Goal: Task Accomplishment & Management: Use online tool/utility

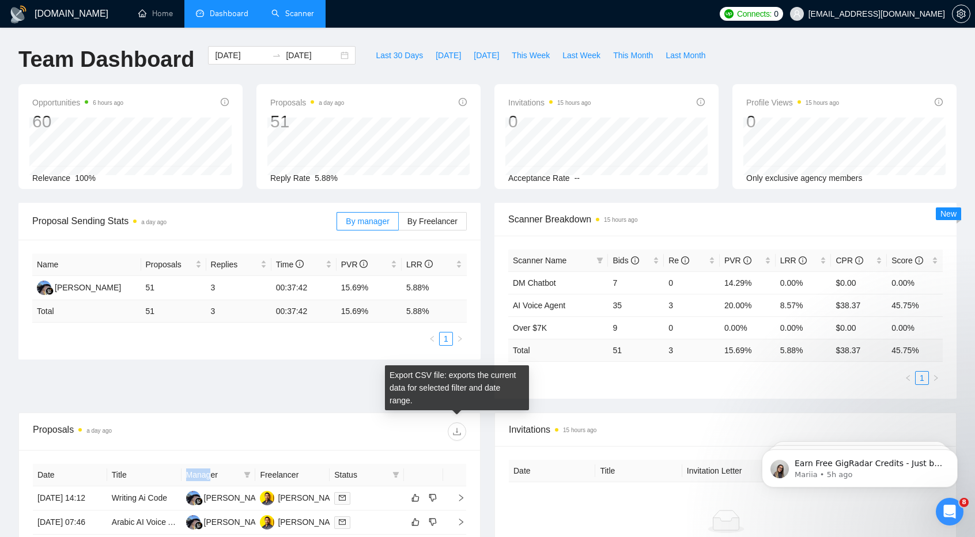
click at [292, 10] on link "Scanner" at bounding box center [292, 14] width 43 height 10
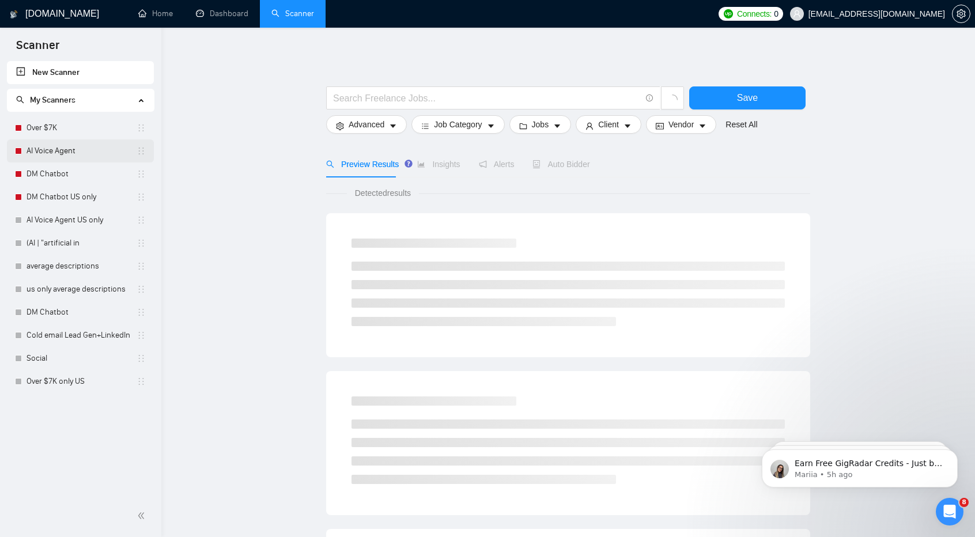
click at [73, 154] on link "AI Voice Agent" at bounding box center [82, 150] width 110 height 23
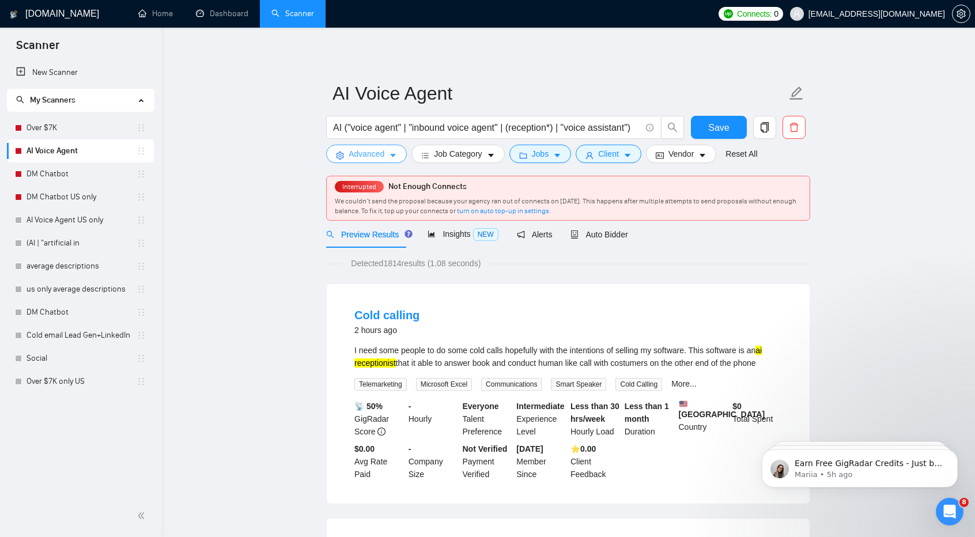
click at [393, 154] on icon "caret-down" at bounding box center [393, 156] width 8 height 8
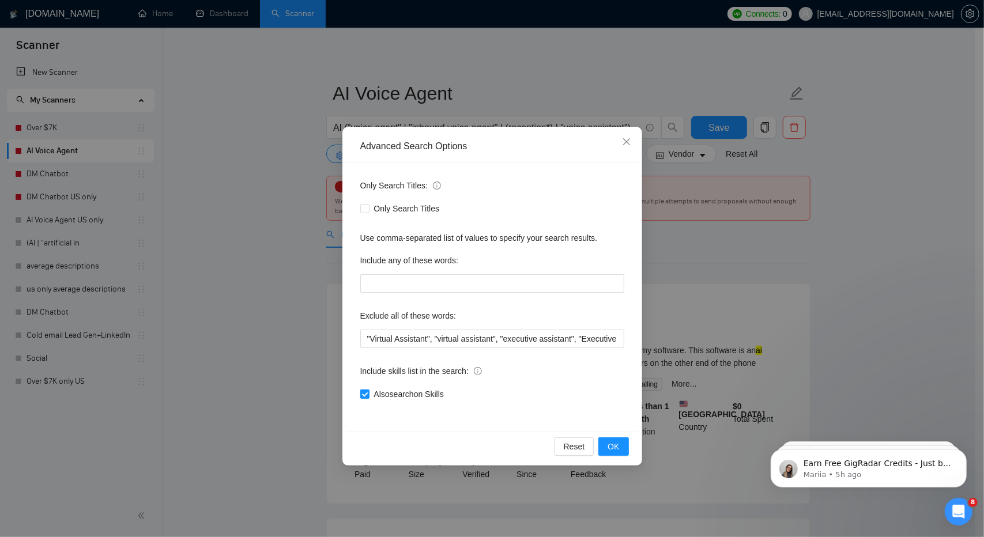
click at [387, 392] on span "Also search on Skills" at bounding box center [408, 394] width 79 height 13
click at [368, 392] on input "Also search on Skills" at bounding box center [364, 393] width 8 height 8
checkbox input "false"
click at [613, 441] on span "OK" at bounding box center [613, 446] width 12 height 13
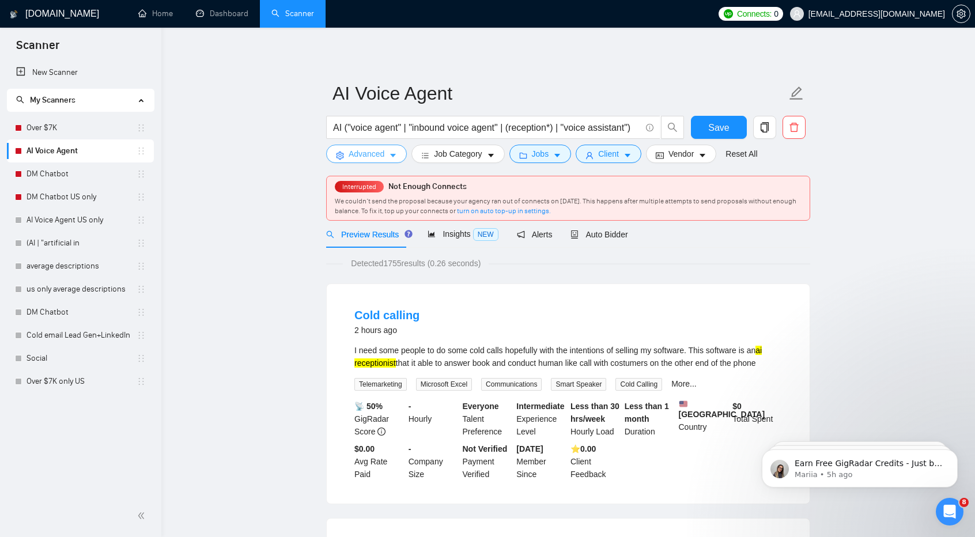
click at [380, 150] on span "Advanced" at bounding box center [367, 153] width 36 height 13
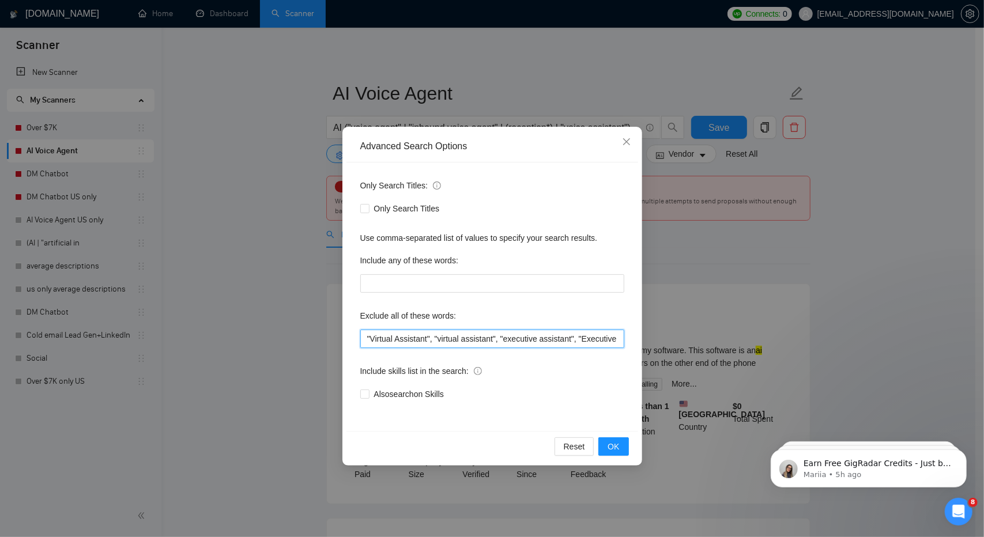
click at [507, 343] on input ""Virtual Assistant", "virtual assistant", "executive assistant", "Executive Ass…" at bounding box center [492, 339] width 264 height 18
click at [591, 334] on input ""Virtual Assistant", "virtual assistant", "executive assistant", "Executive Ass…" at bounding box center [492, 339] width 264 height 18
click at [567, 342] on input ""Virtual Assistant", "virtual assistant", "executive assistant", "Executive Ass…" at bounding box center [492, 339] width 264 height 18
click at [569, 338] on input ""Virtual Assistant", "virtual assistant", "executive assistant", "Executive Ass…" at bounding box center [492, 339] width 264 height 18
click at [470, 341] on input ""Virtual Assistant", "virtual assistant", "executive assistant", "Executive Ass…" at bounding box center [492, 339] width 264 height 18
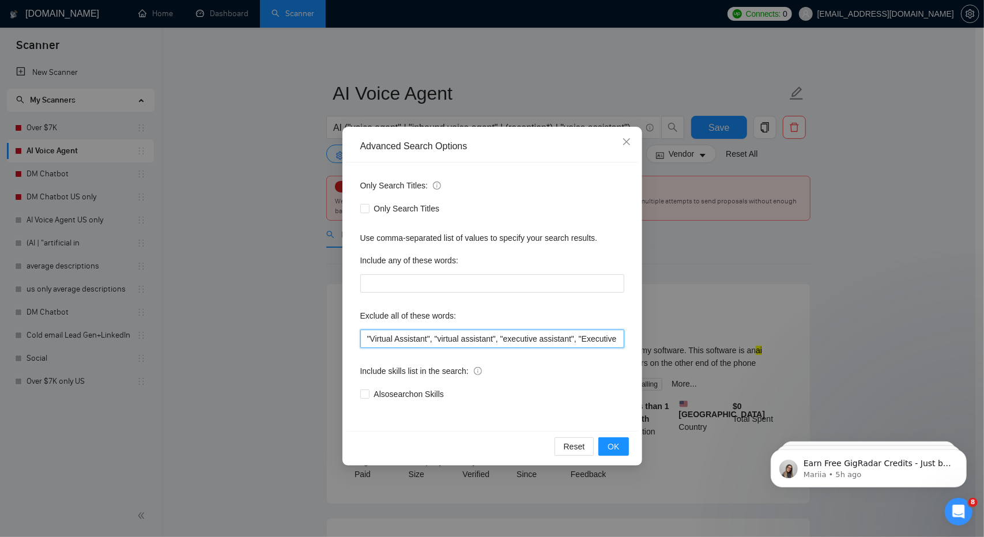
click at [572, 337] on input ""Virtual Assistant", "virtual assistant", "executive assistant", "Executive Ass…" at bounding box center [492, 339] width 264 height 18
click at [559, 339] on input ""Virtual Assistant", "virtual assistant", "executive assistant", "Executive Ass…" at bounding box center [492, 339] width 264 height 18
click at [558, 332] on input ""Virtual Assistant", "virtual assistant", "executive assistant", "Executive Ass…" at bounding box center [492, 339] width 264 height 18
type input ""Virtual Assistant", "virtual assistant", "executive assistant", "Executive Ass…"
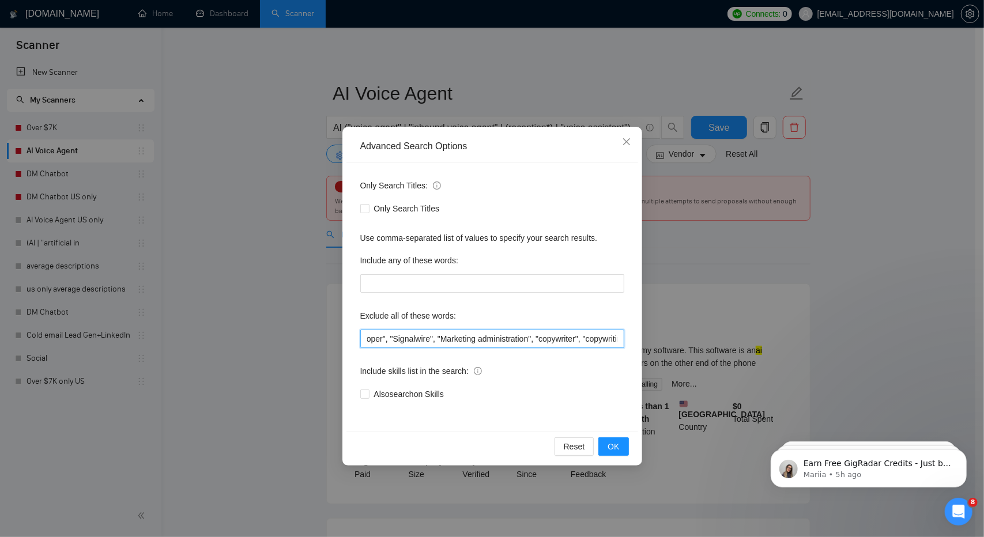
scroll to position [0, 0]
click at [616, 448] on span "OK" at bounding box center [613, 446] width 12 height 13
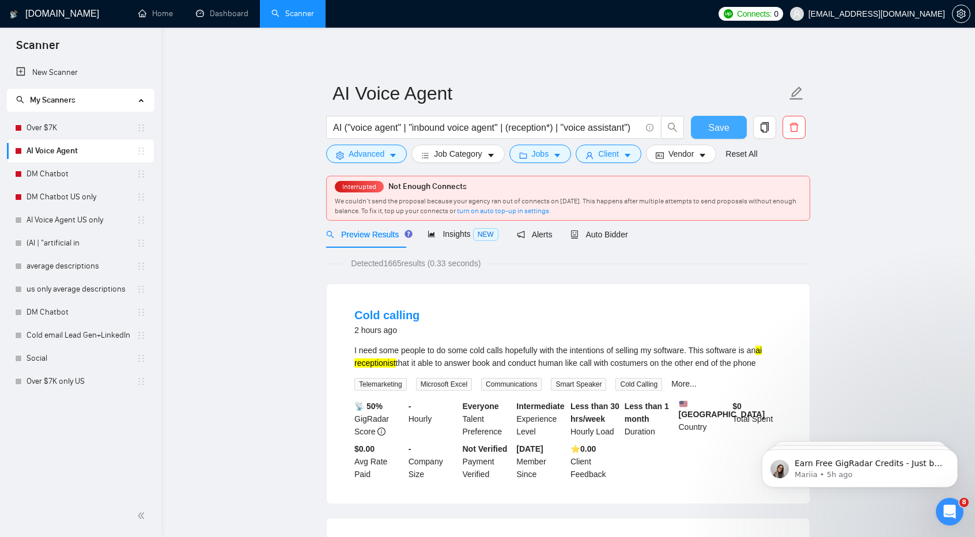
click at [732, 121] on button "Save" at bounding box center [719, 127] width 56 height 23
click at [696, 304] on li "Cold calling 2 hours ago I need some people to do some cold calls hopefully wit…" at bounding box center [568, 394] width 455 height 192
click at [474, 152] on span "Job Category" at bounding box center [458, 153] width 48 height 13
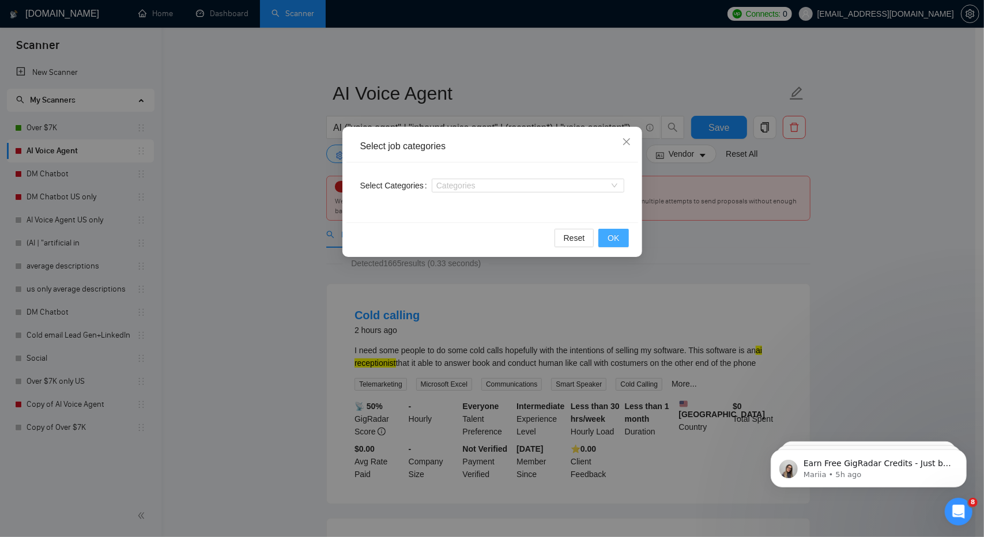
click at [616, 237] on span "OK" at bounding box center [613, 238] width 12 height 13
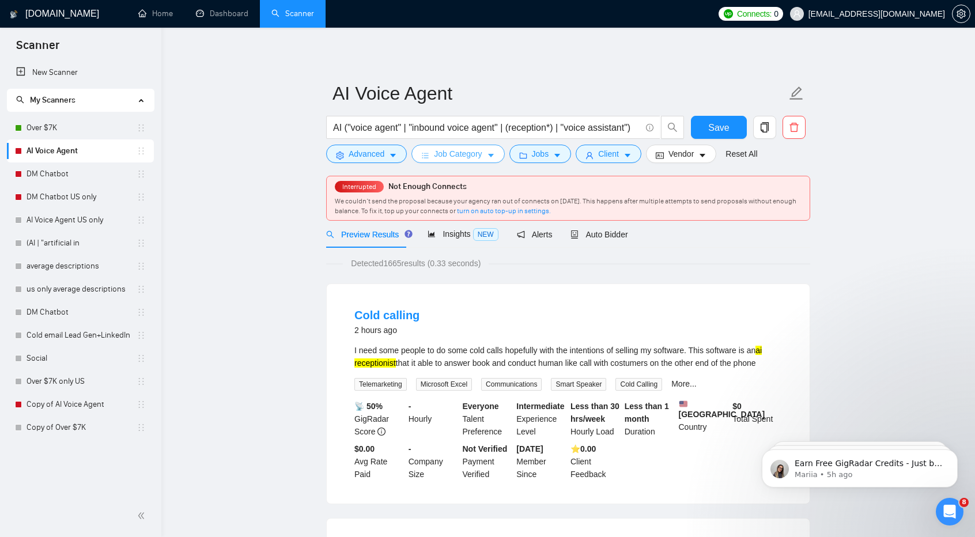
click at [467, 153] on span "Job Category" at bounding box center [458, 153] width 48 height 13
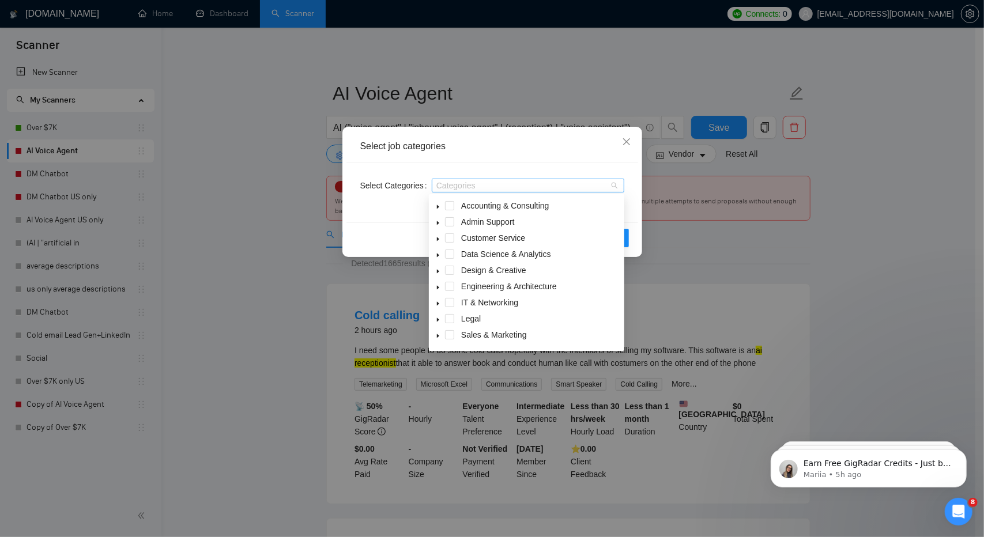
click at [497, 187] on div at bounding box center [521, 185] width 175 height 9
click at [439, 258] on icon "caret-down" at bounding box center [438, 255] width 6 height 6
click at [461, 271] on span at bounding box center [463, 270] width 9 height 9
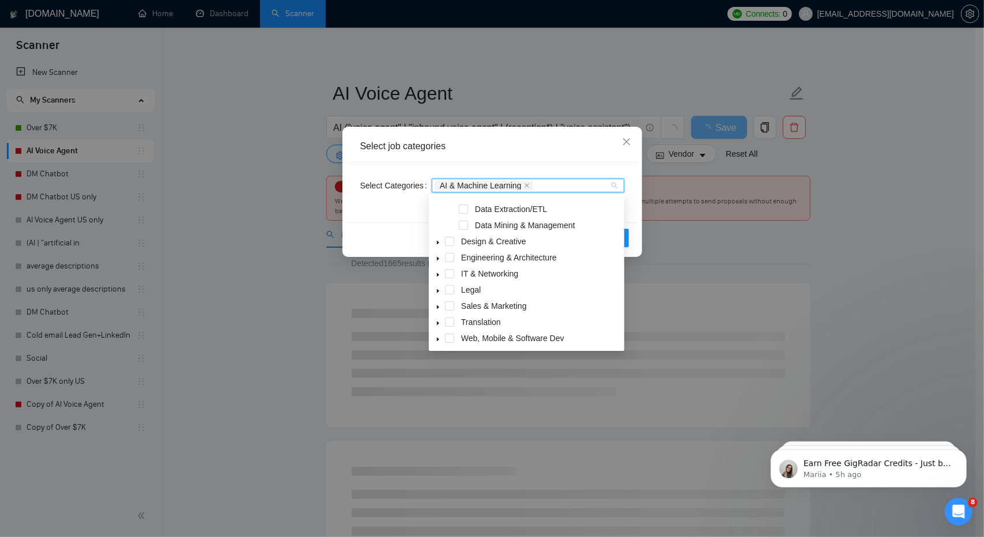
scroll to position [94, 0]
click at [438, 273] on icon "caret-down" at bounding box center [438, 274] width 6 height 6
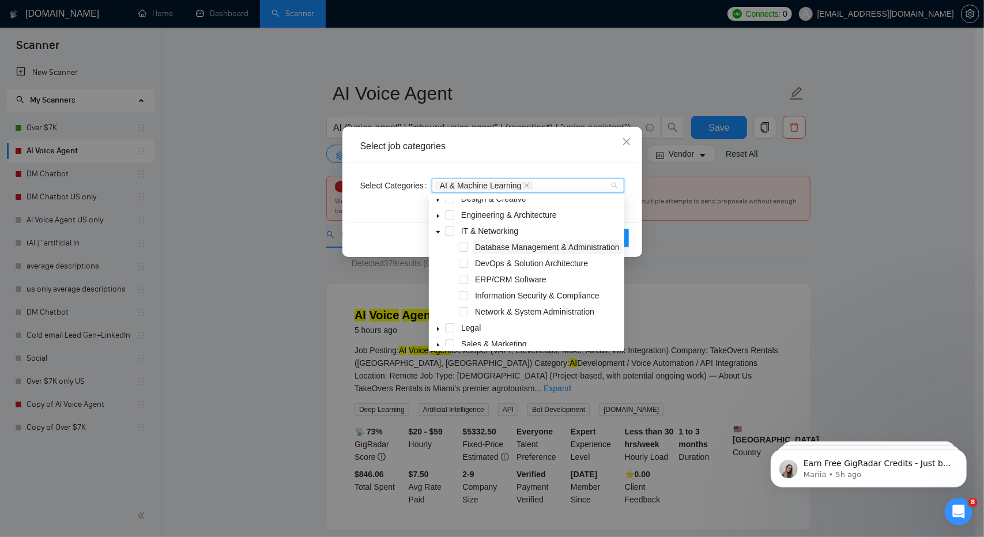
scroll to position [137, 0]
click at [524, 184] on icon "close" at bounding box center [526, 185] width 5 height 5
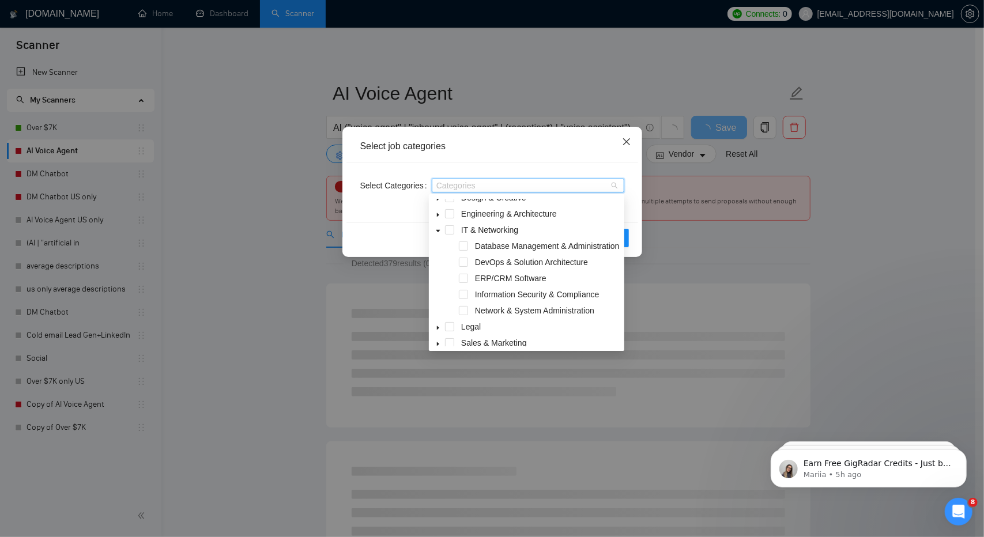
click at [625, 143] on icon "close" at bounding box center [625, 141] width 7 height 7
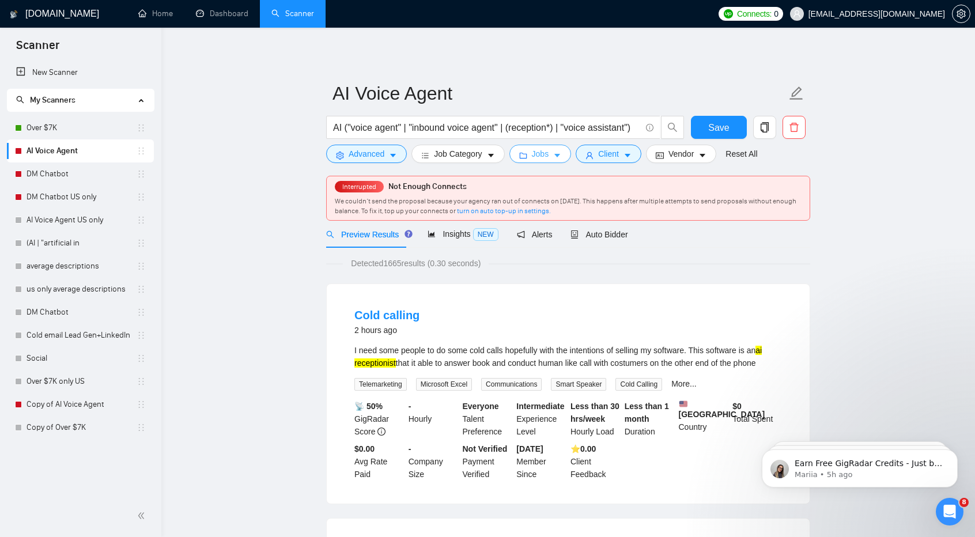
click at [547, 151] on button "Jobs" at bounding box center [540, 154] width 62 height 18
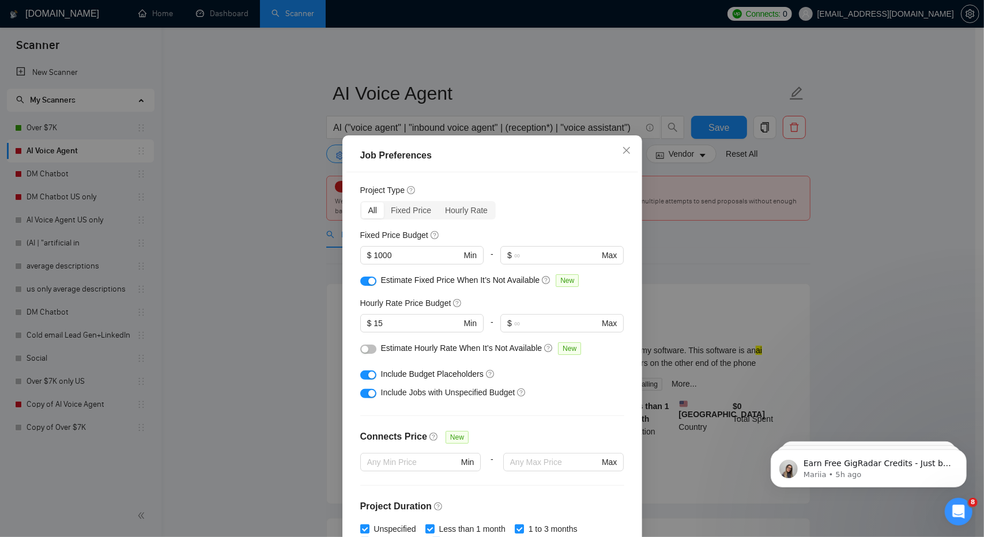
scroll to position [52, 0]
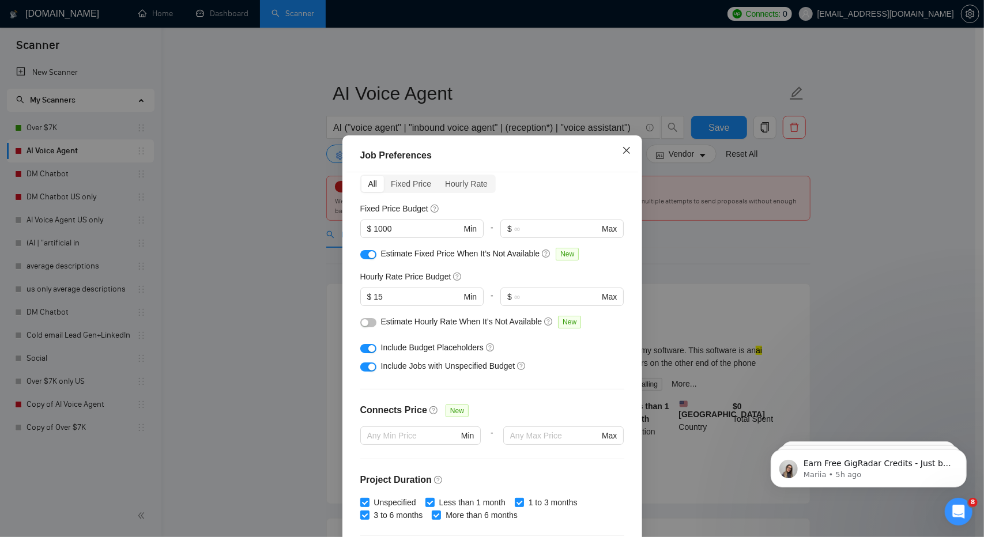
click at [615, 152] on span "Close" at bounding box center [626, 150] width 31 height 31
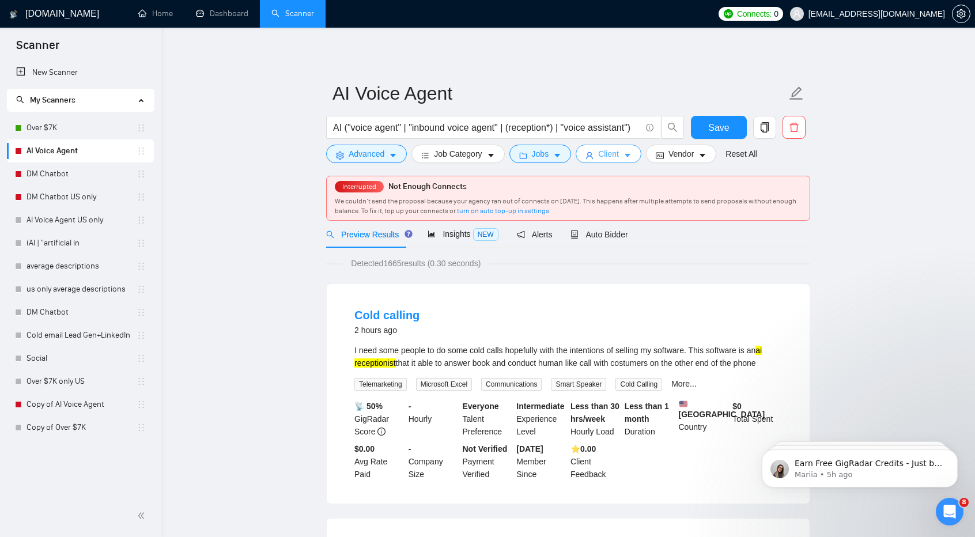
click at [585, 153] on icon "user" at bounding box center [589, 156] width 8 height 8
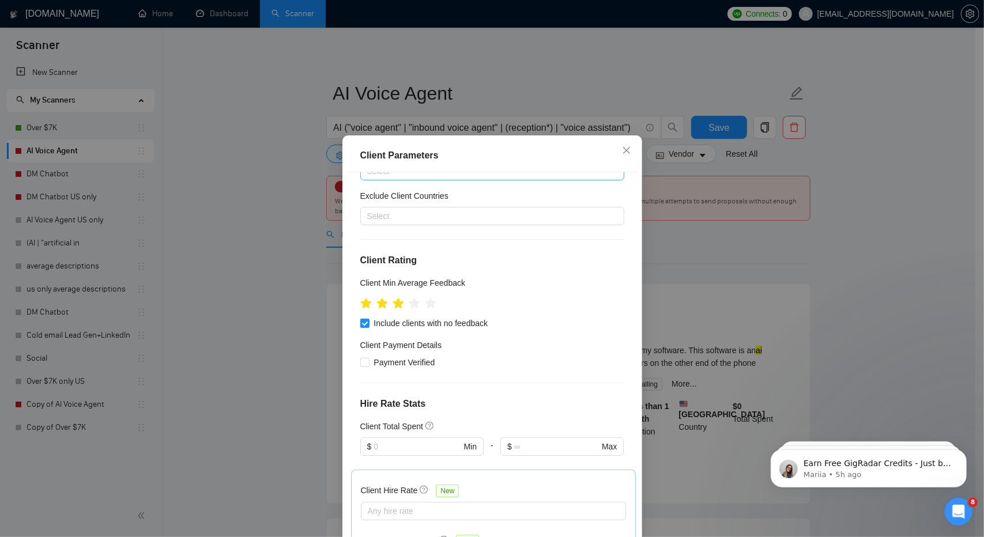
scroll to position [65, 0]
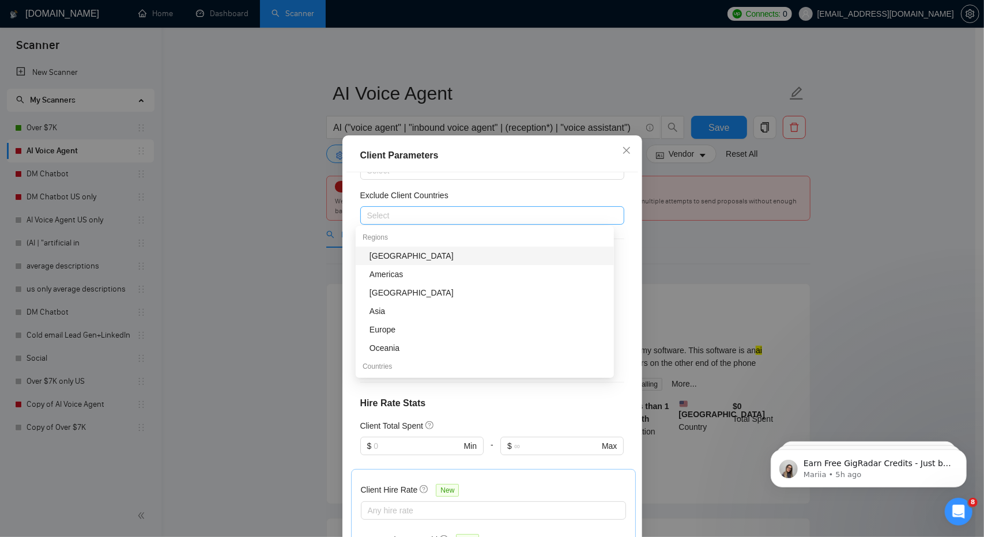
click at [521, 218] on div at bounding box center [486, 216] width 247 height 14
click at [475, 262] on div "[GEOGRAPHIC_DATA]" at bounding box center [484, 256] width 258 height 18
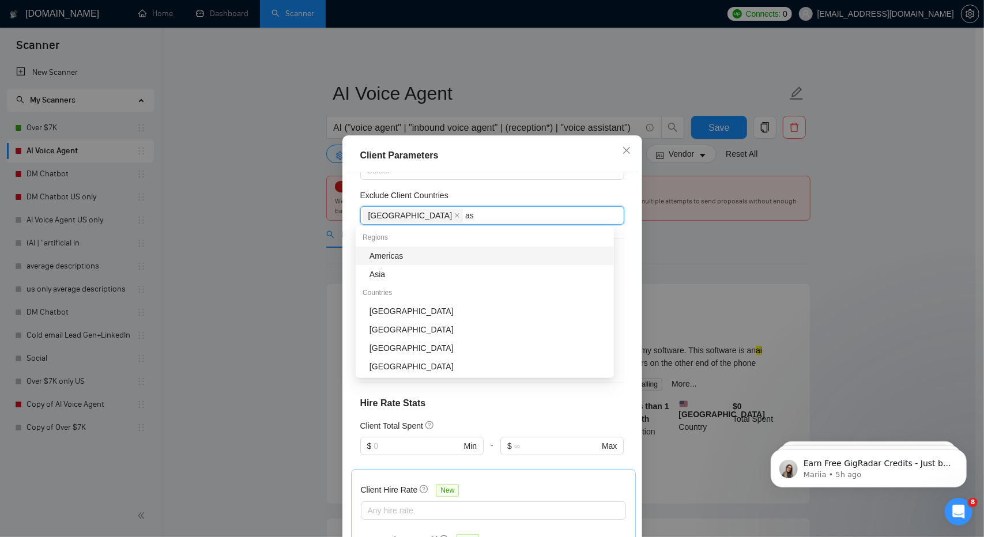
type input "asi"
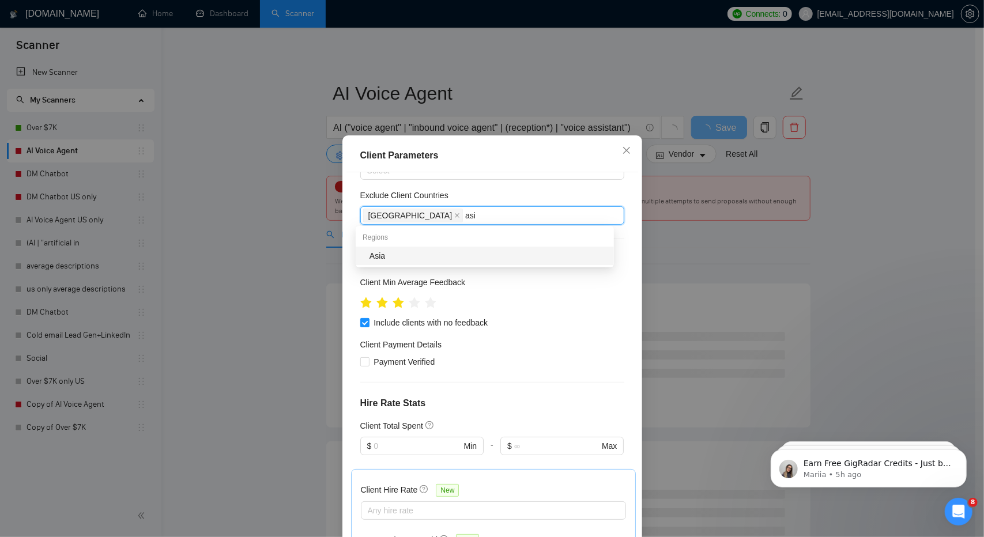
click at [459, 252] on div "Asia" at bounding box center [487, 255] width 237 height 13
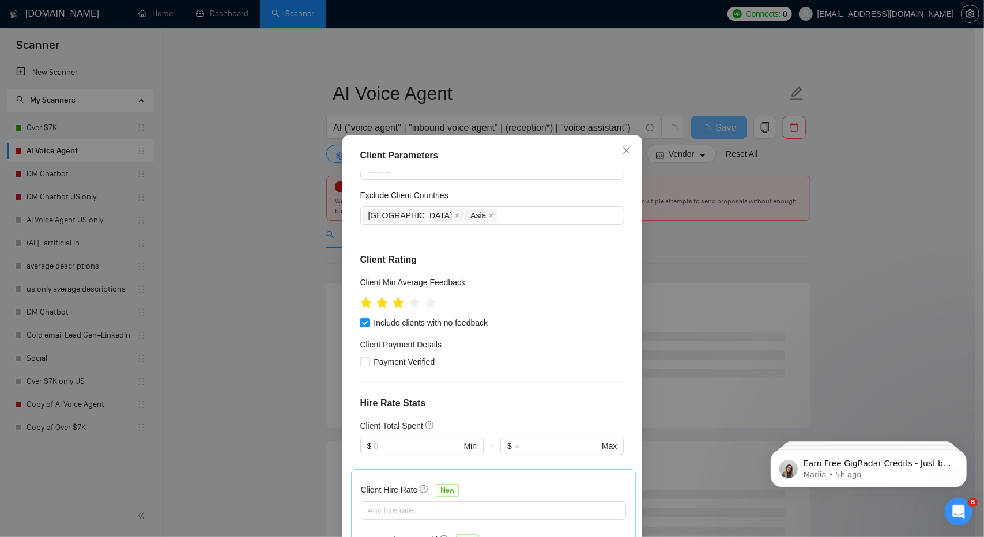
click at [572, 191] on div "Exclude Client Countries" at bounding box center [492, 197] width 264 height 17
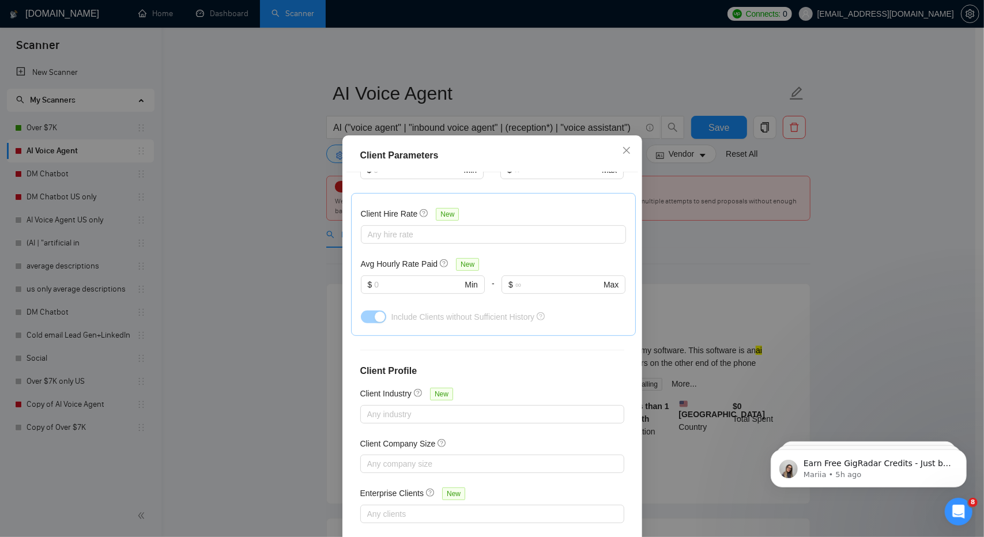
scroll to position [62, 0]
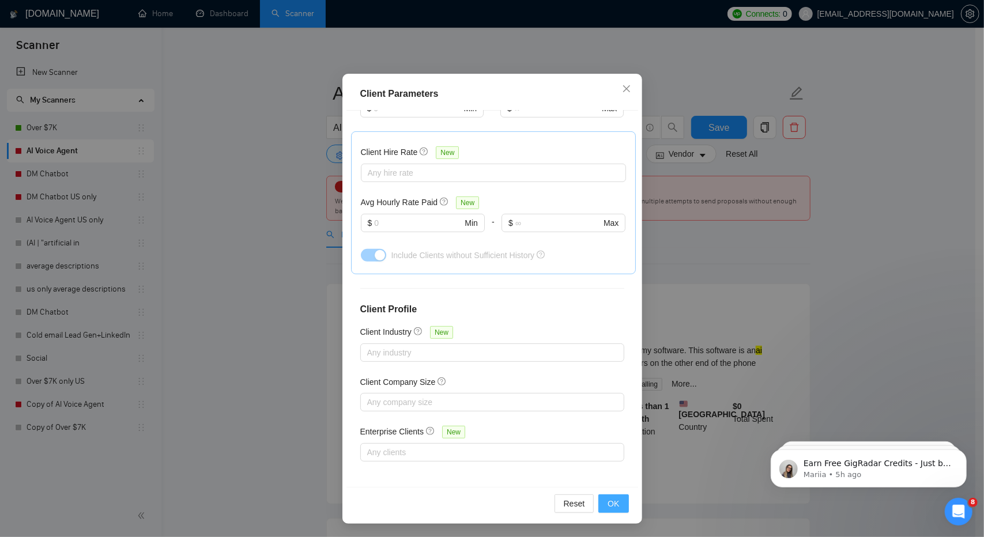
click at [617, 504] on button "OK" at bounding box center [613, 503] width 30 height 18
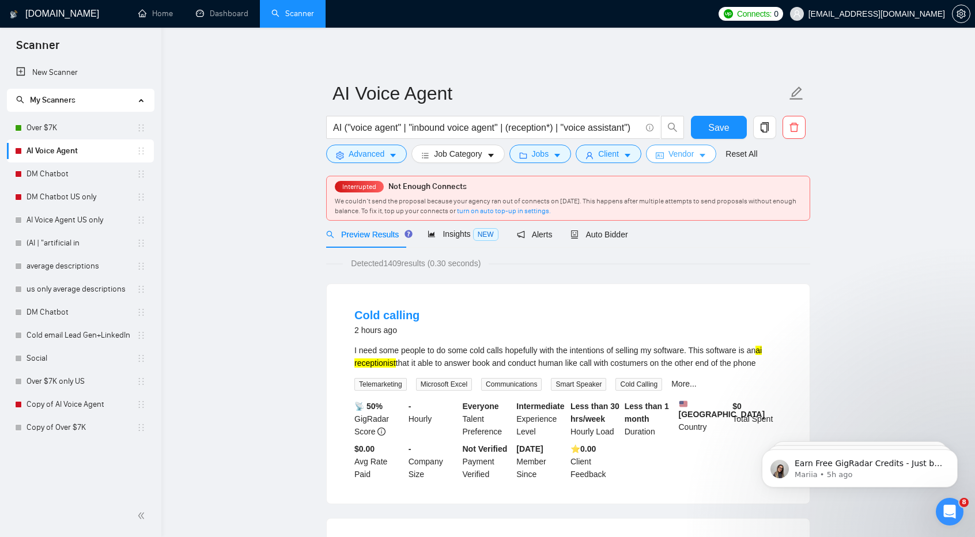
click at [671, 160] on span "Vendor" at bounding box center [680, 153] width 25 height 13
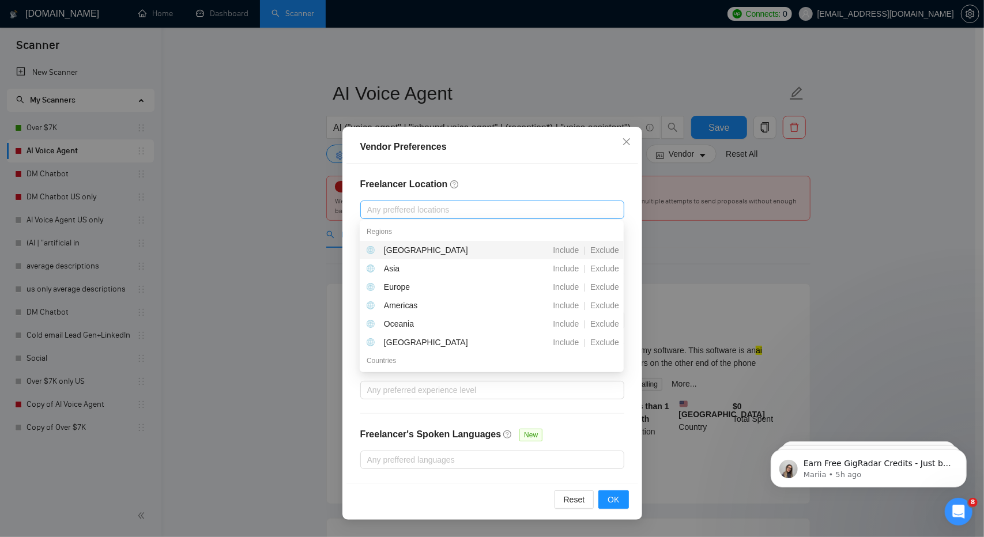
click at [549, 206] on div at bounding box center [486, 210] width 247 height 14
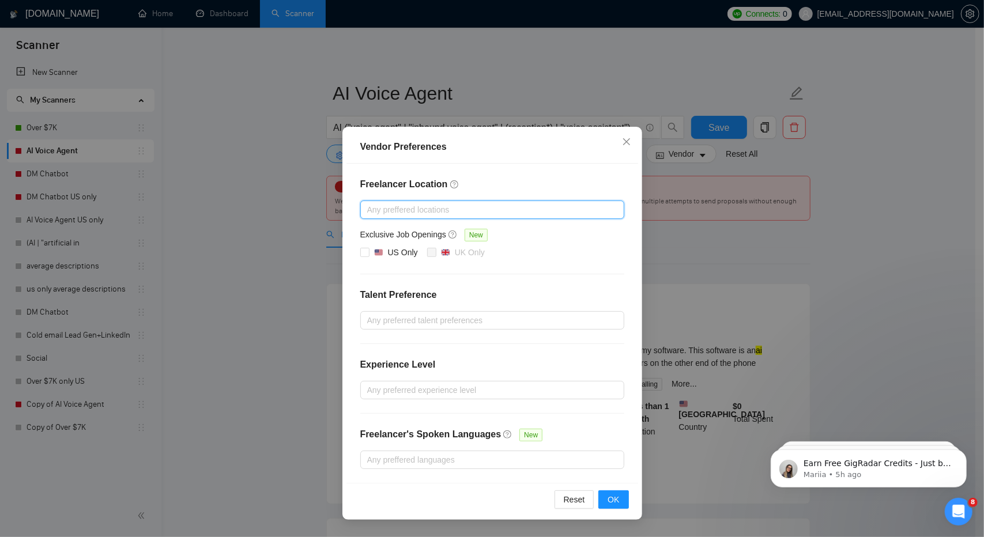
click at [477, 210] on div at bounding box center [486, 210] width 247 height 14
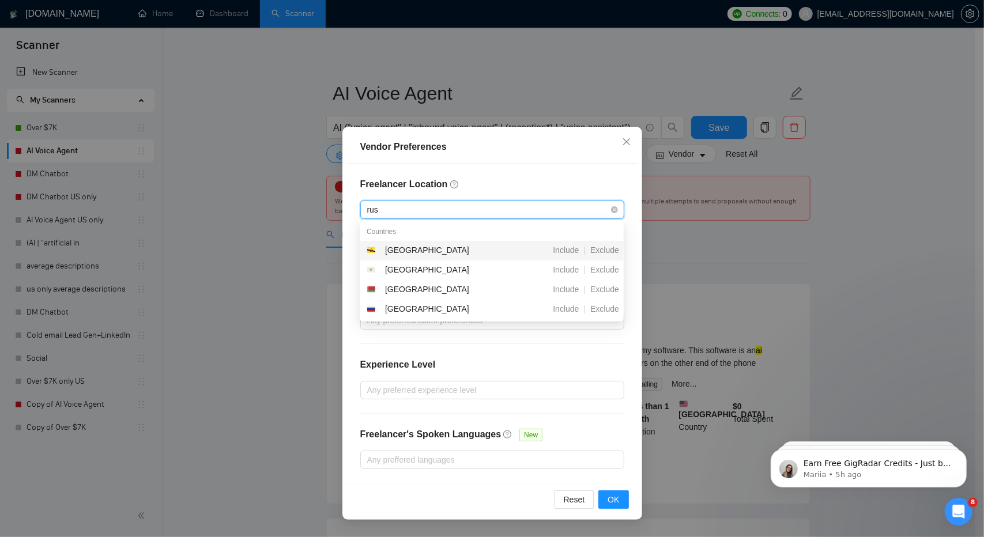
type input "[PERSON_NAME]"
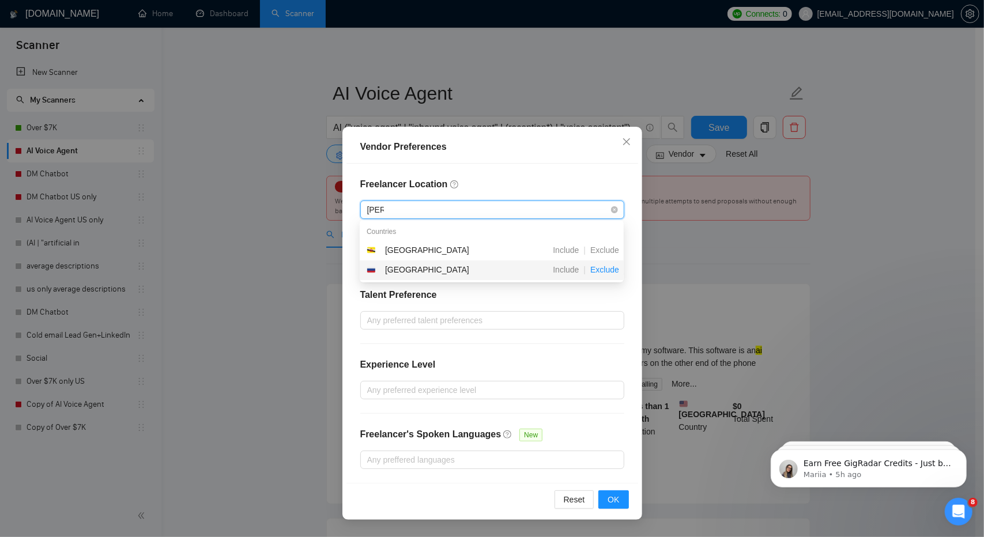
click at [610, 269] on span "Exclude" at bounding box center [604, 269] width 38 height 9
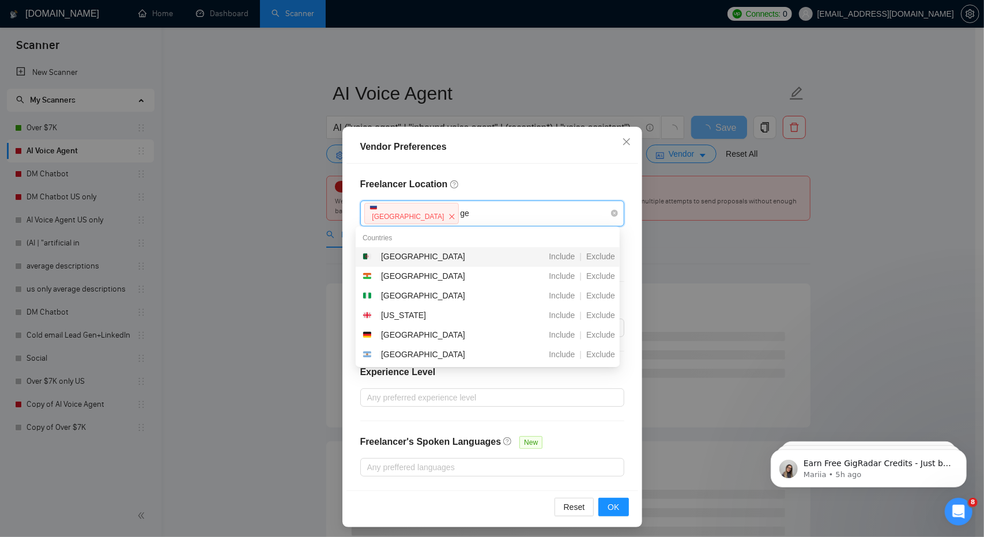
type input "ger"
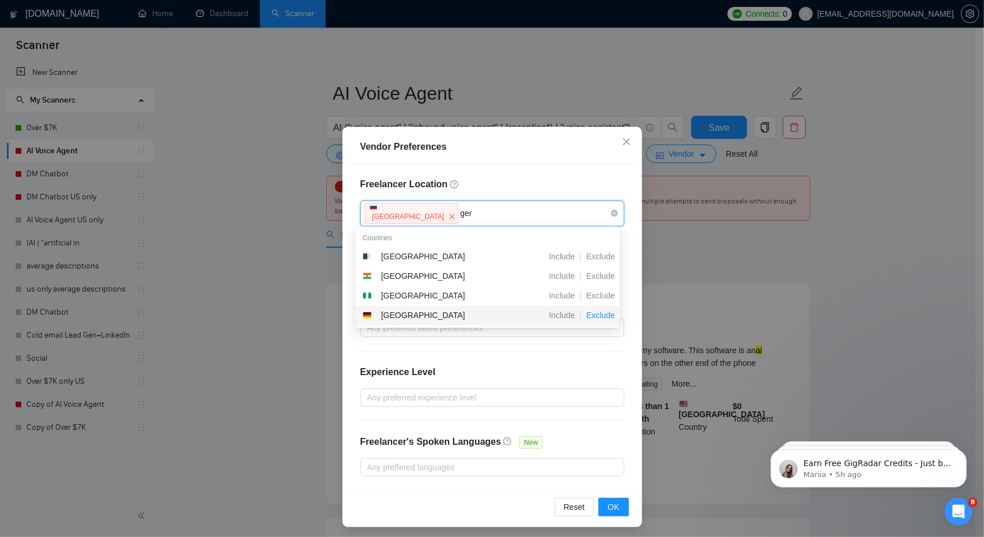
click at [607, 317] on span "Exclude" at bounding box center [600, 315] width 38 height 9
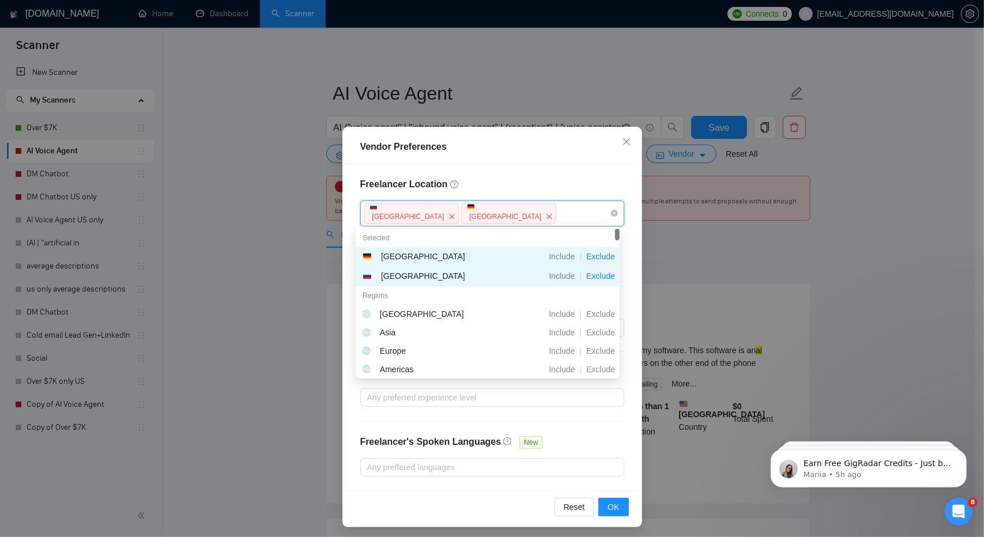
type input "a"
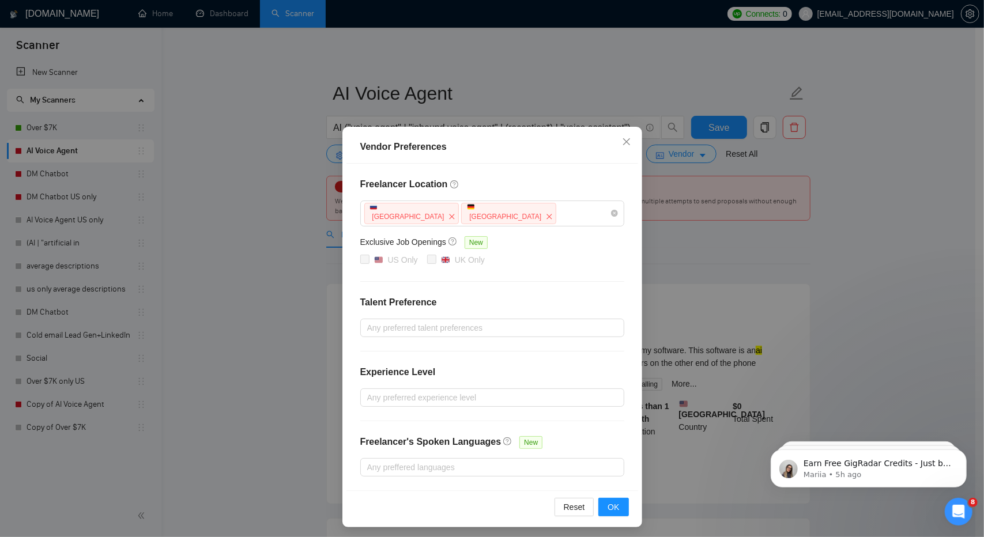
click at [606, 433] on div "Freelancer Location [GEOGRAPHIC_DATA] [GEOGRAPHIC_DATA] Exclusive Job Openings …" at bounding box center [492, 327] width 292 height 327
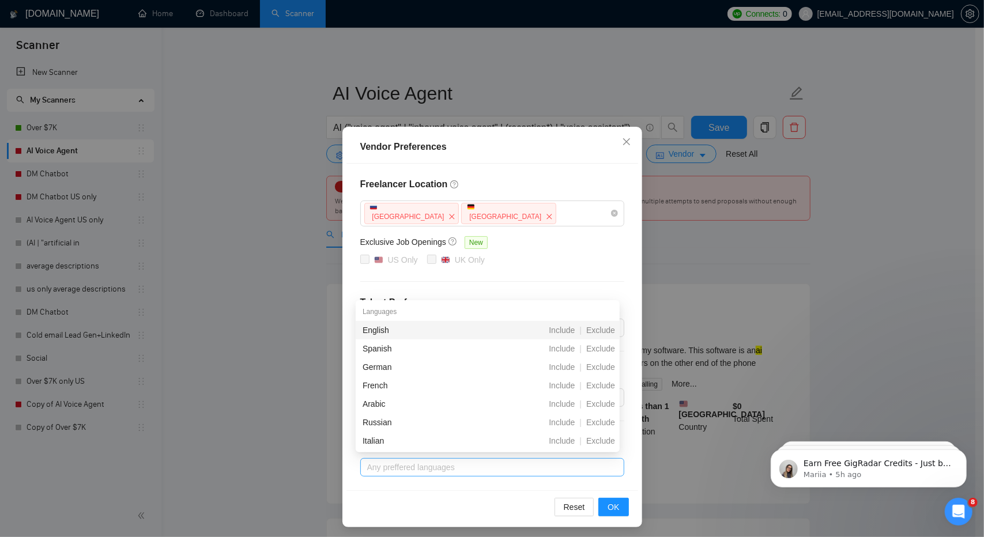
click at [535, 467] on div at bounding box center [486, 467] width 247 height 14
click at [566, 332] on span "Include" at bounding box center [561, 330] width 35 height 9
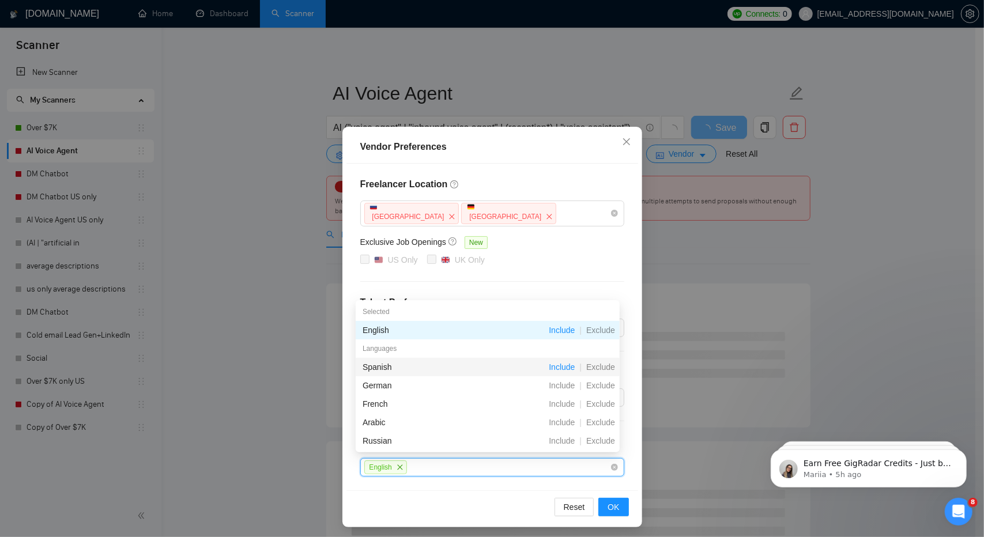
click at [565, 364] on span "Include" at bounding box center [561, 366] width 35 height 9
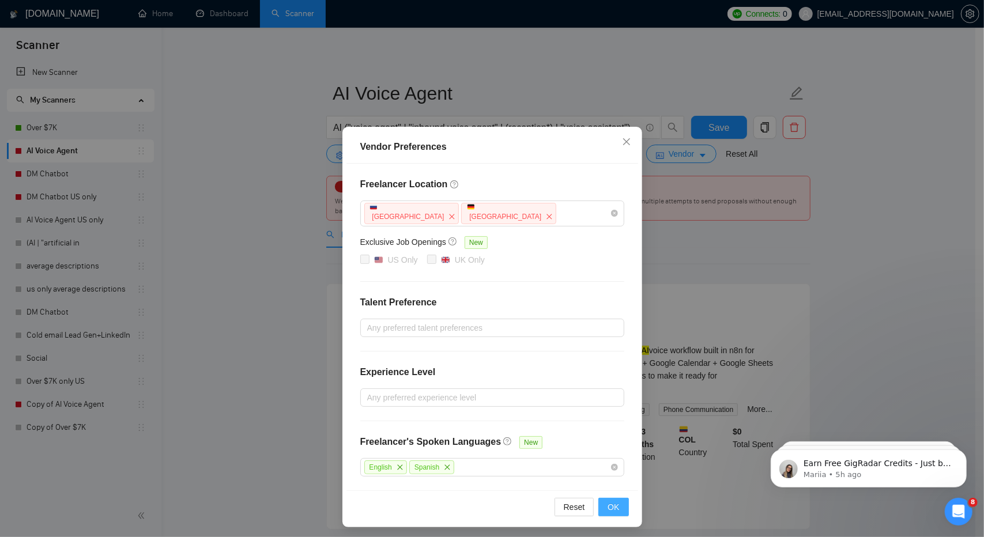
click at [617, 500] on button "OK" at bounding box center [613, 507] width 30 height 18
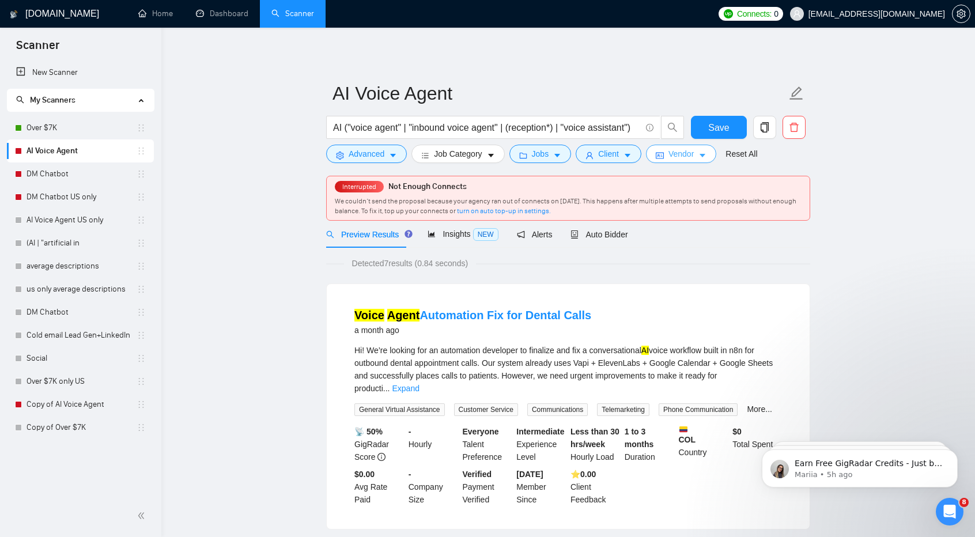
click at [680, 155] on span "Vendor" at bounding box center [680, 153] width 25 height 13
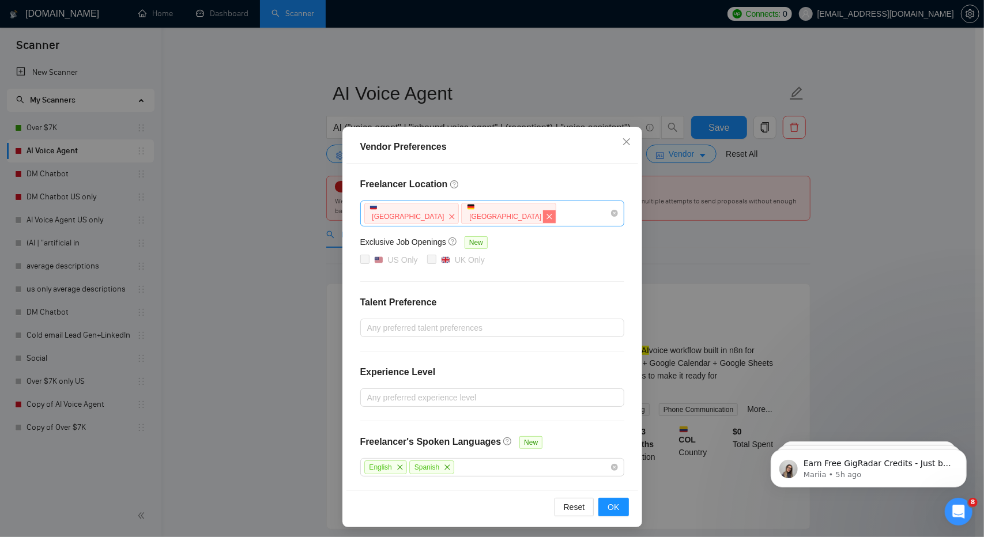
click at [546, 218] on icon "close" at bounding box center [549, 216] width 7 height 7
click at [448, 217] on icon "close" at bounding box center [451, 216] width 7 height 7
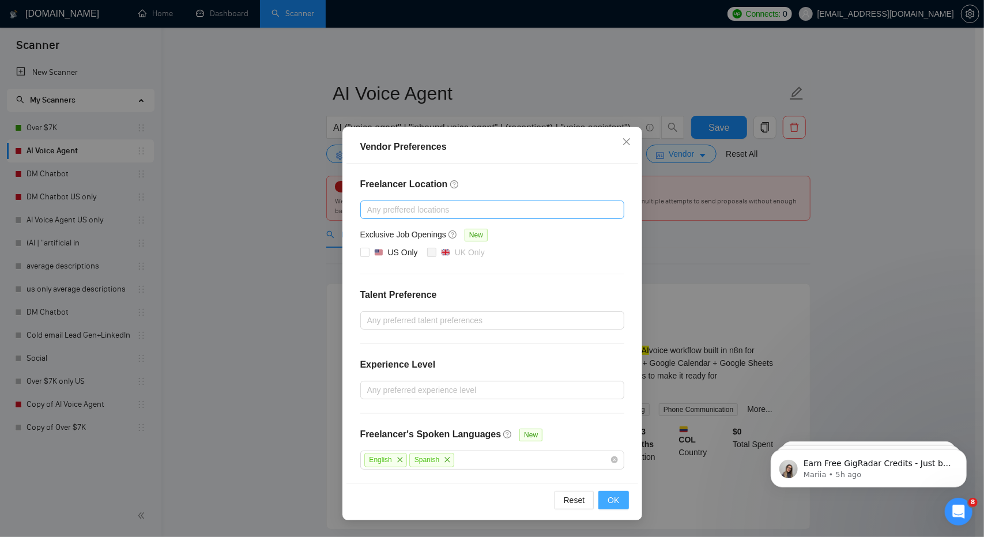
click at [621, 497] on button "OK" at bounding box center [613, 500] width 30 height 18
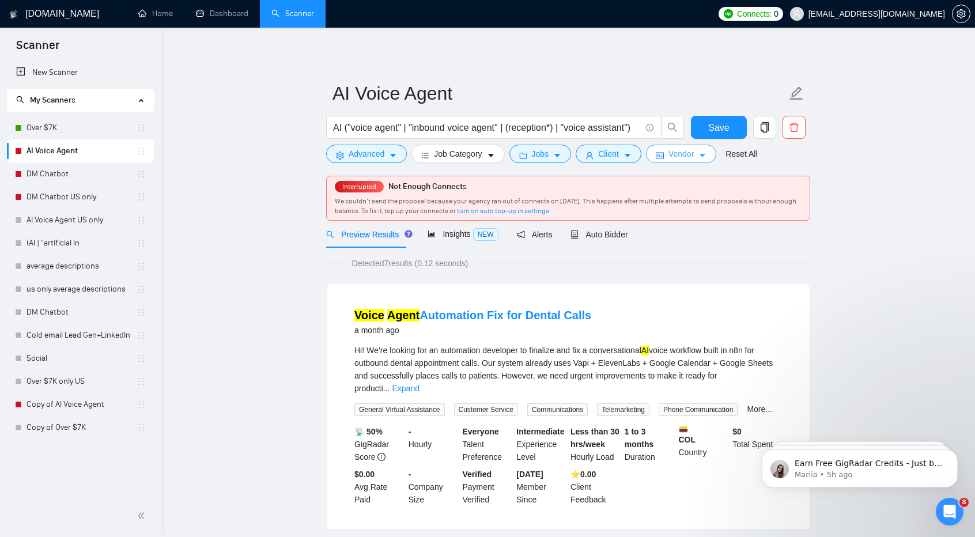
click at [679, 161] on button "Vendor" at bounding box center [681, 154] width 70 height 18
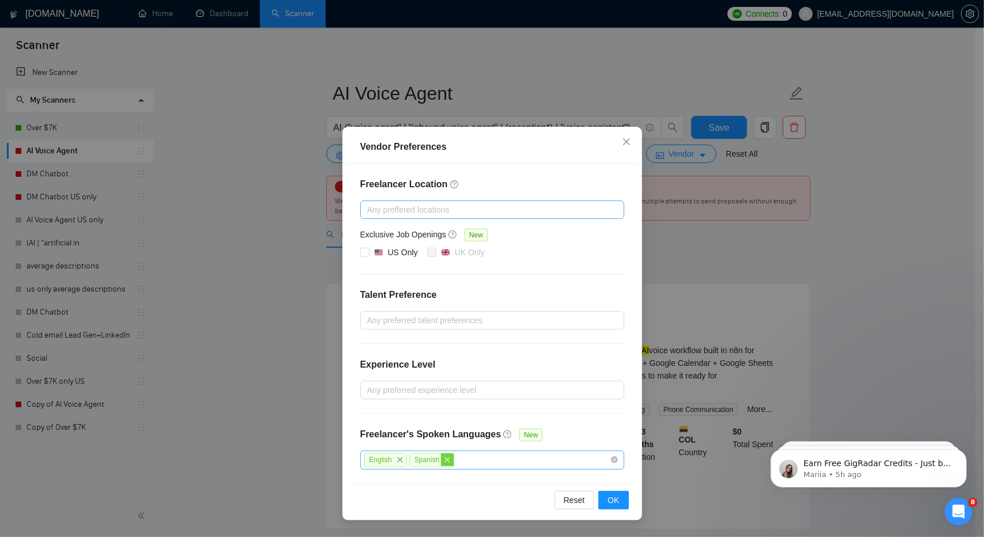
click at [444, 456] on icon "close" at bounding box center [447, 459] width 7 height 7
click at [401, 458] on icon "close" at bounding box center [399, 459] width 7 height 7
click at [607, 492] on button "OK" at bounding box center [613, 499] width 30 height 18
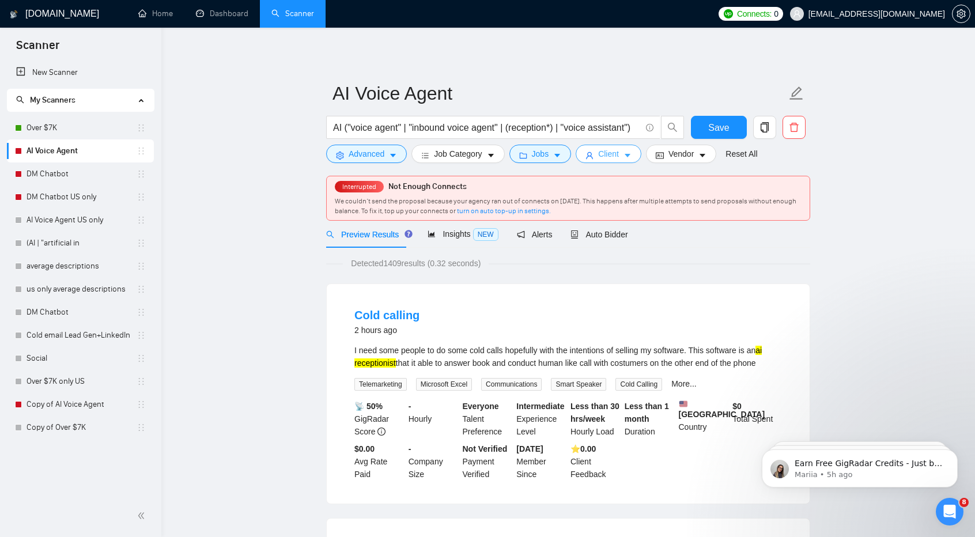
click at [616, 149] on button "Client" at bounding box center [609, 154] width 66 height 18
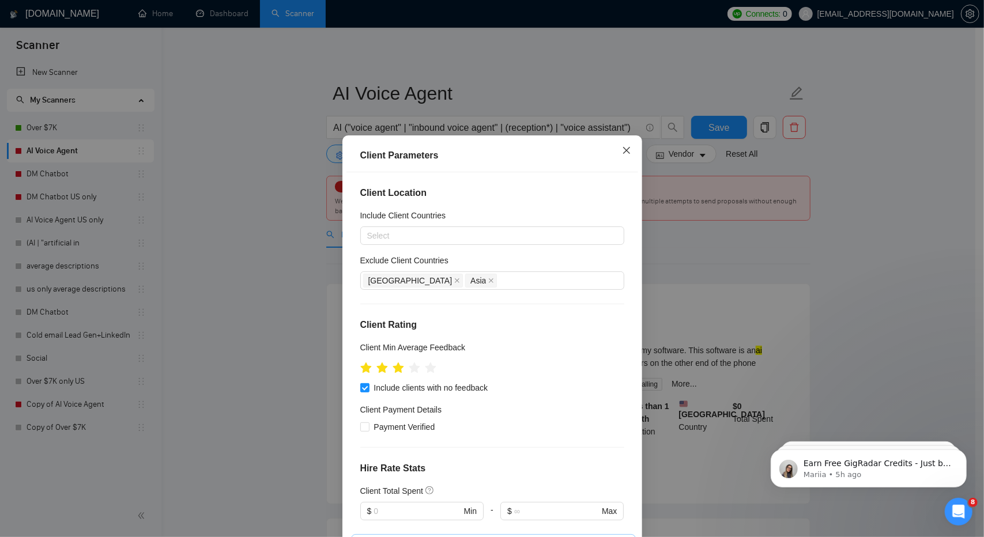
click at [622, 155] on icon "close" at bounding box center [626, 150] width 9 height 9
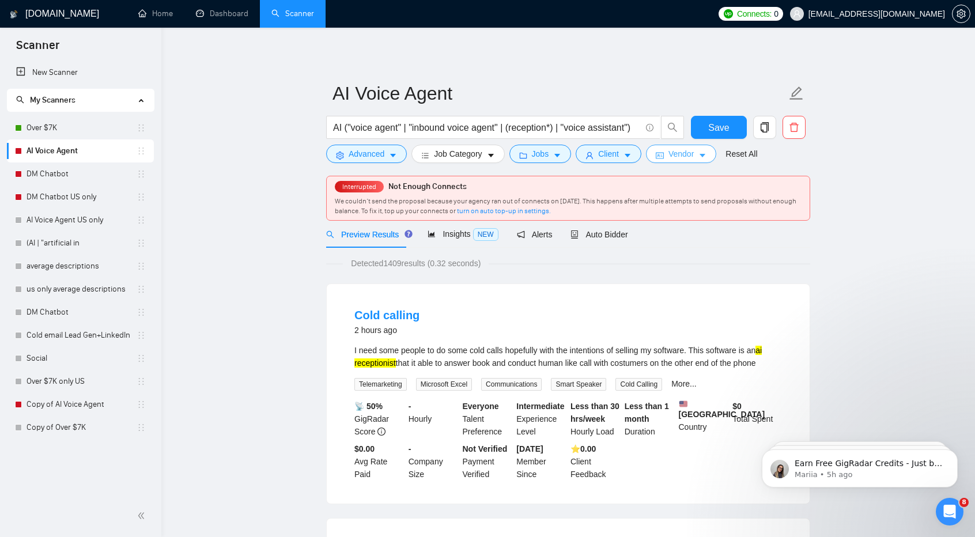
click at [692, 153] on button "Vendor" at bounding box center [681, 154] width 70 height 18
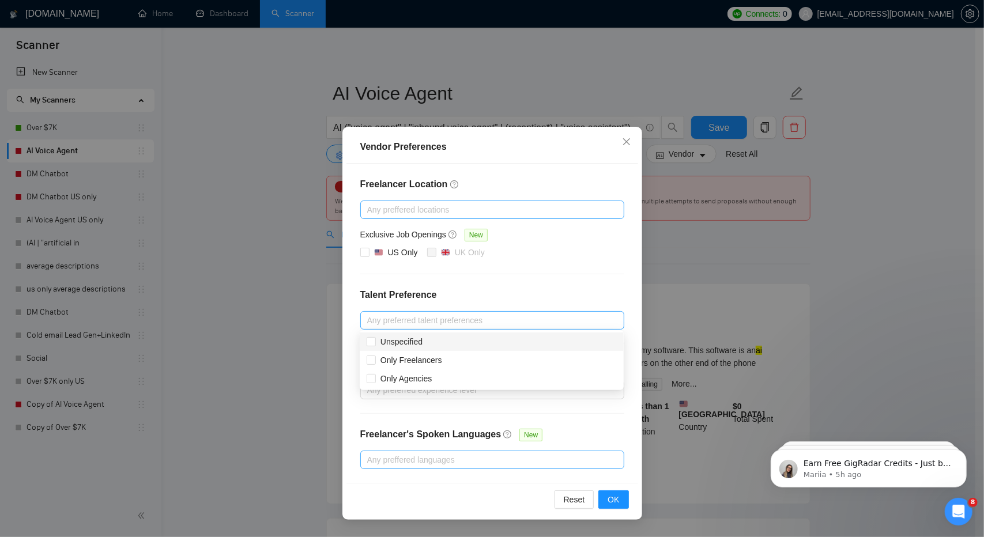
click at [501, 323] on div at bounding box center [486, 320] width 247 height 14
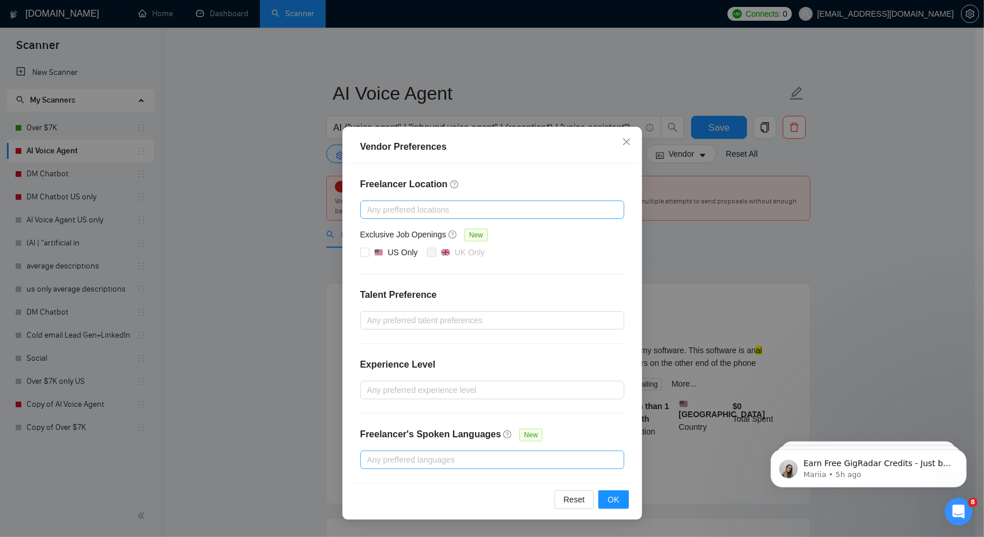
click at [533, 279] on div "Freelancer Location Any preffered locations Exclusive Job Openings New US Only …" at bounding box center [492, 323] width 292 height 319
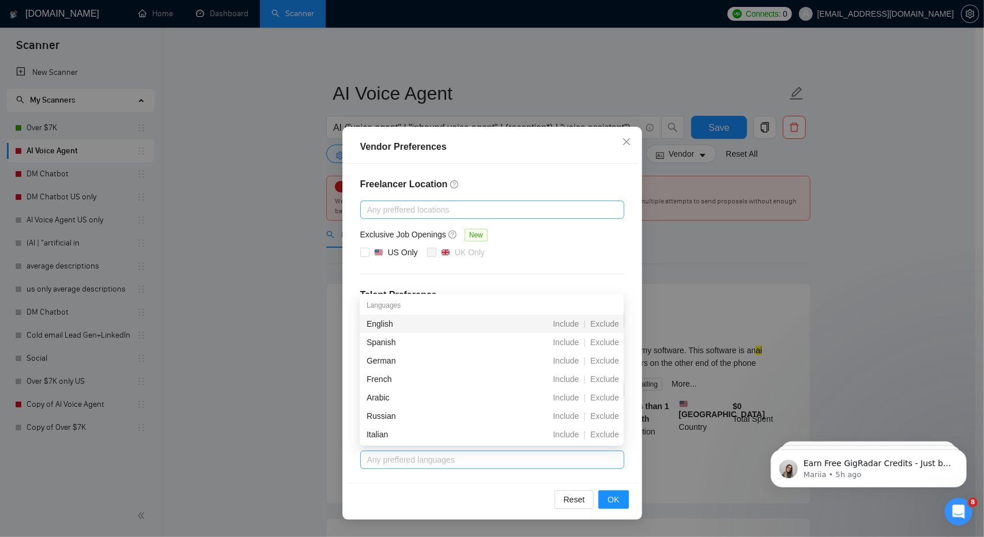
click at [511, 459] on div at bounding box center [486, 460] width 247 height 14
click at [577, 328] on span "Include" at bounding box center [565, 323] width 35 height 9
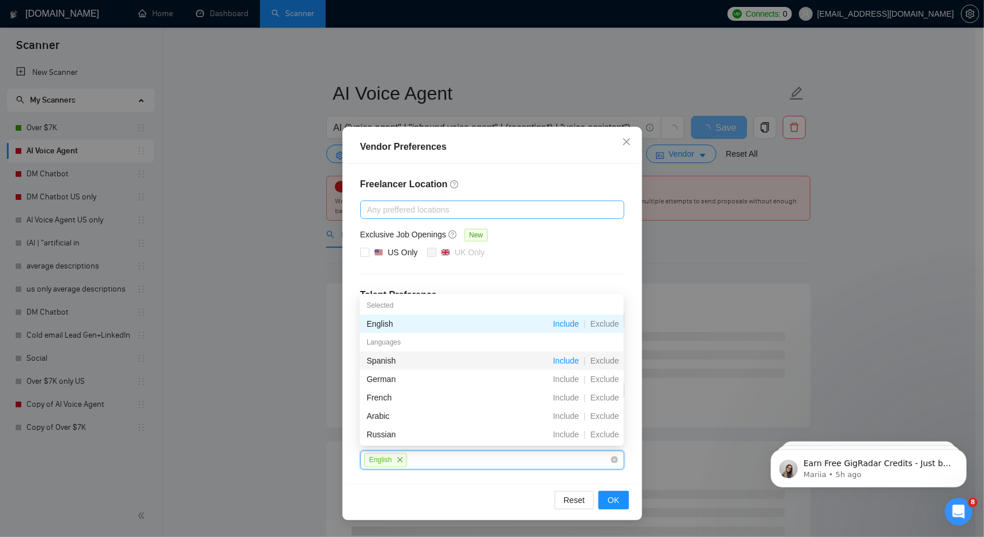
click at [571, 364] on span "Include" at bounding box center [565, 360] width 35 height 9
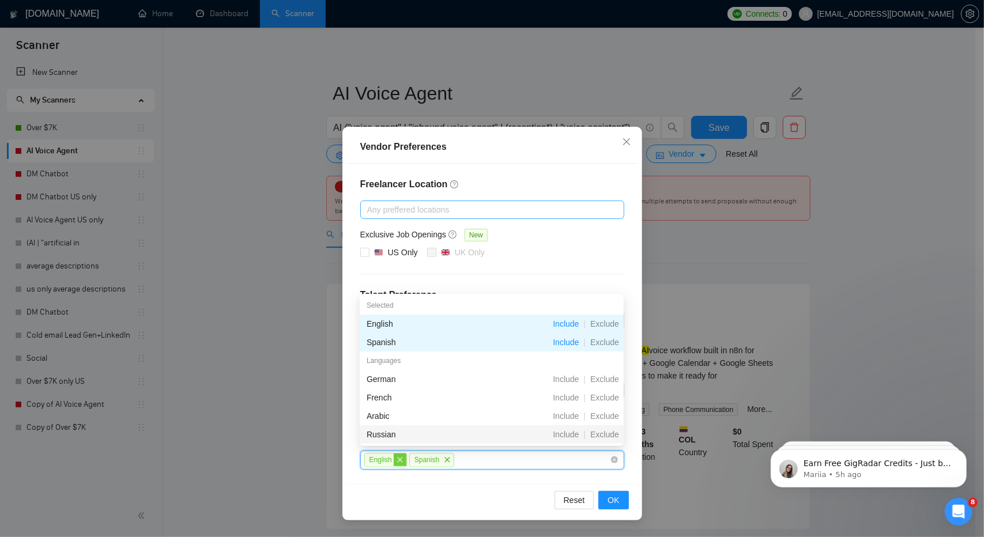
click at [398, 460] on icon "close" at bounding box center [399, 459] width 7 height 7
click at [399, 460] on icon "close" at bounding box center [402, 459] width 7 height 7
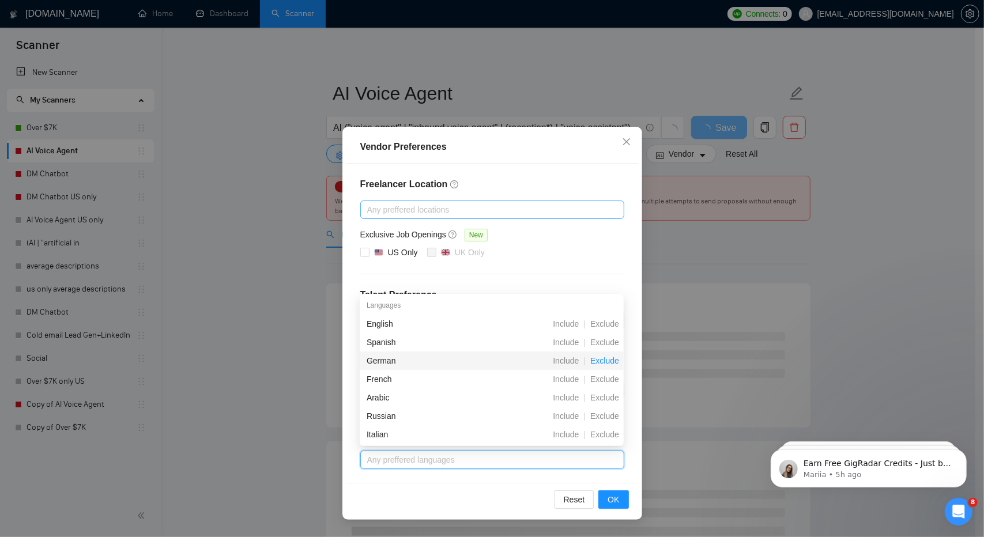
click at [610, 360] on span "Exclude" at bounding box center [604, 360] width 38 height 9
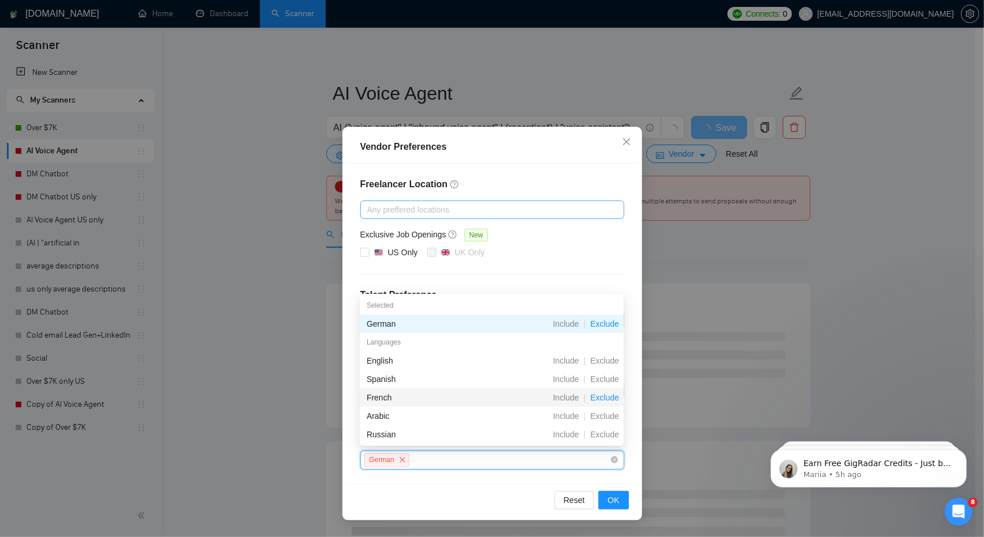
click at [611, 398] on span "Exclude" at bounding box center [604, 397] width 38 height 9
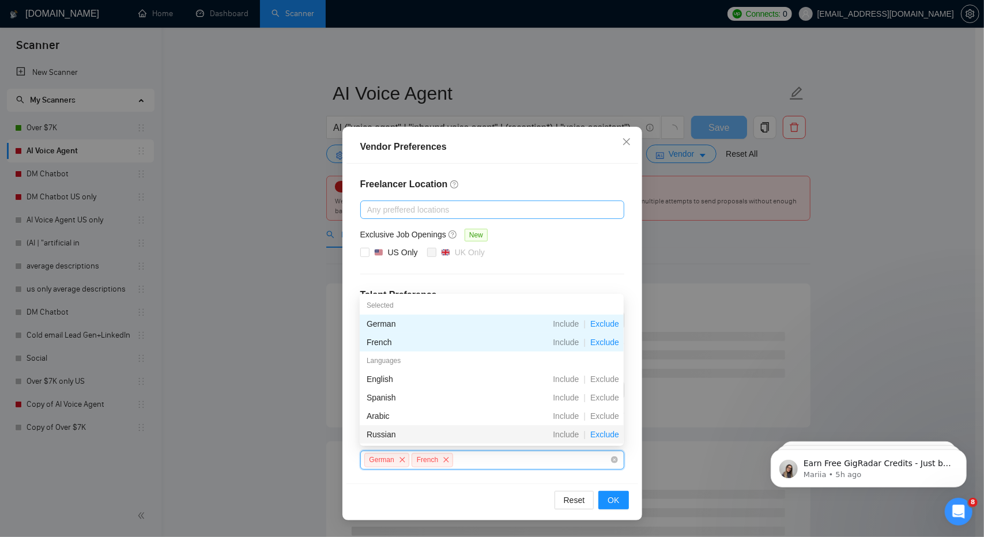
click at [611, 430] on span "Exclude" at bounding box center [604, 434] width 38 height 9
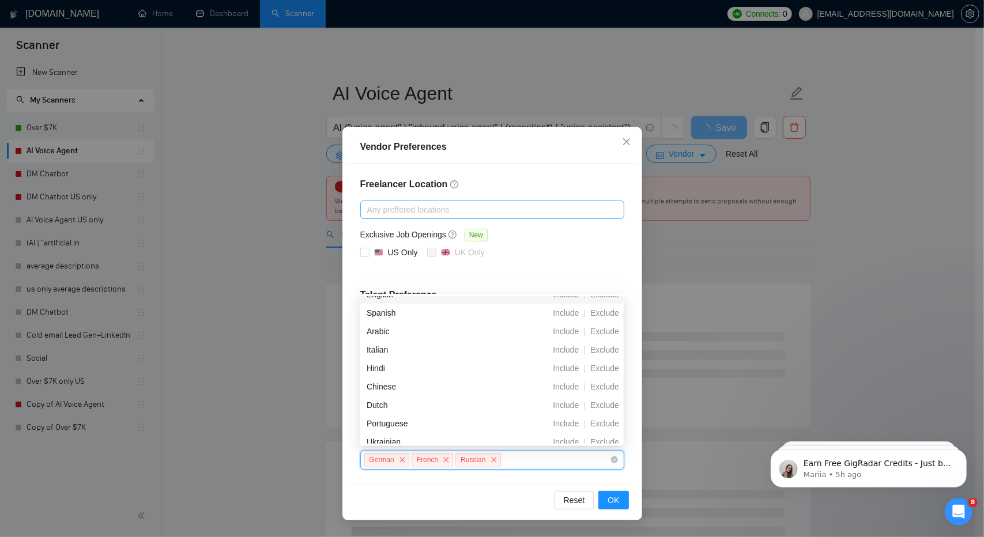
scroll to position [103, 0]
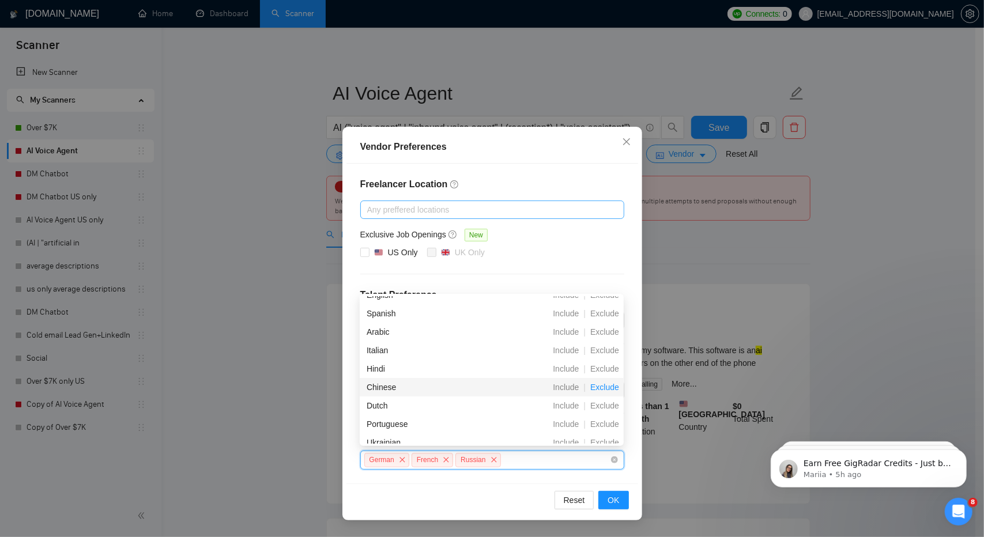
click at [610, 385] on span "Exclude" at bounding box center [604, 387] width 38 height 9
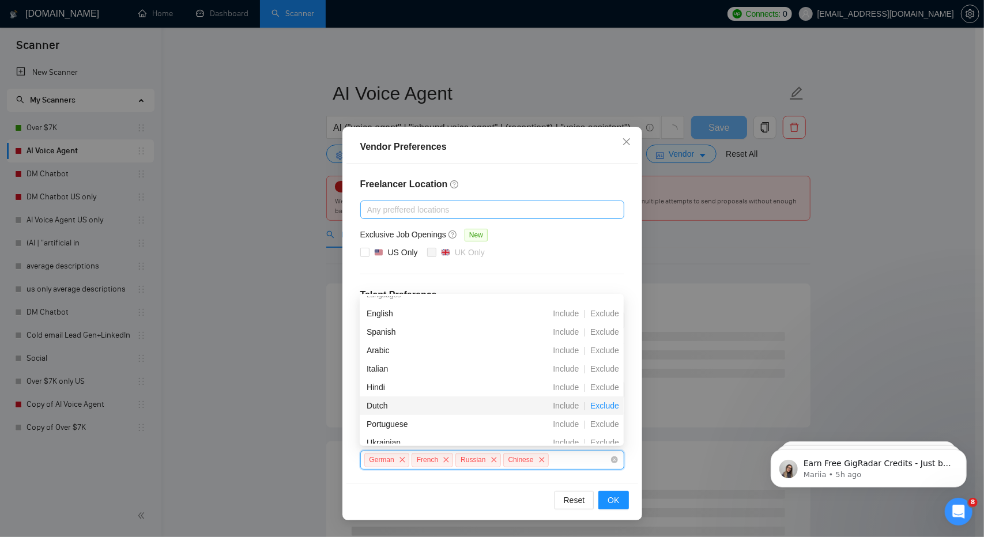
click at [610, 403] on span "Exclude" at bounding box center [604, 405] width 38 height 9
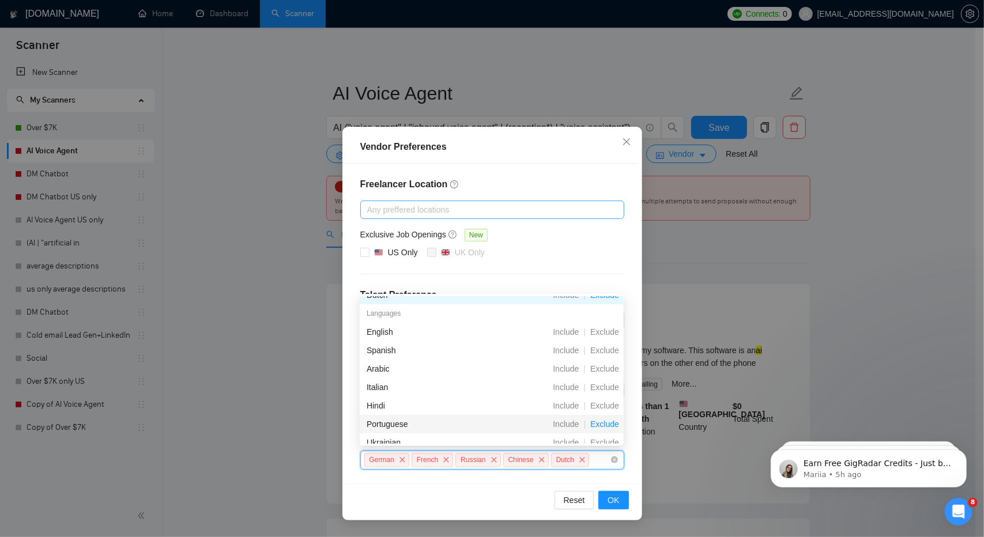
click at [610, 429] on span "Exclude" at bounding box center [604, 423] width 38 height 9
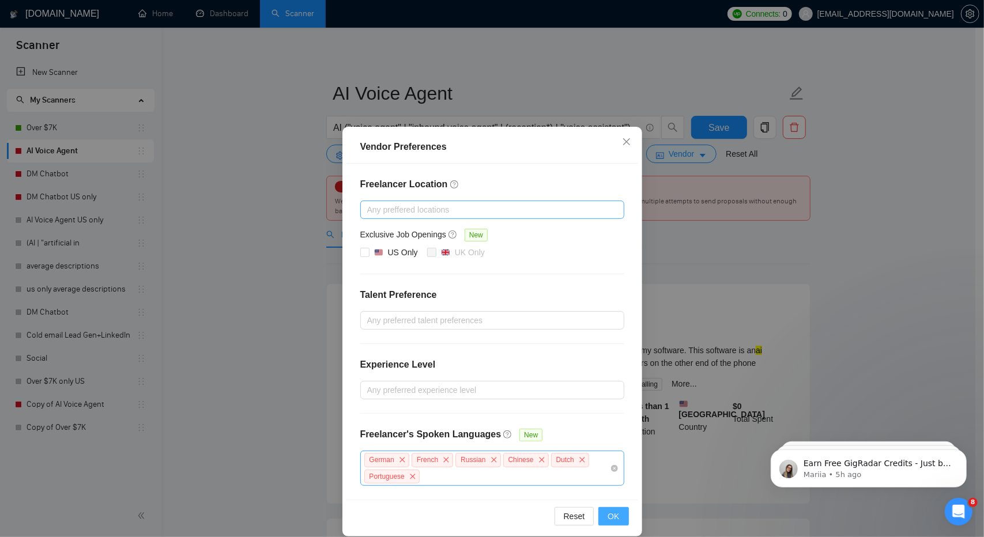
click at [612, 511] on span "OK" at bounding box center [613, 516] width 12 height 13
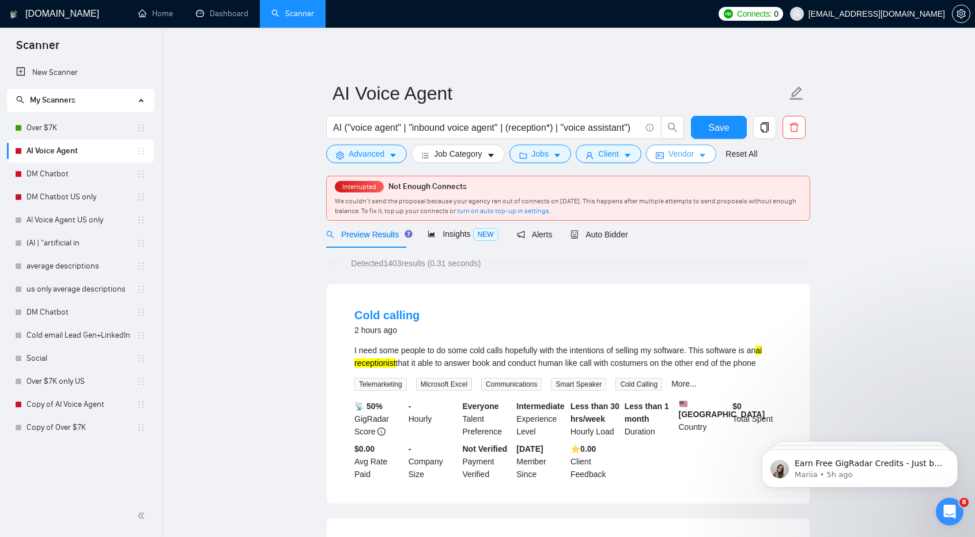
click at [683, 156] on span "Vendor" at bounding box center [680, 153] width 25 height 13
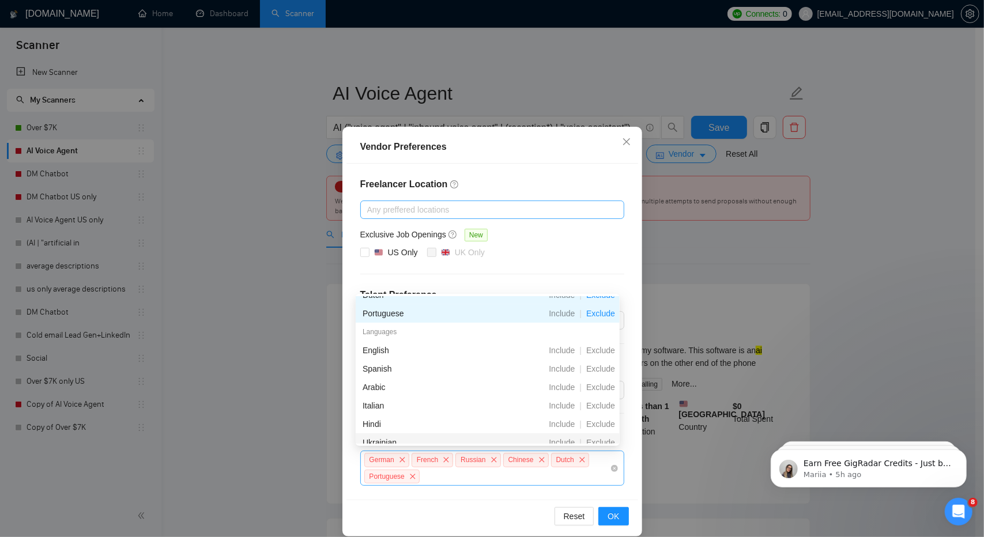
click at [553, 474] on div "German French Russian Chinese Dutch Portuguese" at bounding box center [486, 468] width 247 height 33
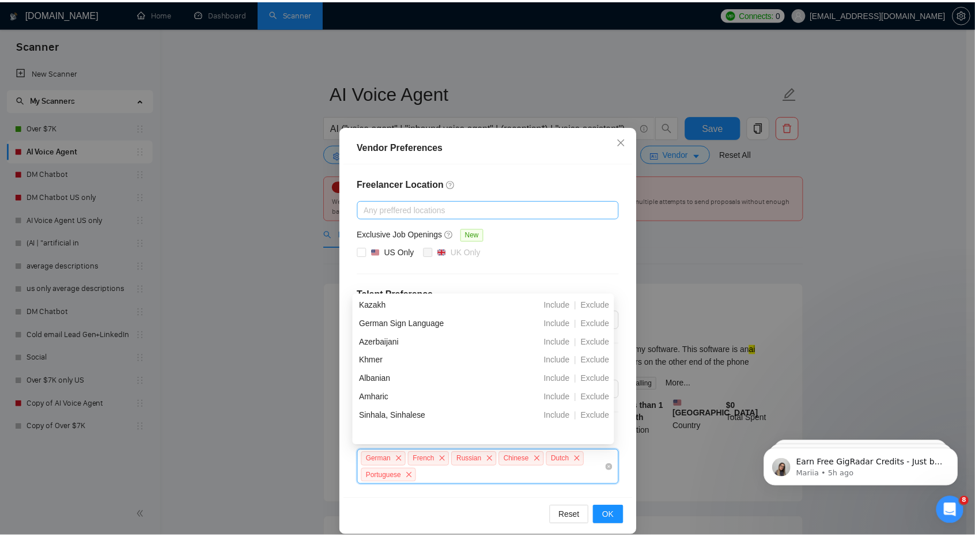
scroll to position [1143, 0]
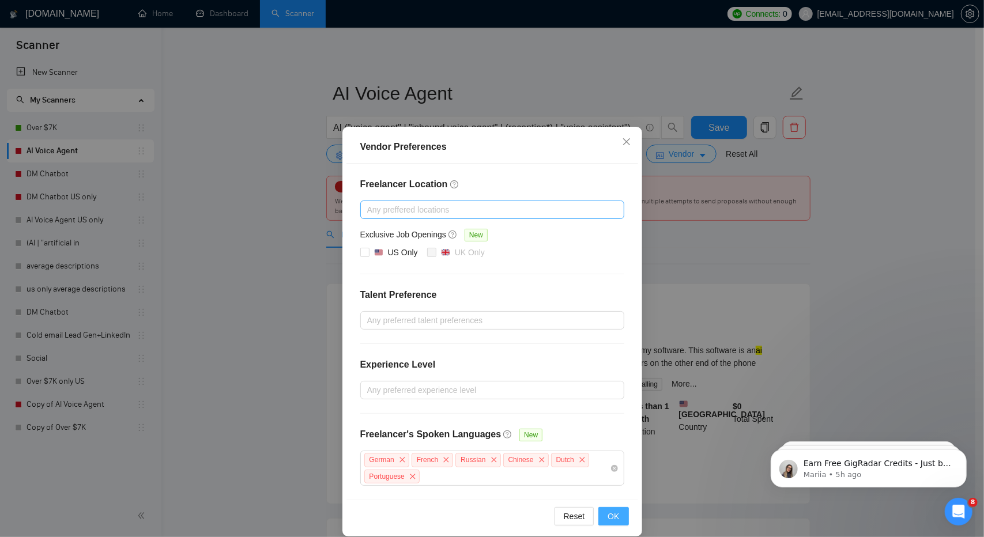
click at [614, 510] on span "OK" at bounding box center [613, 516] width 12 height 13
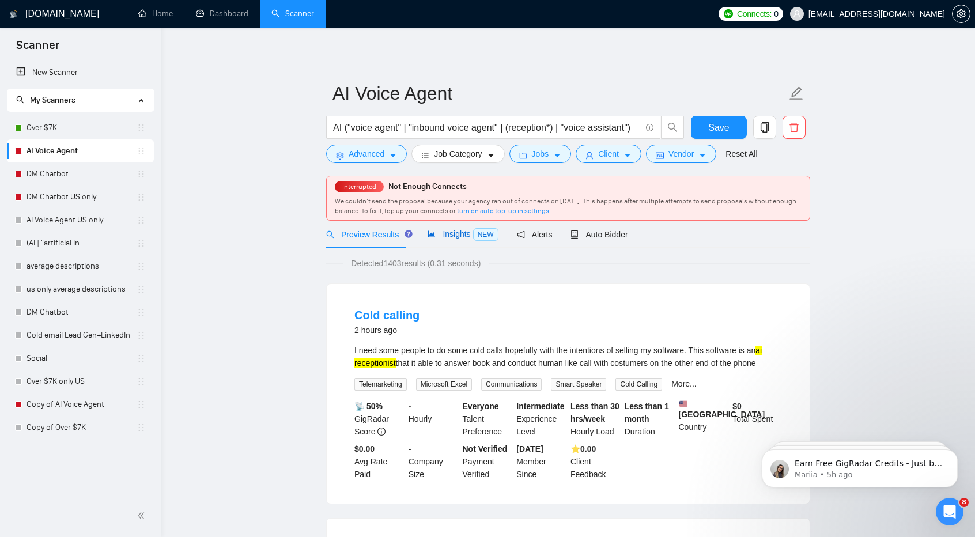
click at [457, 234] on span "Insights NEW" at bounding box center [463, 233] width 70 height 9
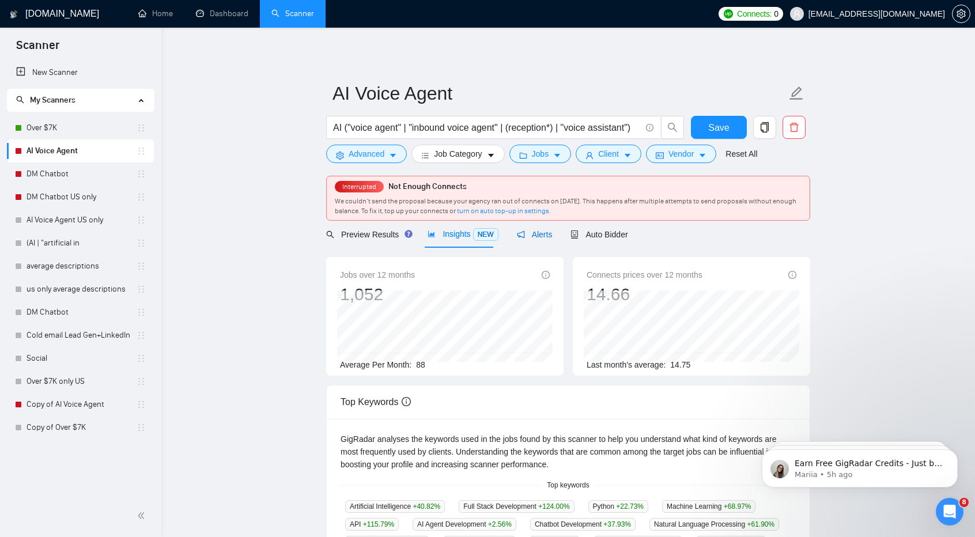
click at [539, 232] on span "Alerts" at bounding box center [535, 234] width 36 height 9
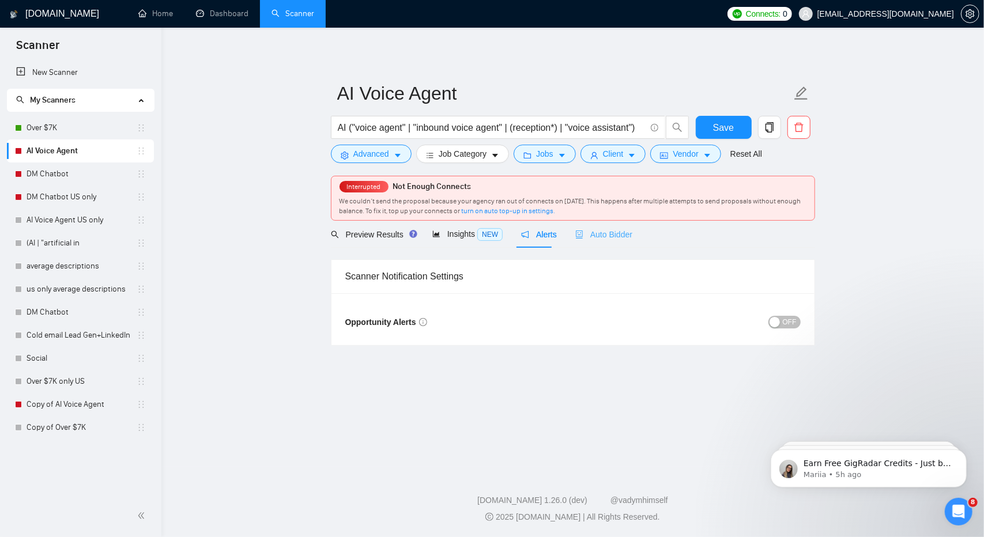
click at [598, 245] on div "Auto Bidder" at bounding box center [603, 234] width 57 height 27
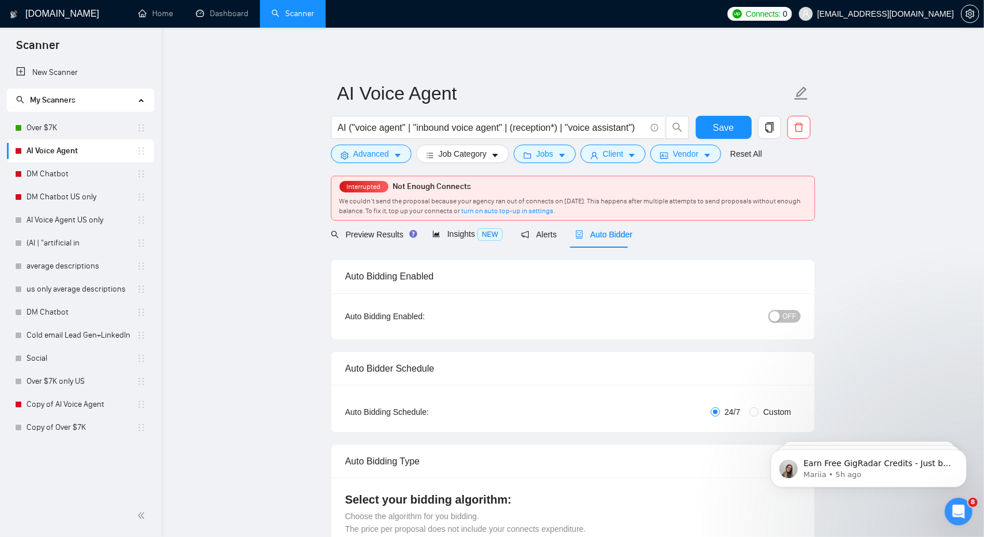
checkbox input "true"
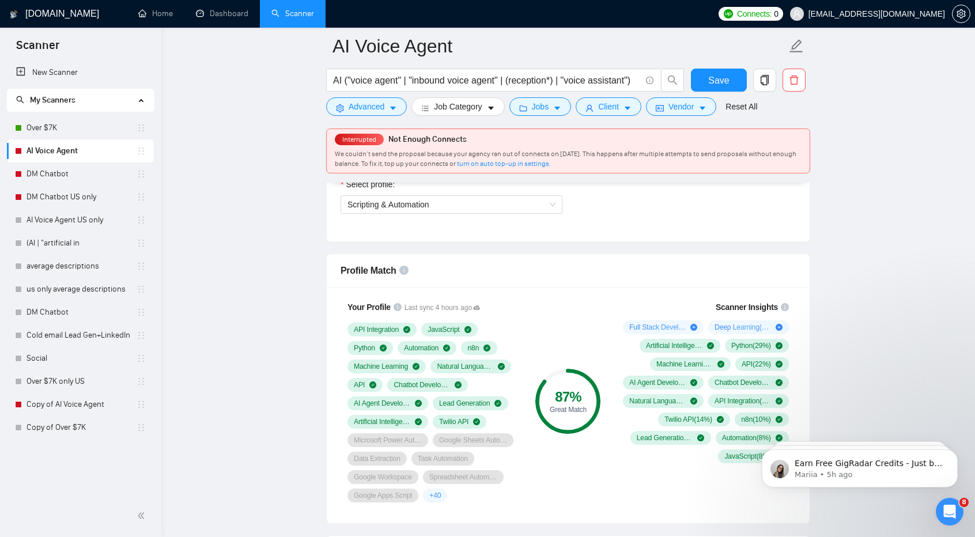
scroll to position [694, 0]
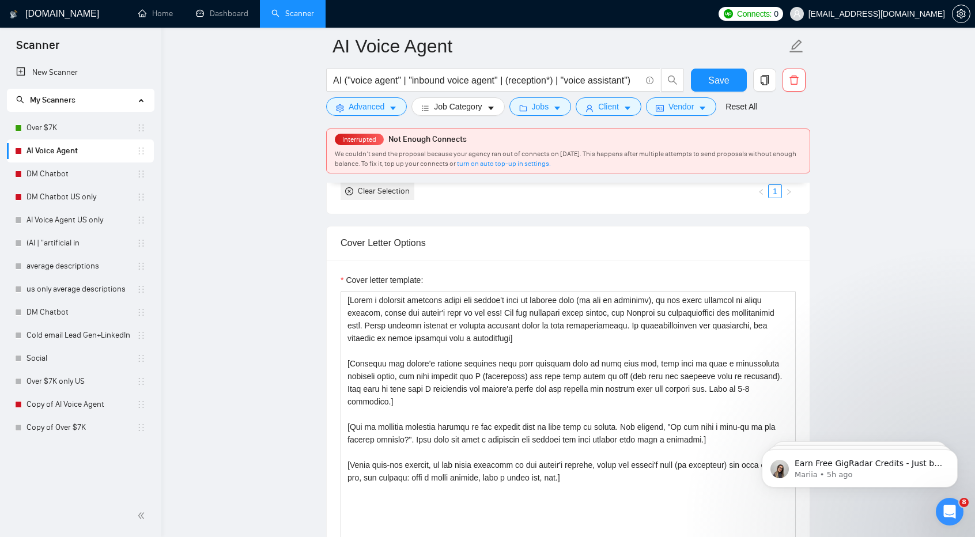
scroll to position [1220, 0]
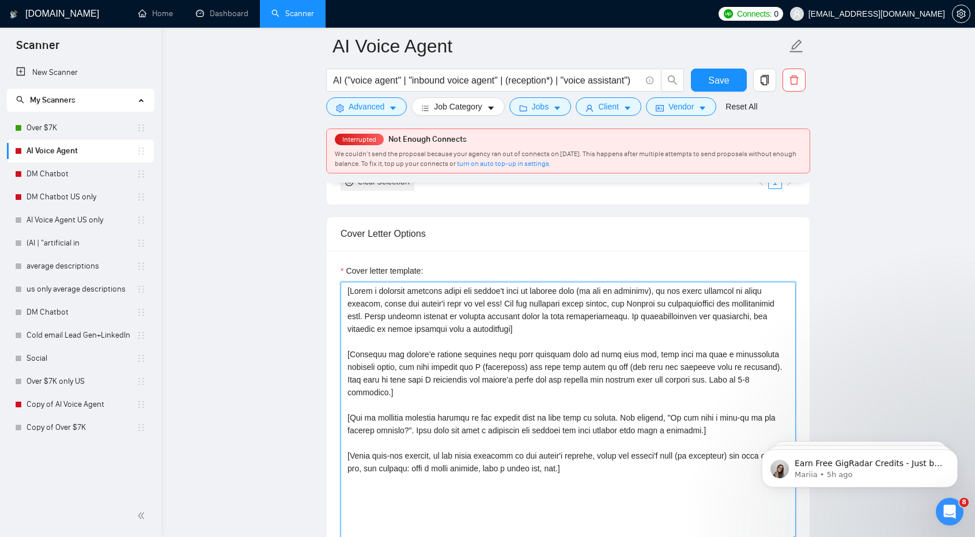
click at [597, 295] on textarea "Cover letter template:" at bounding box center [568, 411] width 455 height 259
drag, startPoint x: 656, startPoint y: 286, endPoint x: 401, endPoint y: 300, distance: 255.6
click at [401, 300] on textarea "Cover letter template:" at bounding box center [568, 411] width 455 height 259
click at [464, 351] on textarea "Cover letter template:" at bounding box center [568, 411] width 455 height 259
drag, startPoint x: 603, startPoint y: 462, endPoint x: 320, endPoint y: 259, distance: 347.6
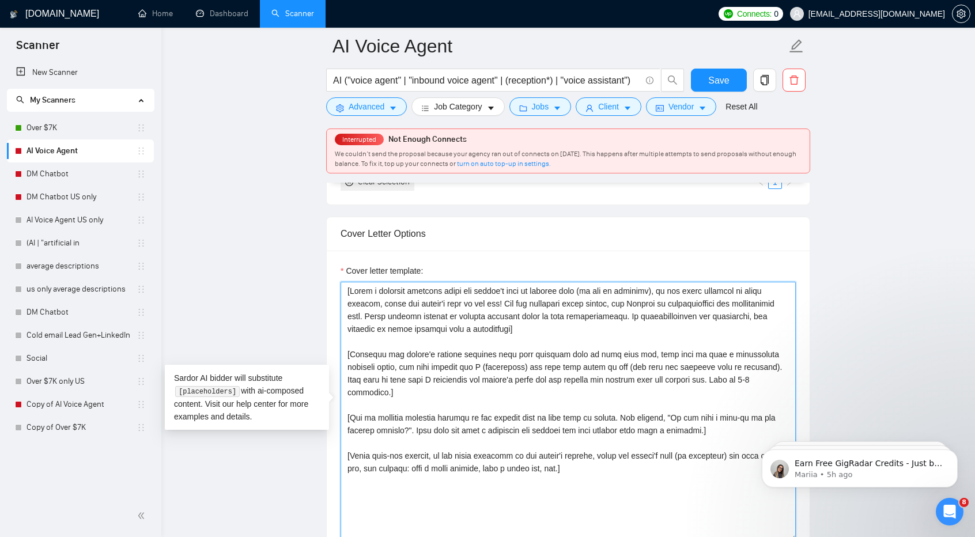
click at [641, 427] on textarea "Cover letter template:" at bounding box center [568, 411] width 455 height 259
drag, startPoint x: 601, startPoint y: 473, endPoint x: 335, endPoint y: 285, distance: 325.3
click at [335, 285] on div "Cover letter template:" at bounding box center [568, 410] width 483 height 318
paste textarea "CRITICAL: The first 150 characters must be an irresistible hook. Start with "{S…"
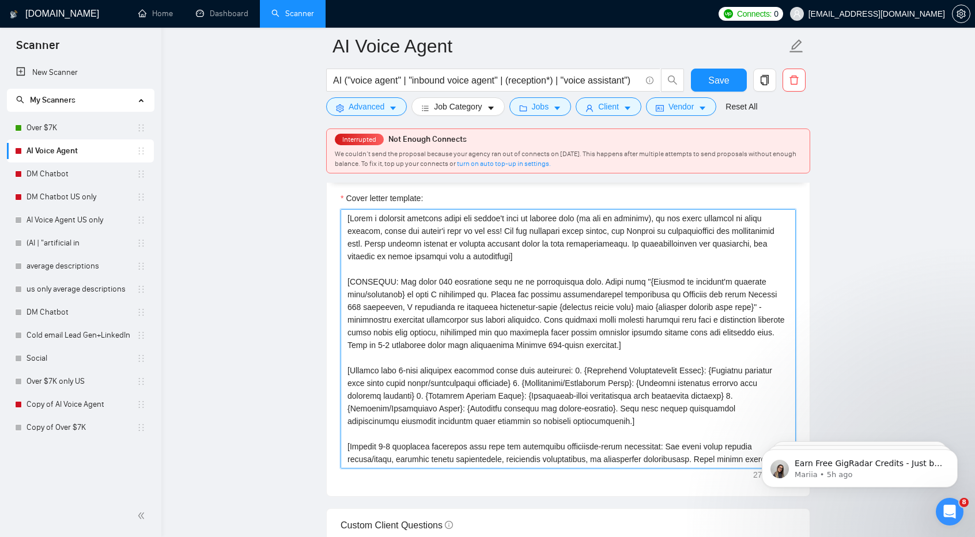
scroll to position [1308, 0]
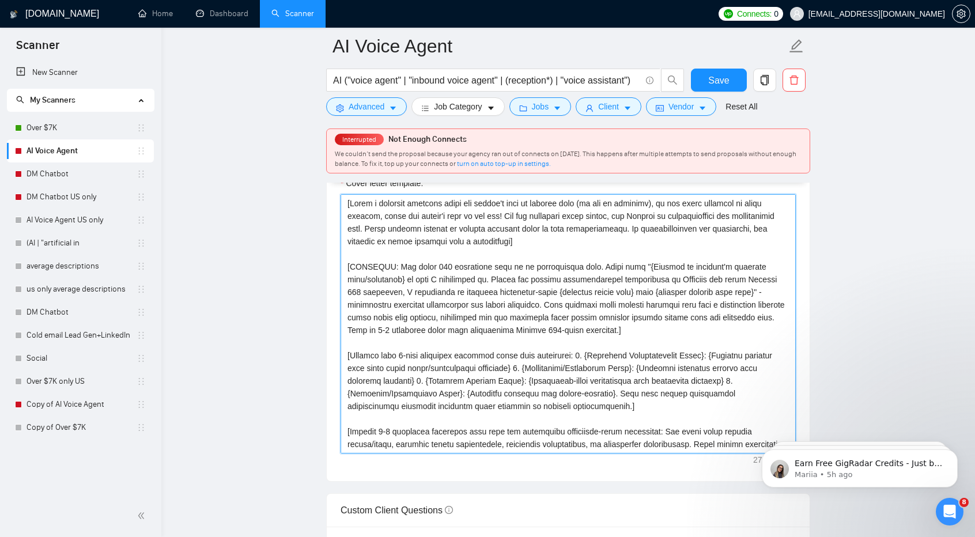
drag, startPoint x: 660, startPoint y: 200, endPoint x: 373, endPoint y: 215, distance: 287.3
click at [373, 215] on textarea "Cover letter template:" at bounding box center [568, 323] width 455 height 259
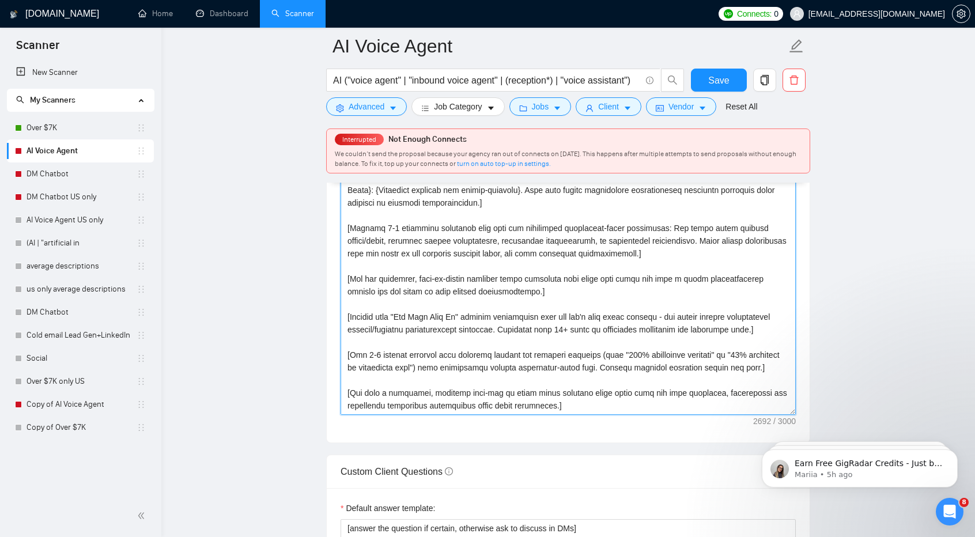
scroll to position [1347, 0]
drag, startPoint x: 379, startPoint y: 302, endPoint x: 341, endPoint y: 271, distance: 49.6
click at [341, 271] on textarea "Cover letter template:" at bounding box center [568, 284] width 455 height 259
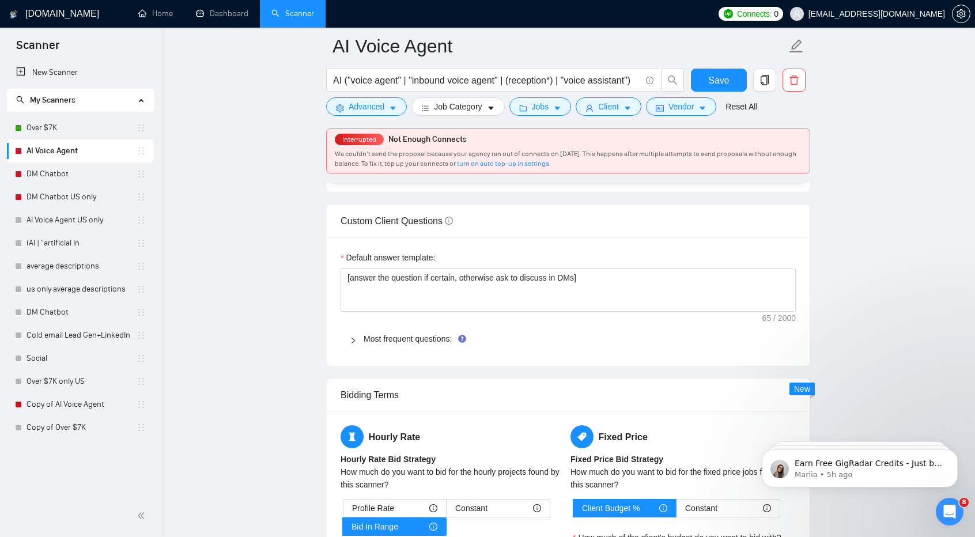
scroll to position [1619, 0]
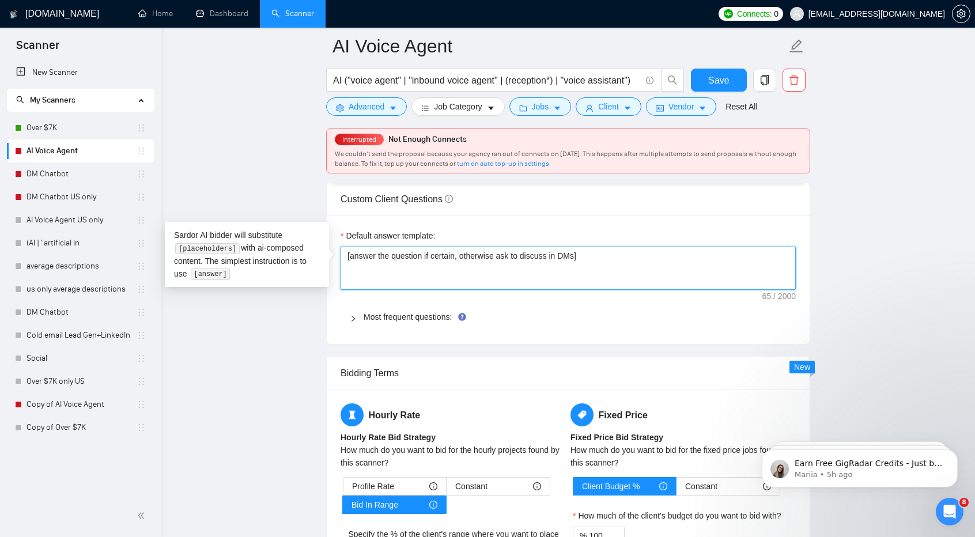
click at [573, 258] on textarea "[answer the question if certain, otherwise ask to discuss in DMs]" at bounding box center [568, 268] width 455 height 43
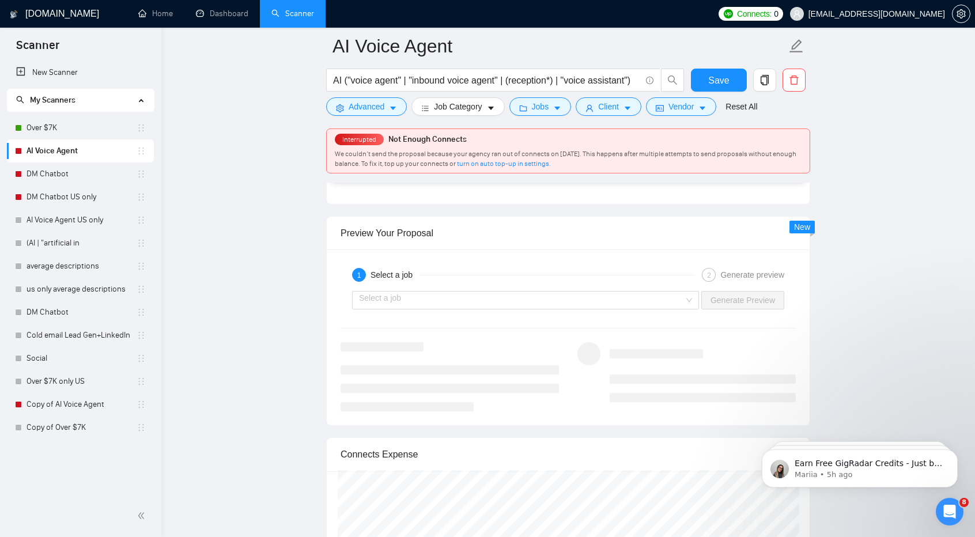
scroll to position [2166, 0]
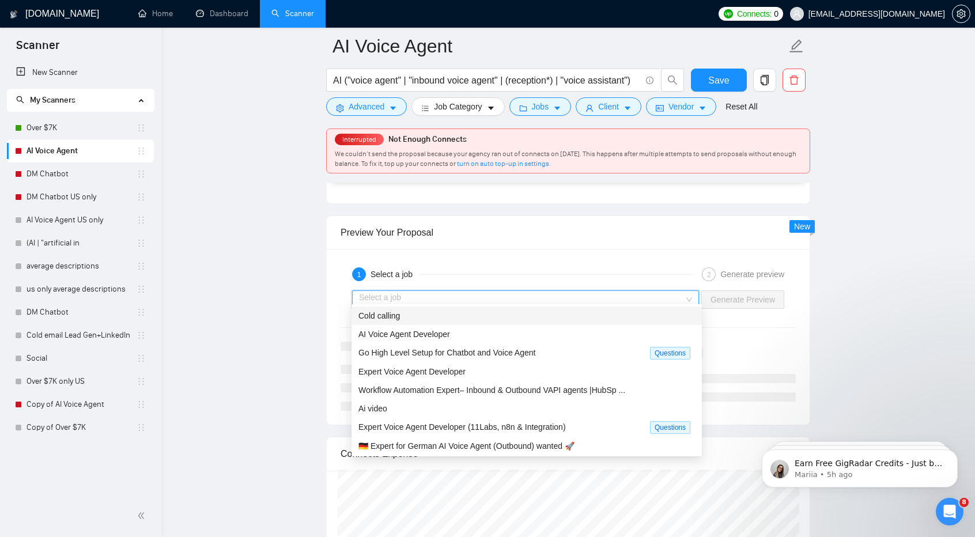
click at [620, 291] on input "search" at bounding box center [521, 299] width 325 height 17
click at [605, 338] on div "AI Voice Agent Developer" at bounding box center [526, 334] width 336 height 13
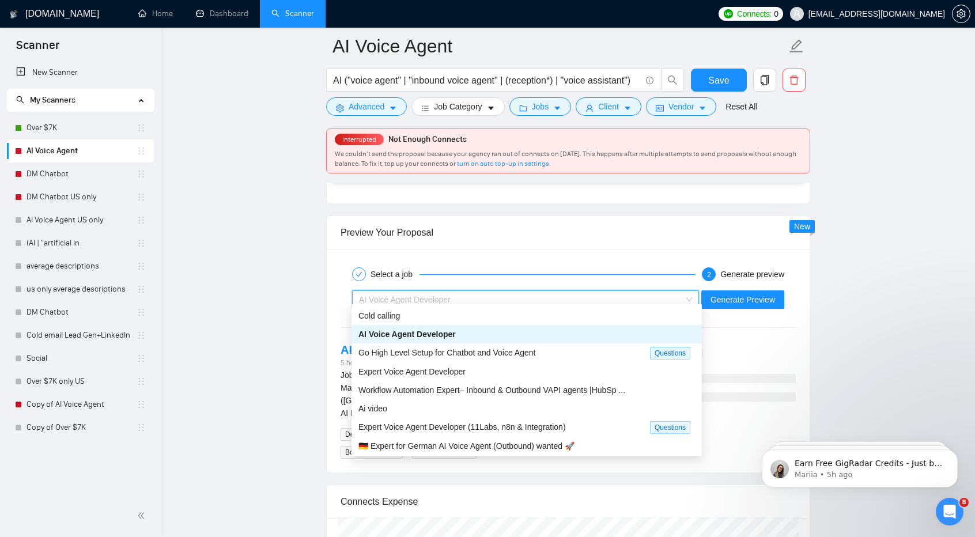
click at [618, 298] on div "AI Voice Agent Developer" at bounding box center [520, 299] width 323 height 17
click at [600, 351] on div "Go High Level Setup for Chatbot and Voice Agent" at bounding box center [504, 352] width 292 height 13
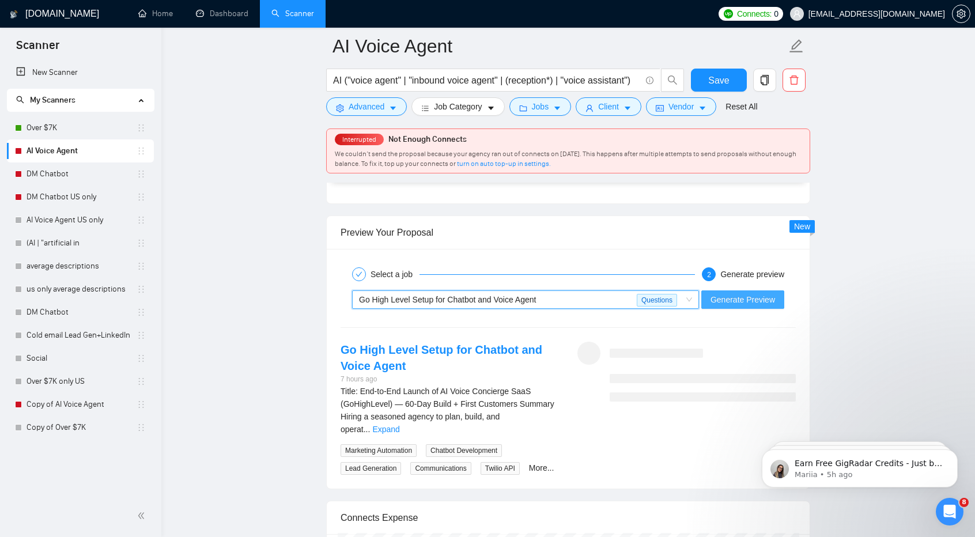
click at [731, 298] on span "Generate Preview" at bounding box center [742, 299] width 65 height 13
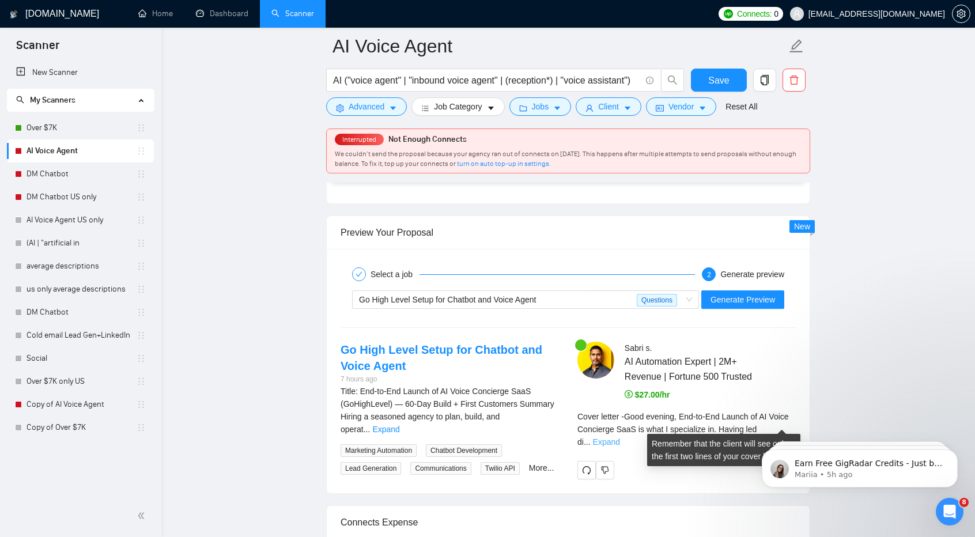
click at [620, 437] on link "Expand" at bounding box center [606, 441] width 27 height 9
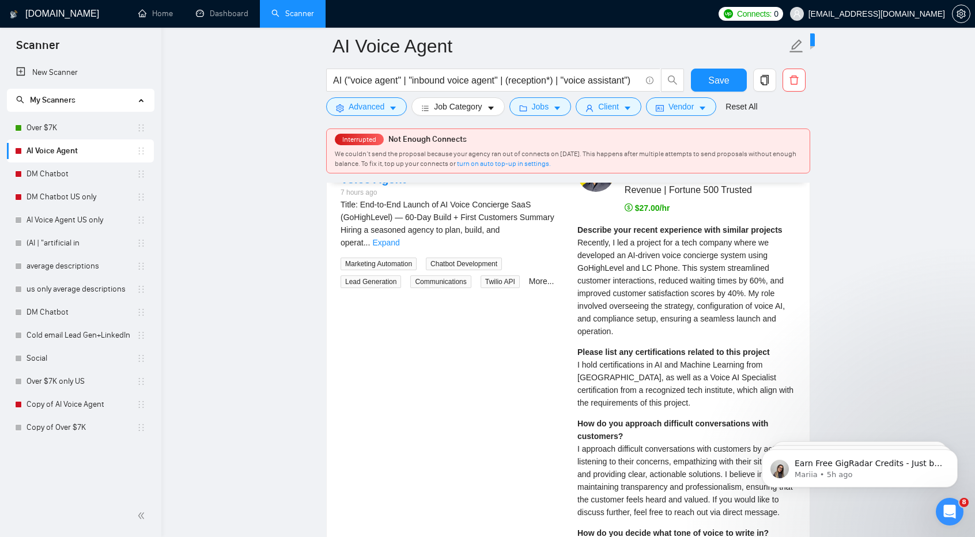
scroll to position [2352, 0]
click at [399, 239] on link "Expand" at bounding box center [385, 243] width 27 height 9
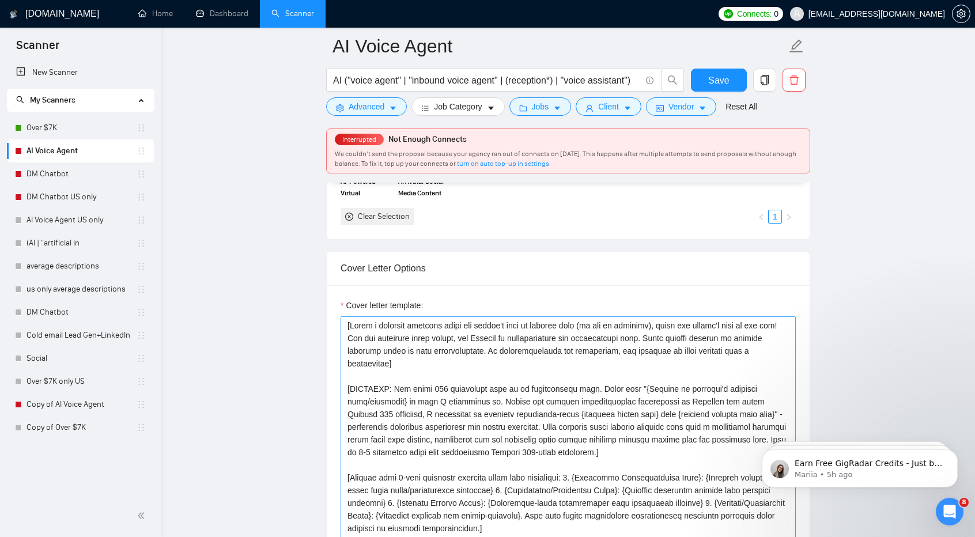
scroll to position [1173, 0]
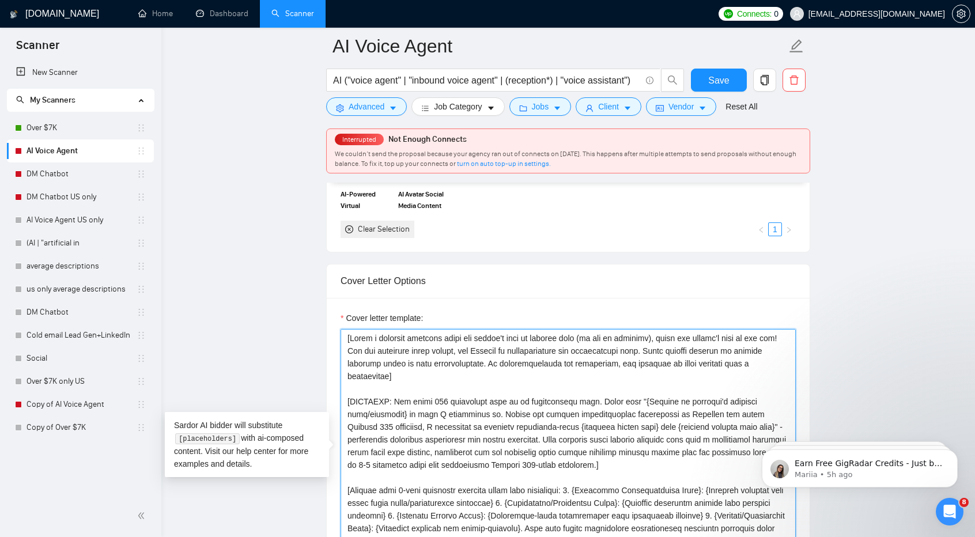
click at [467, 336] on textarea "Cover letter template:" at bounding box center [568, 458] width 455 height 259
click at [615, 395] on textarea "Cover letter template:" at bounding box center [568, 458] width 455 height 259
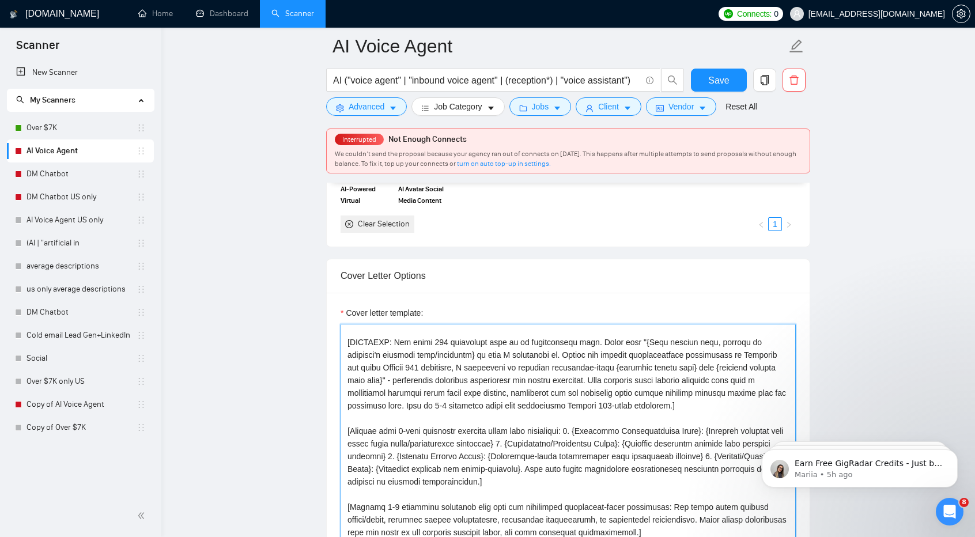
scroll to position [1179, 0]
click at [507, 351] on textarea "Cover letter template:" at bounding box center [568, 452] width 455 height 259
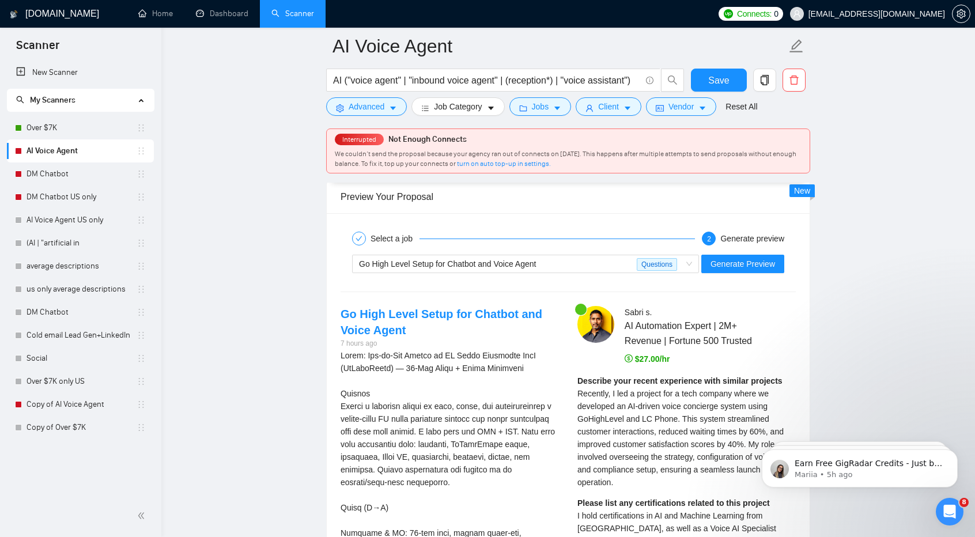
scroll to position [2255, 0]
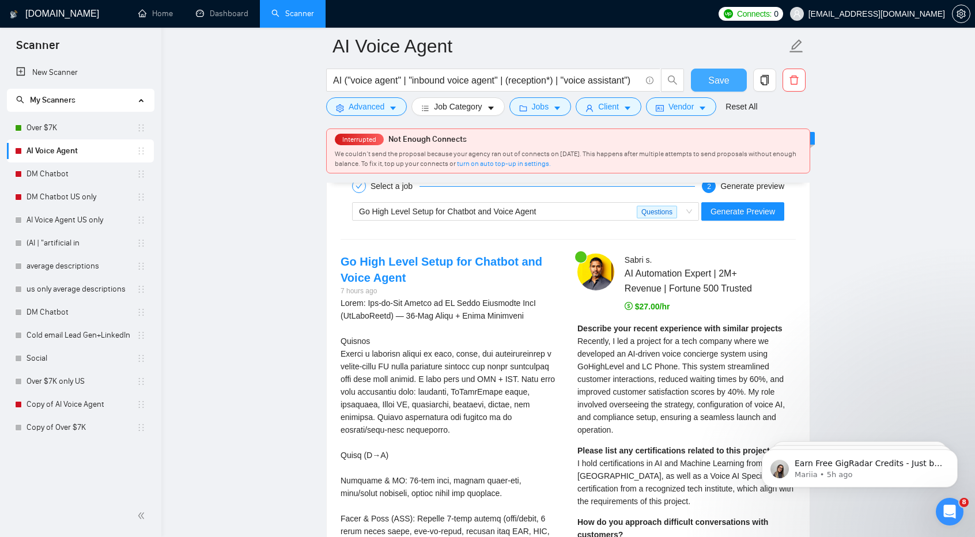
type textarea "[Write a personal greeting using the client's name or company name (if any is p…"
click at [721, 79] on span "Save" at bounding box center [718, 80] width 21 height 14
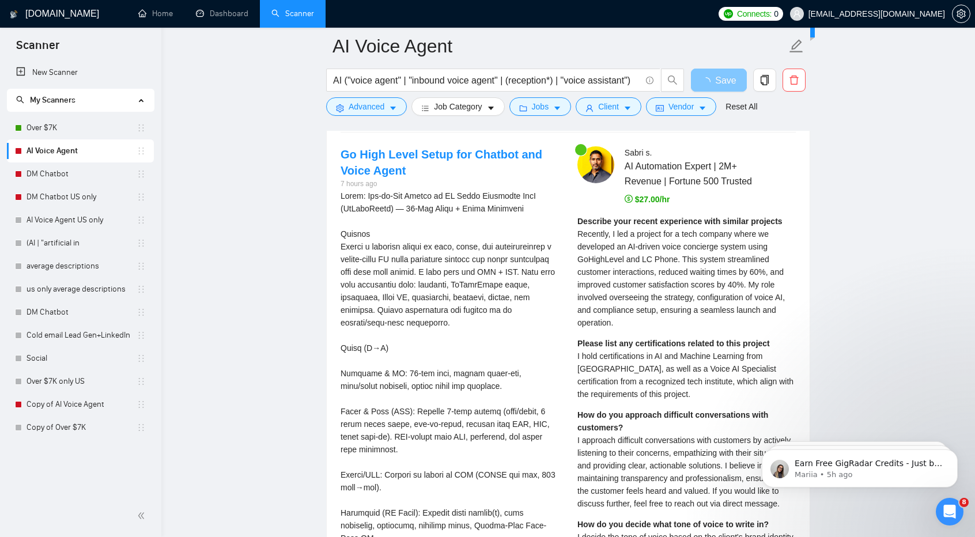
scroll to position [2165, 0]
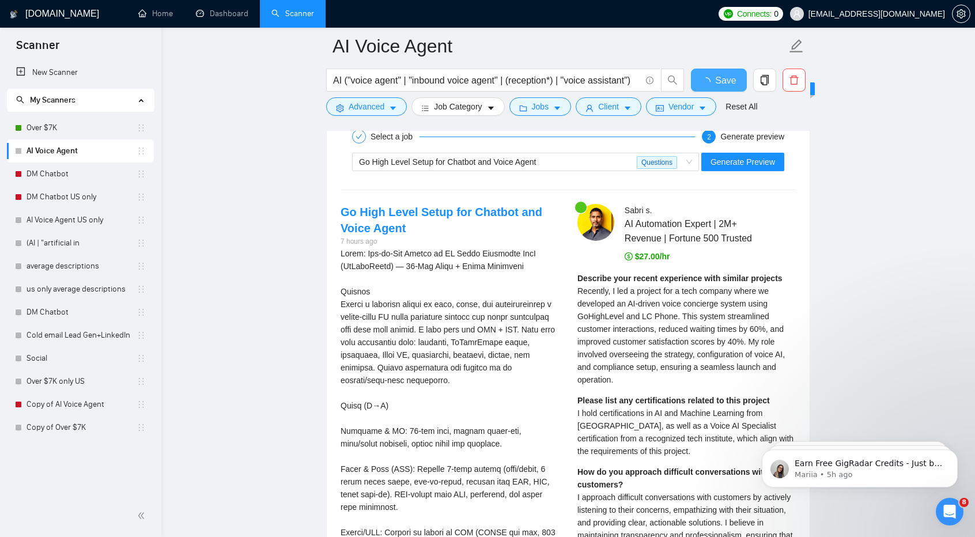
checkbox input "true"
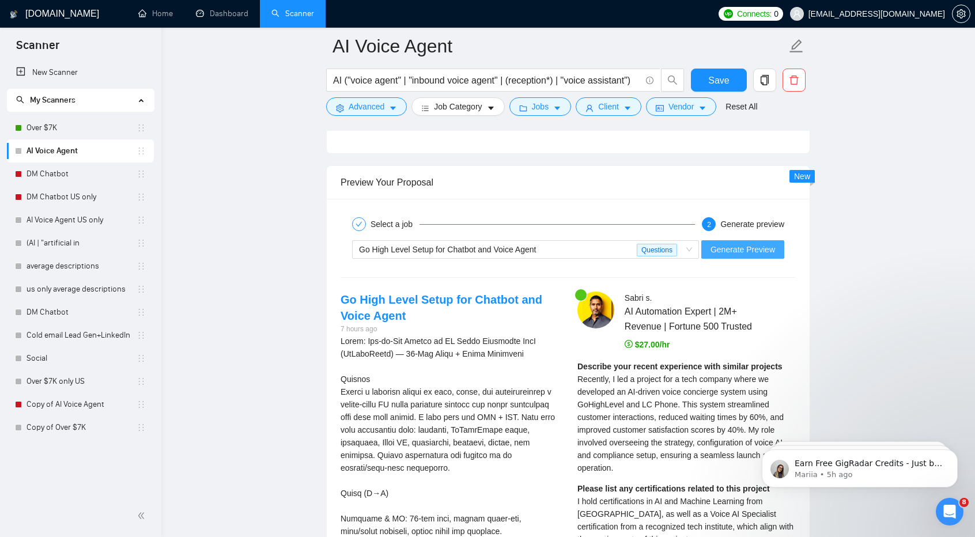
click at [731, 245] on span "Generate Preview" at bounding box center [742, 249] width 65 height 13
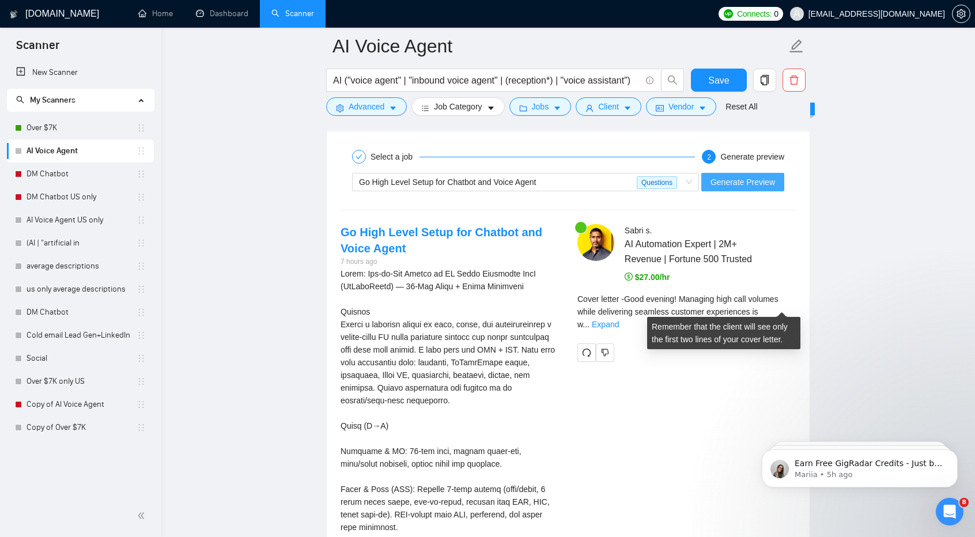
scroll to position [2235, 0]
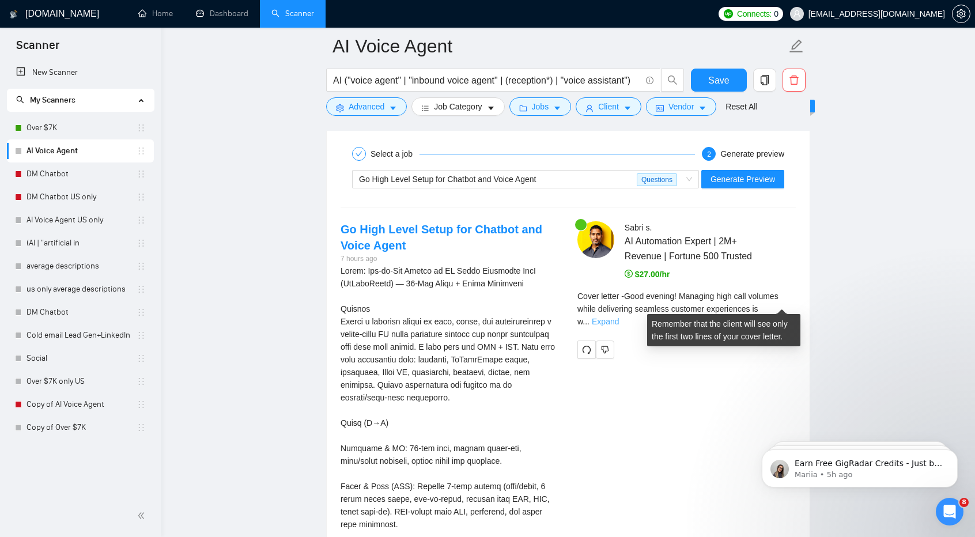
click at [619, 317] on link "Expand" at bounding box center [605, 321] width 27 height 9
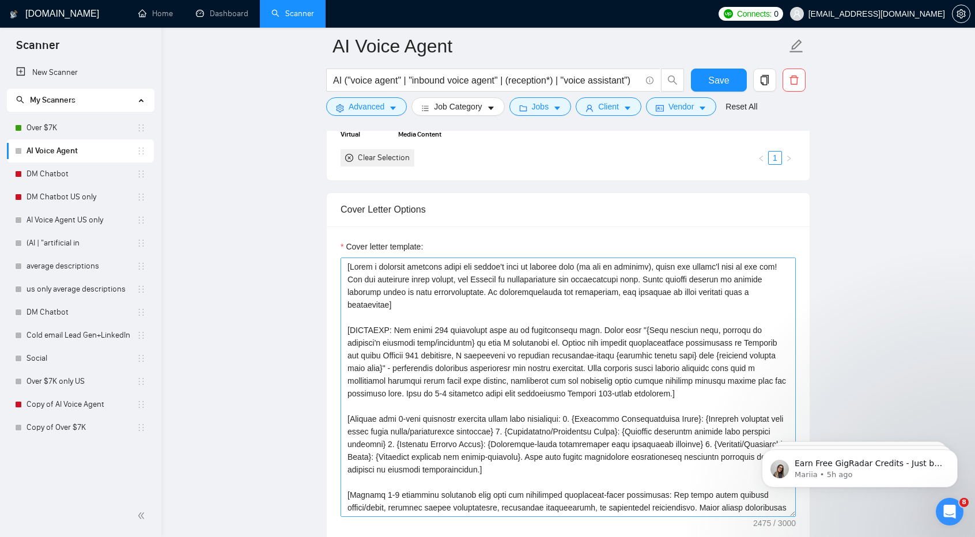
scroll to position [1192, 0]
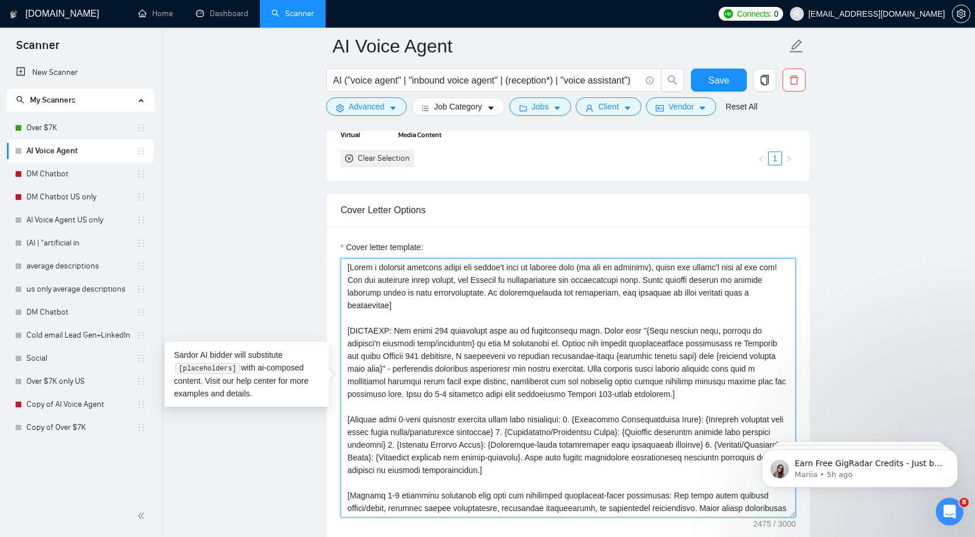
click at [523, 343] on textarea "Cover letter template:" at bounding box center [568, 387] width 455 height 259
drag, startPoint x: 511, startPoint y: 341, endPoint x: 684, endPoint y: 328, distance: 173.9
click at [684, 328] on textarea "Cover letter template:" at bounding box center [568, 387] width 455 height 259
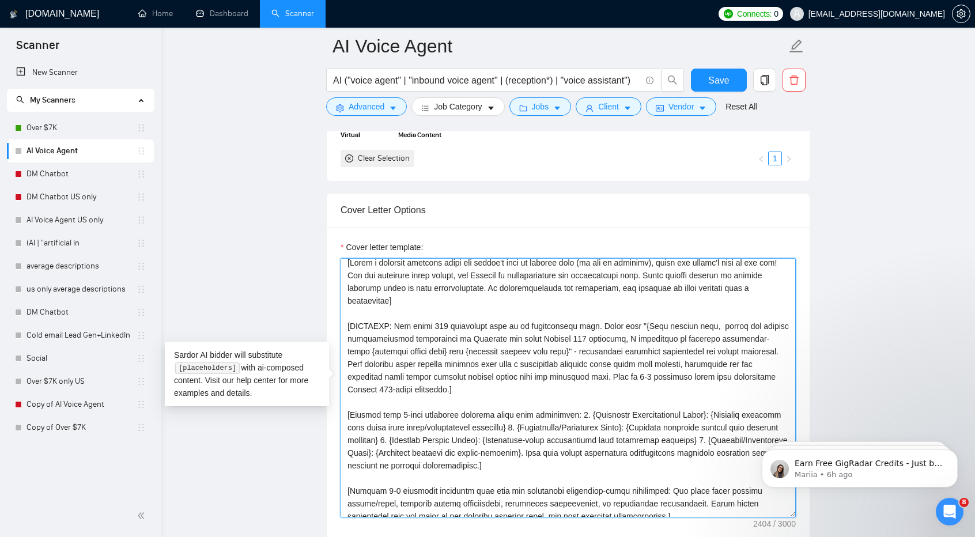
scroll to position [5, 0]
click at [634, 322] on textarea "Cover letter template:" at bounding box center [568, 387] width 455 height 259
click at [625, 320] on textarea "Cover letter template:" at bounding box center [568, 387] width 455 height 259
click at [618, 320] on textarea "Cover letter template:" at bounding box center [568, 387] width 455 height 259
type textarea "[Write a personal greeting using the client's name or company name (if any is p…"
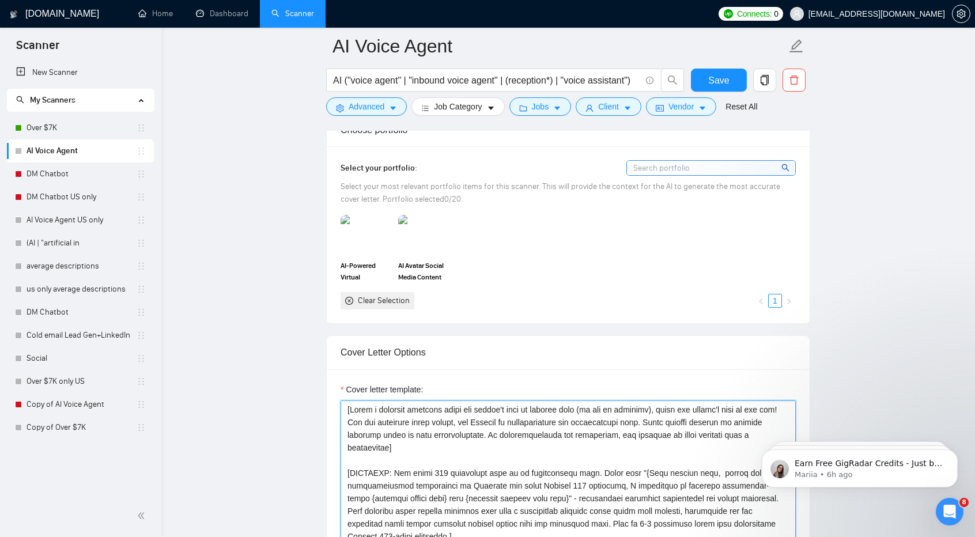
scroll to position [1193, 0]
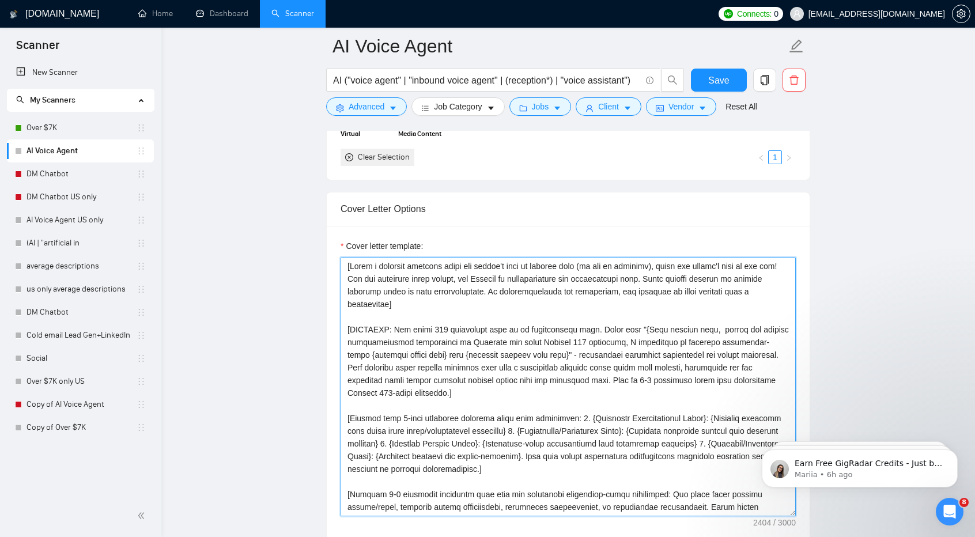
drag, startPoint x: 616, startPoint y: 399, endPoint x: 603, endPoint y: 367, distance: 34.9
click at [603, 367] on textarea "Cover letter template:" at bounding box center [568, 386] width 455 height 259
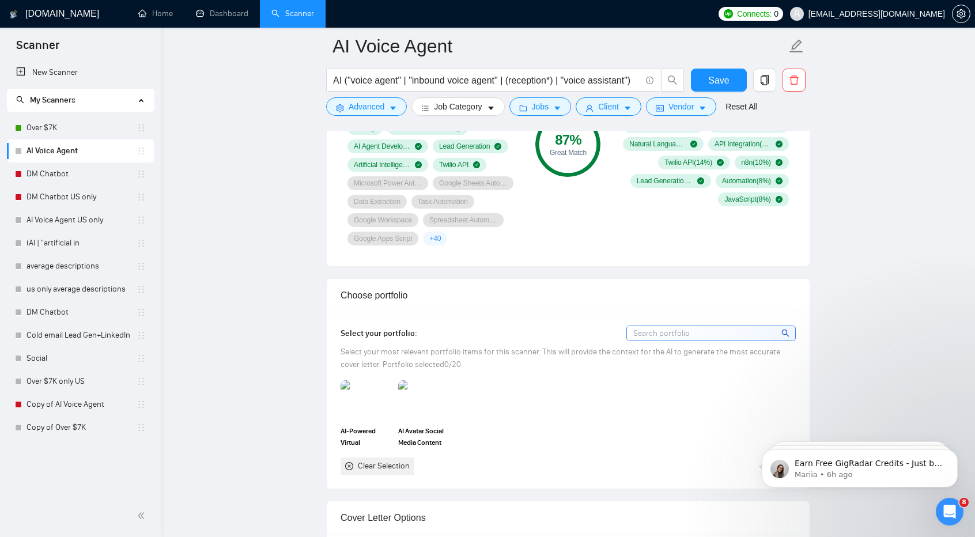
scroll to position [876, 0]
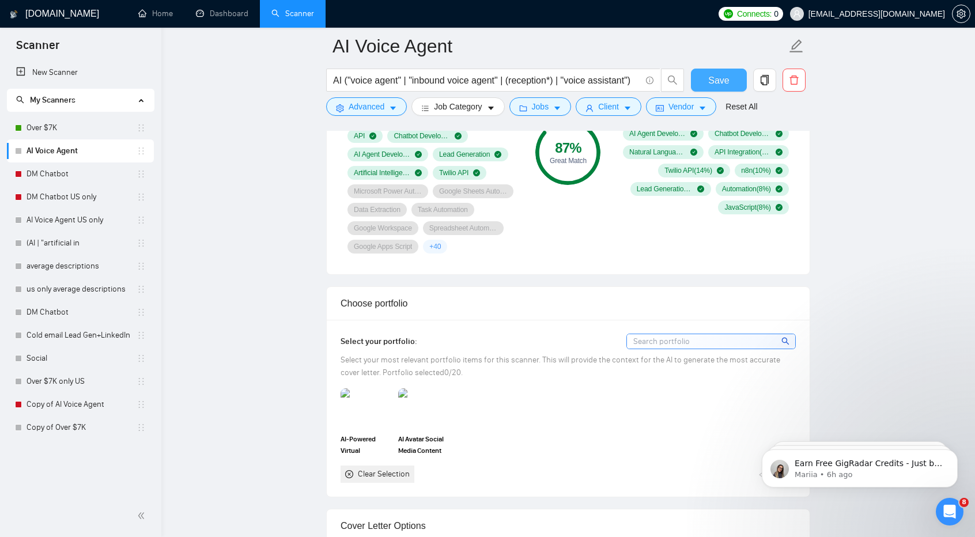
click at [717, 78] on span "Save" at bounding box center [718, 80] width 21 height 14
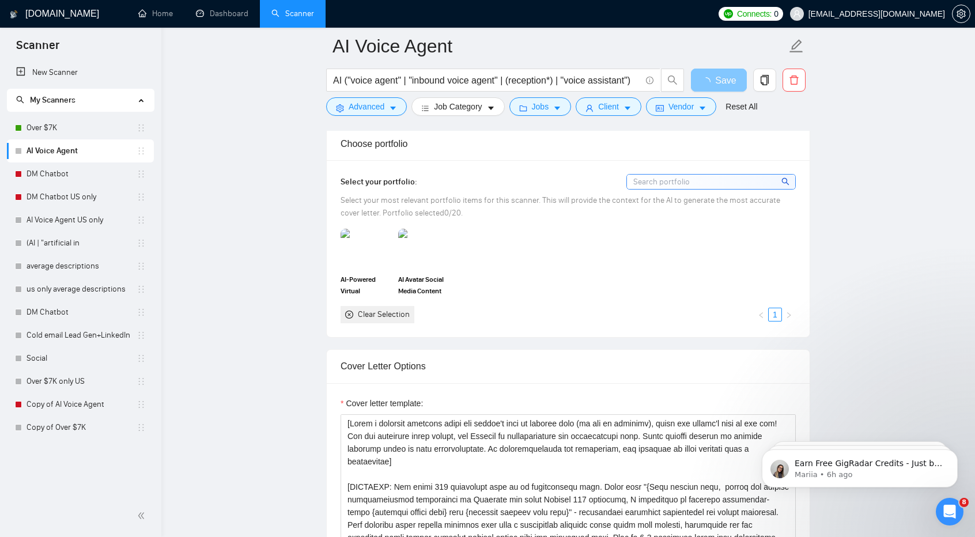
scroll to position [1096, 0]
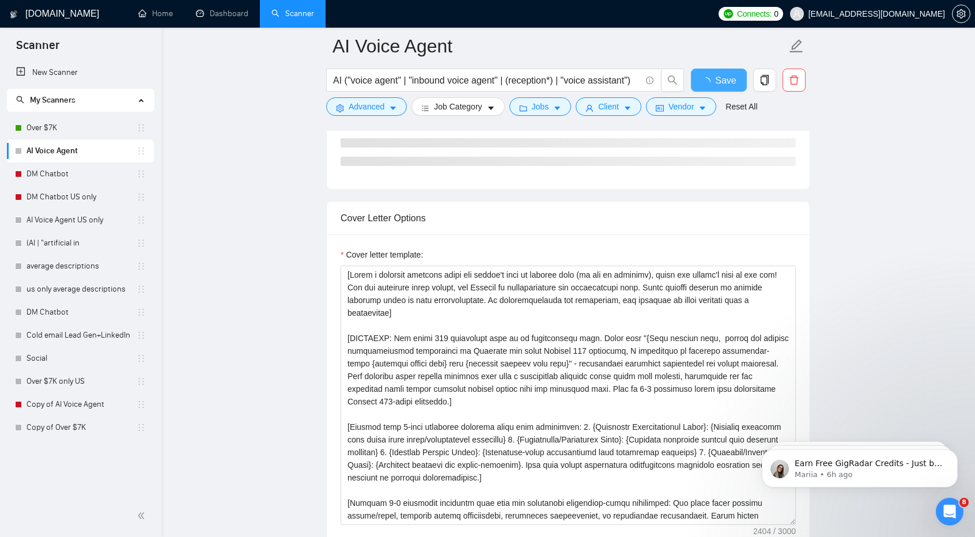
checkbox input "true"
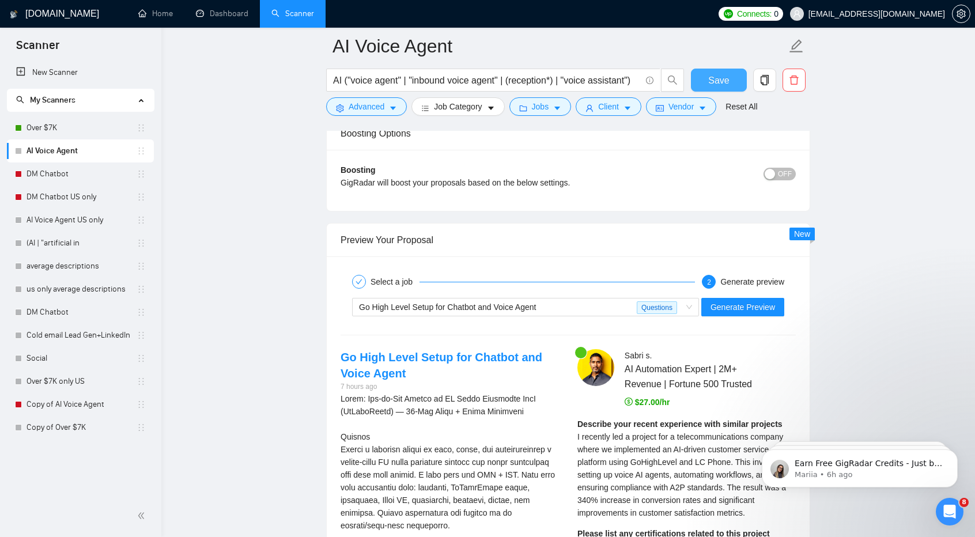
scroll to position [2108, 0]
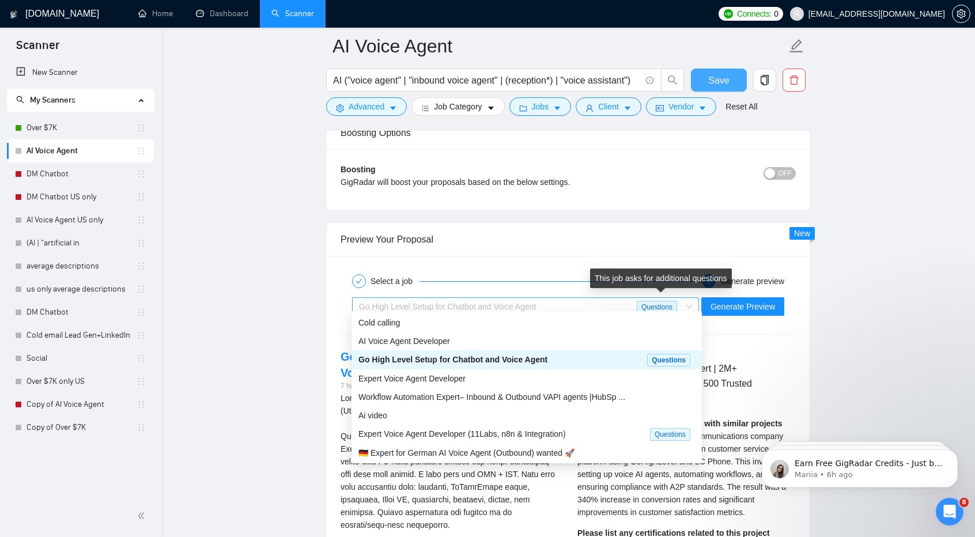
click at [677, 301] on span "Questions" at bounding box center [657, 307] width 40 height 13
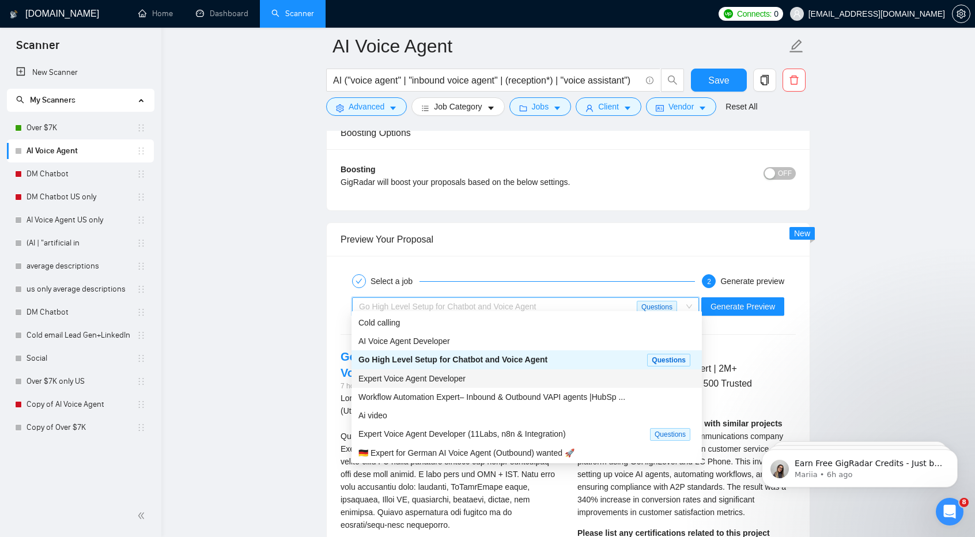
click at [597, 384] on div "Expert Voice Agent Developer" at bounding box center [526, 378] width 336 height 13
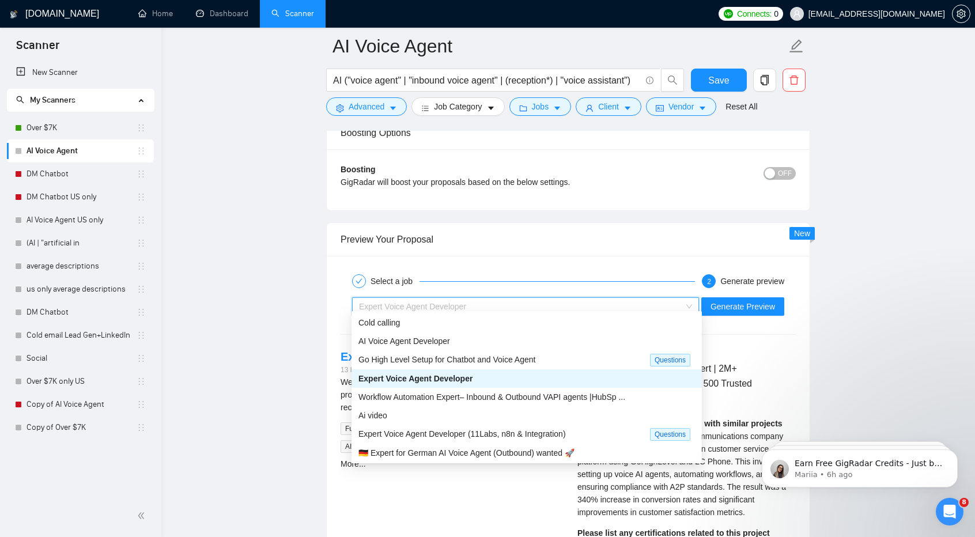
click at [673, 305] on div "Expert Voice Agent Developer" at bounding box center [520, 306] width 323 height 17
click at [661, 395] on div "Workflow Automation Expert– Inbound & Outbound VAPI agents |HubSp ..." at bounding box center [526, 397] width 336 height 13
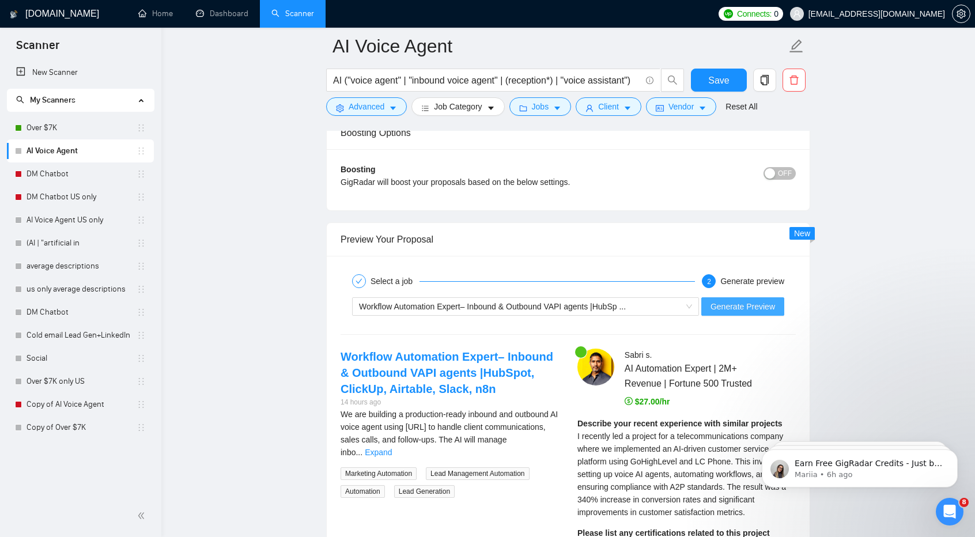
click at [736, 300] on span "Generate Preview" at bounding box center [742, 306] width 65 height 13
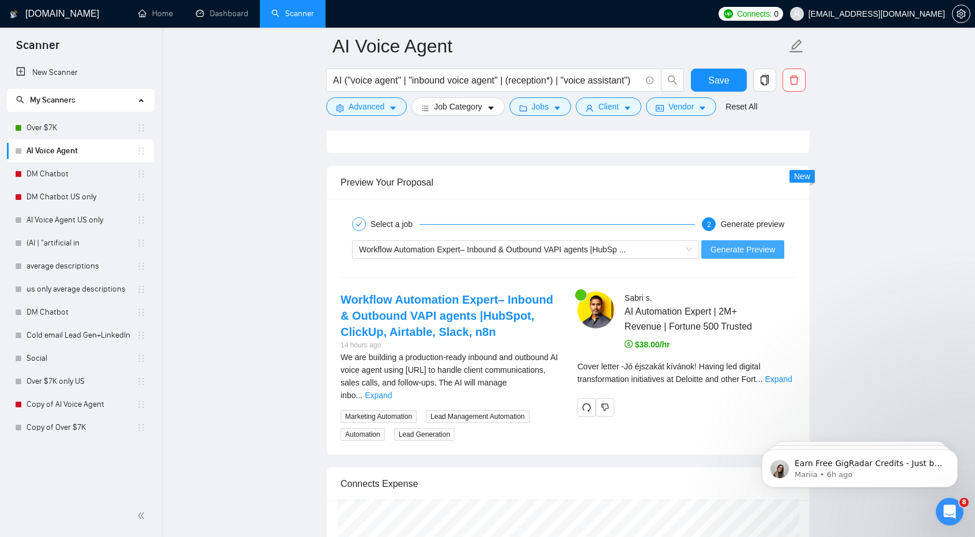
scroll to position [2175, 0]
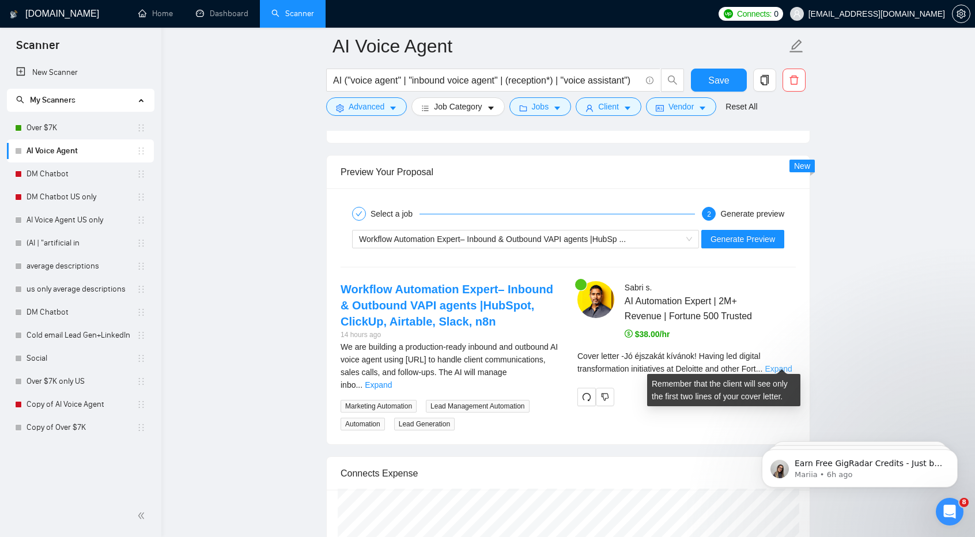
click at [779, 364] on link "Expand" at bounding box center [778, 368] width 27 height 9
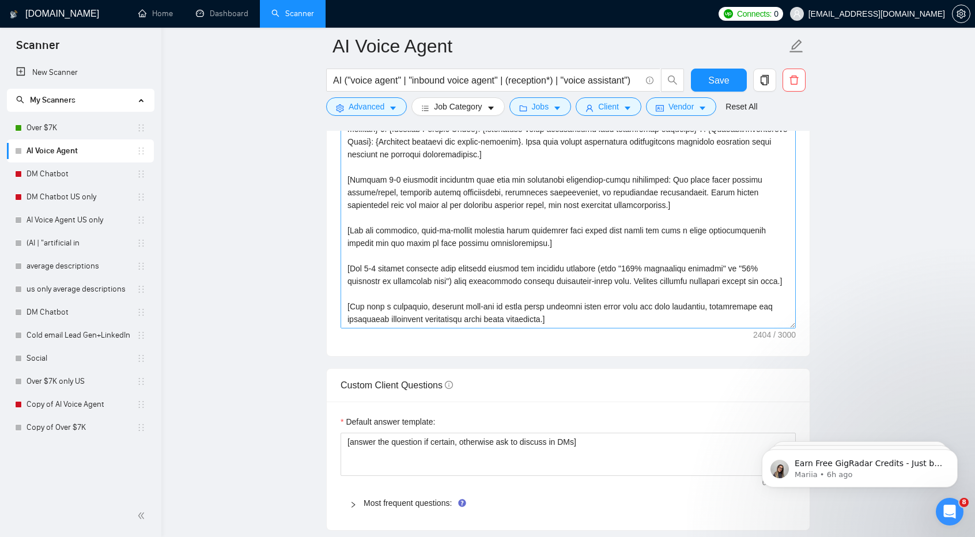
scroll to position [1382, 0]
drag, startPoint x: 565, startPoint y: 277, endPoint x: 487, endPoint y: 277, distance: 77.8
click at [487, 277] on textarea "Cover letter template:" at bounding box center [568, 198] width 455 height 259
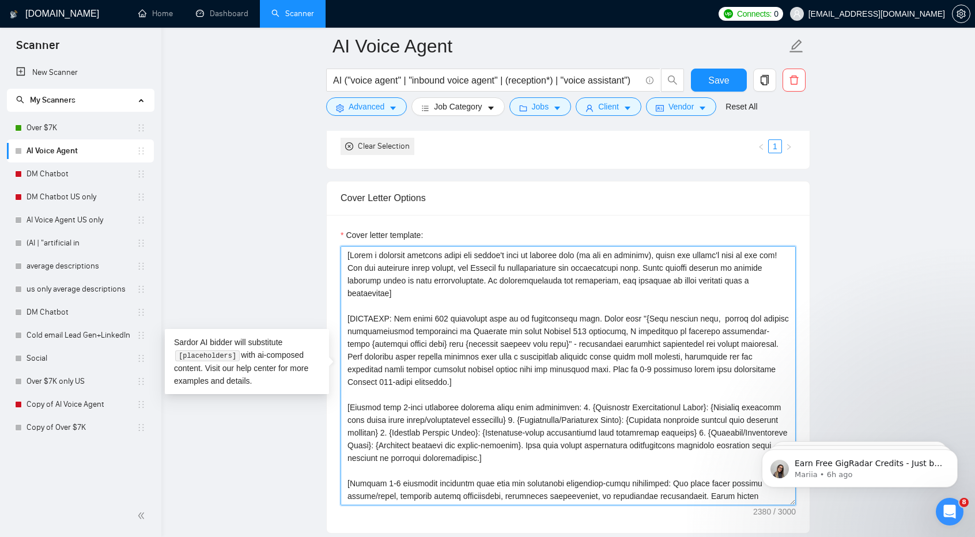
scroll to position [1198, 0]
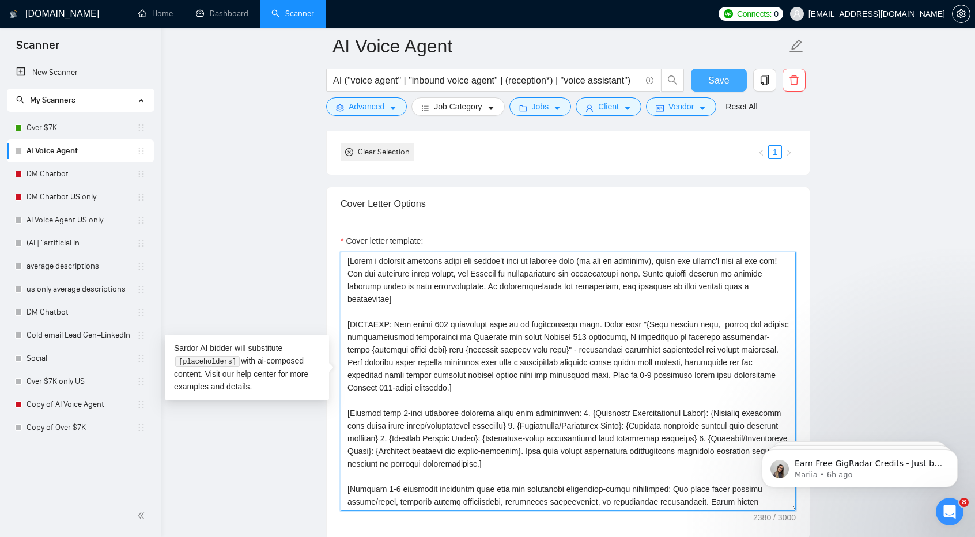
type textarea "[Write a personal greeting using the client's name or company name (if any is p…"
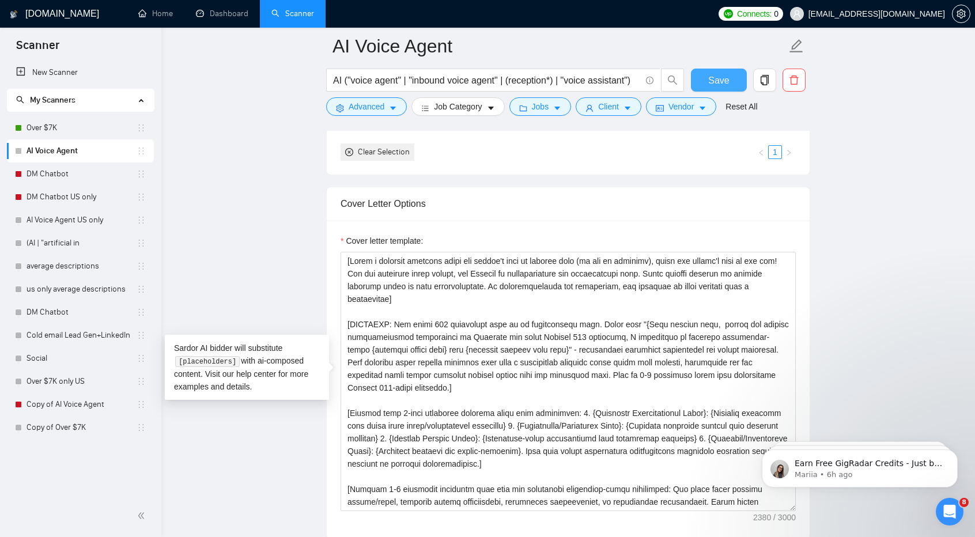
click at [719, 75] on span "Save" at bounding box center [718, 80] width 21 height 14
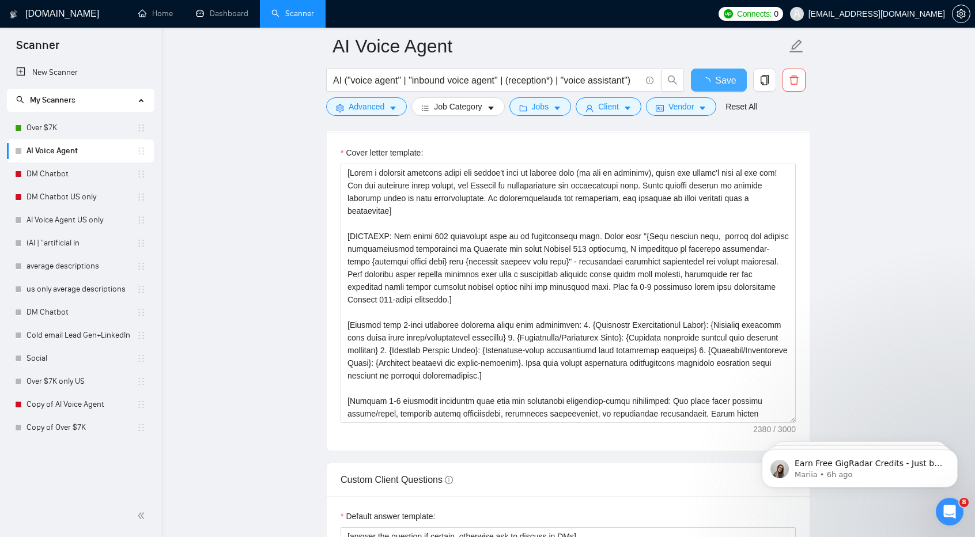
checkbox input "true"
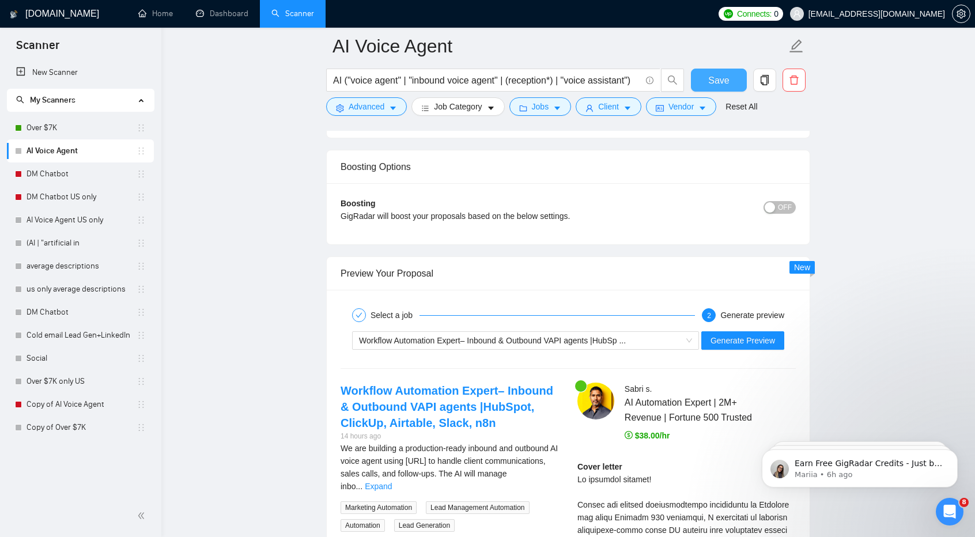
scroll to position [2074, 0]
click at [756, 334] on span "Generate Preview" at bounding box center [742, 340] width 65 height 13
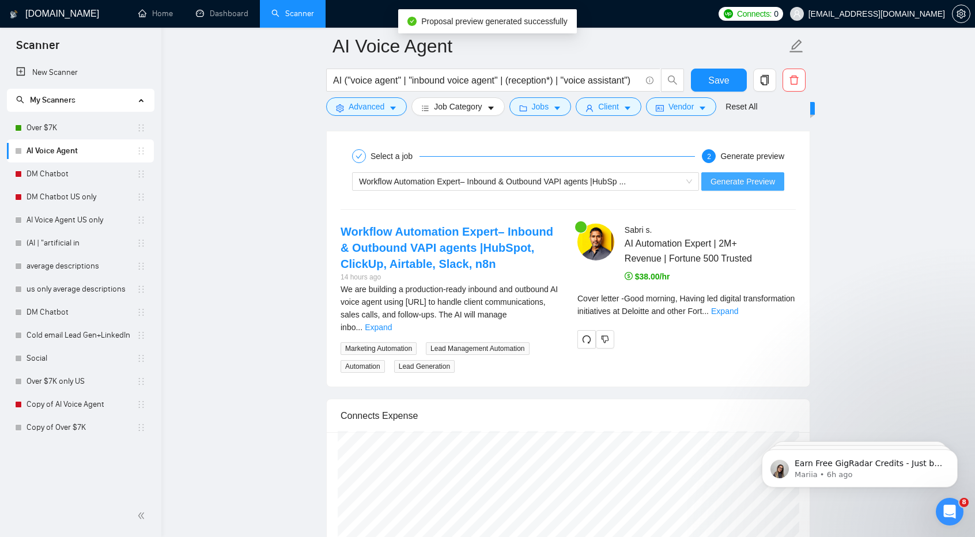
scroll to position [2239, 0]
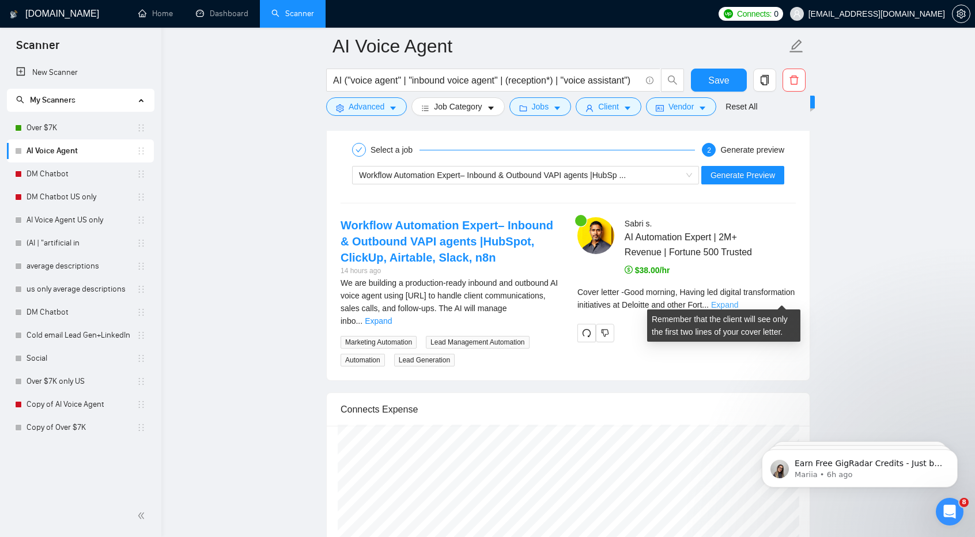
click at [738, 300] on link "Expand" at bounding box center [724, 304] width 27 height 9
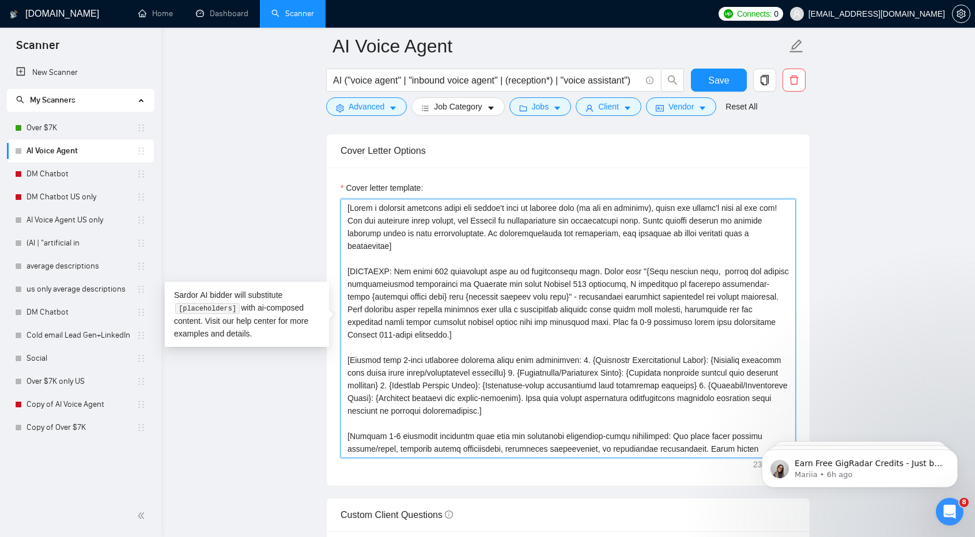
scroll to position [152, 0]
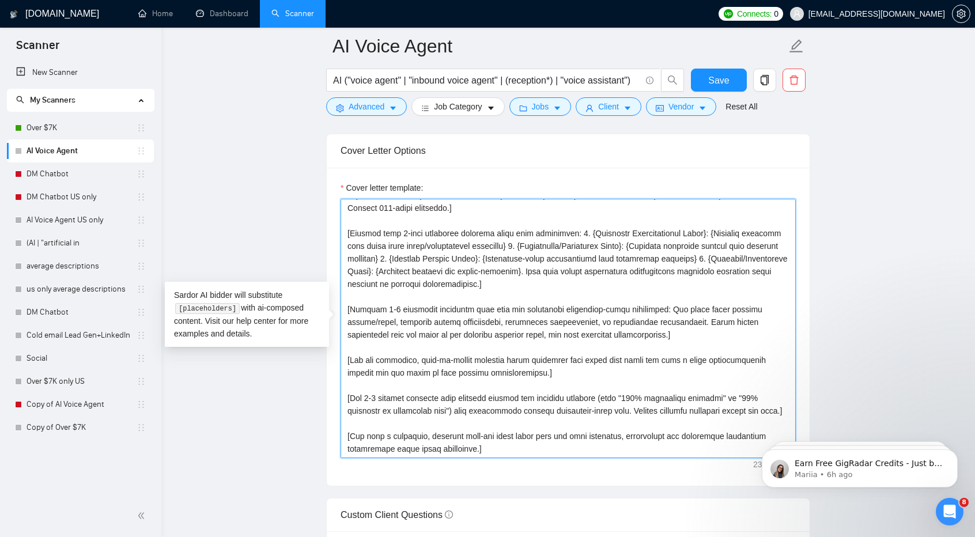
drag, startPoint x: 346, startPoint y: 203, endPoint x: 719, endPoint y: 434, distance: 439.1
click at [719, 434] on textarea "Cover letter template:" at bounding box center [568, 328] width 455 height 259
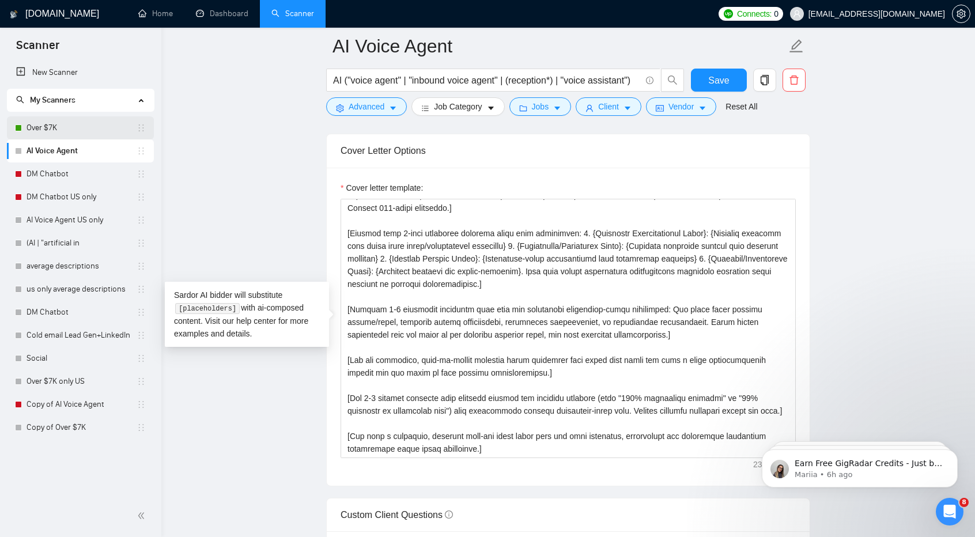
click at [75, 129] on link "Over $7K" at bounding box center [82, 127] width 110 height 23
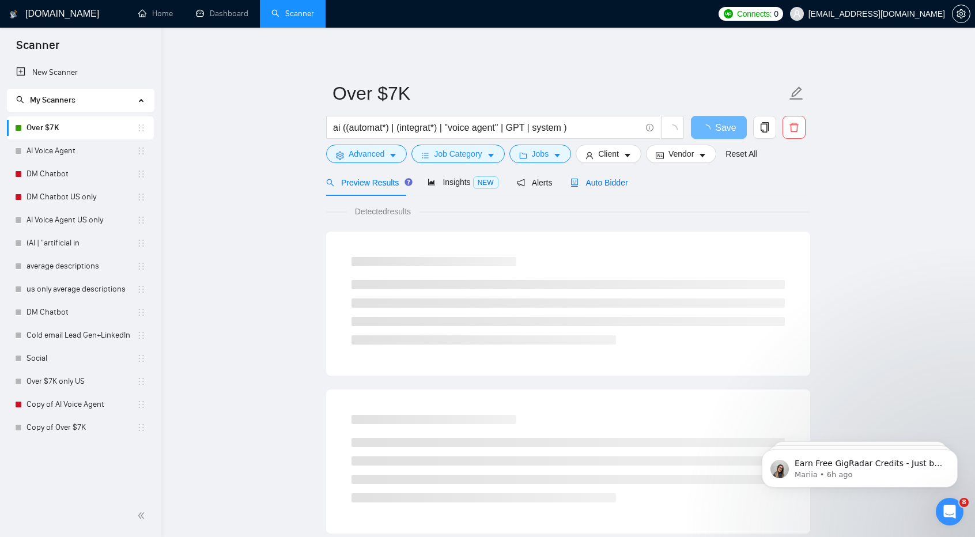
click at [602, 186] on span "Auto Bidder" at bounding box center [598, 182] width 57 height 9
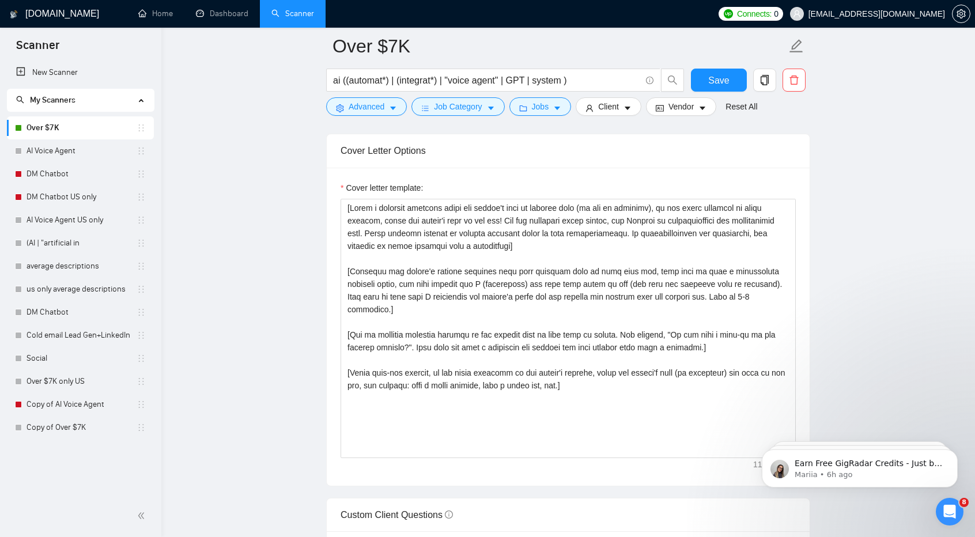
scroll to position [1252, 0]
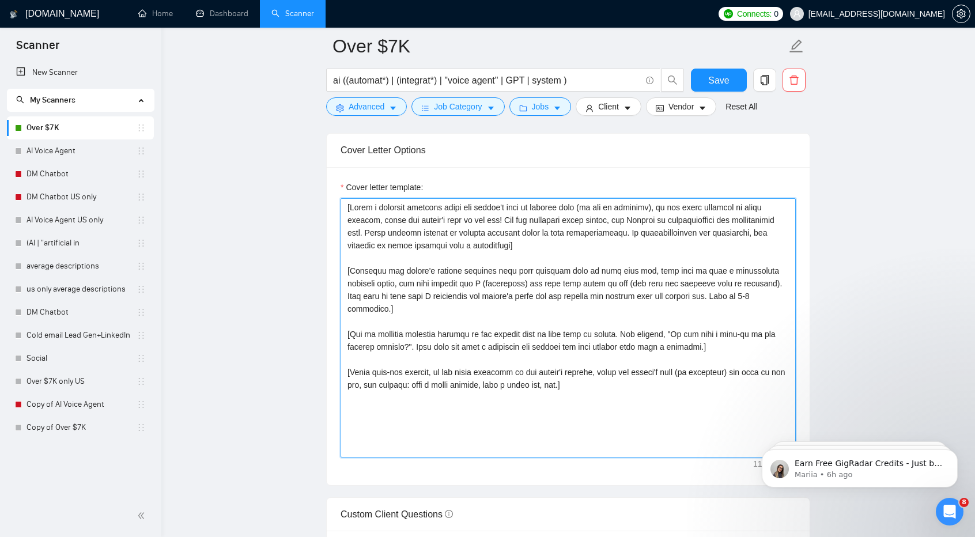
click at [595, 405] on textarea "Cover letter template:" at bounding box center [568, 327] width 455 height 259
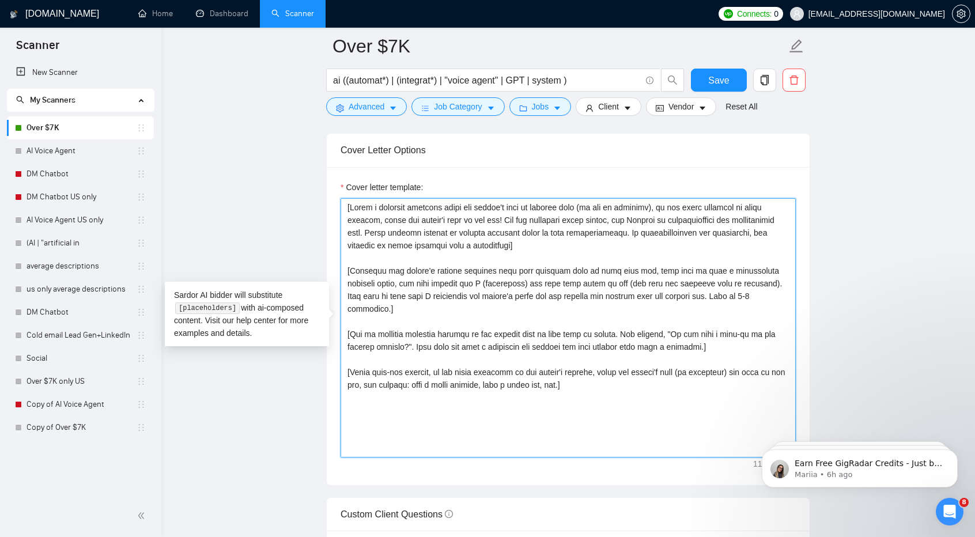
paste textarea
paste textarea "[Write a personal greeting using the client's name or company name (if any is p…"
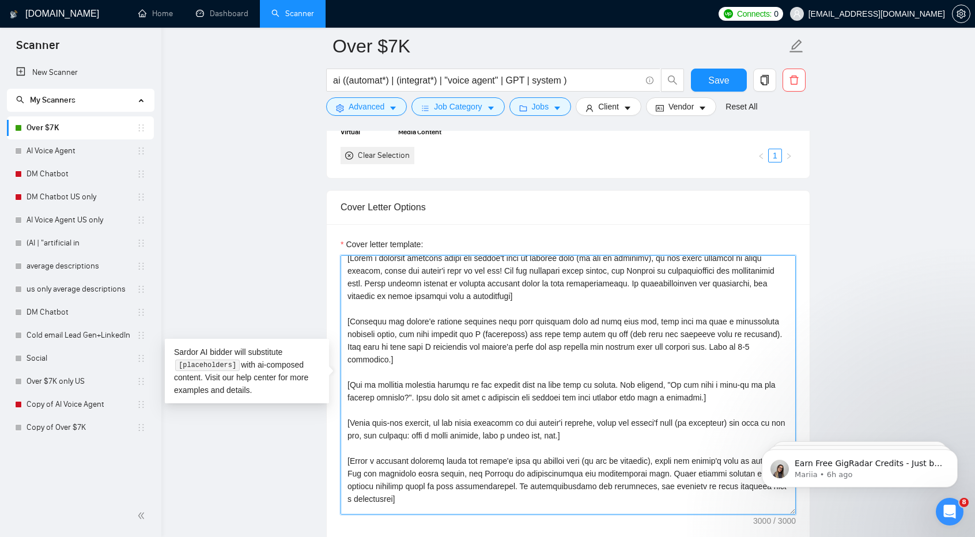
scroll to position [0, 0]
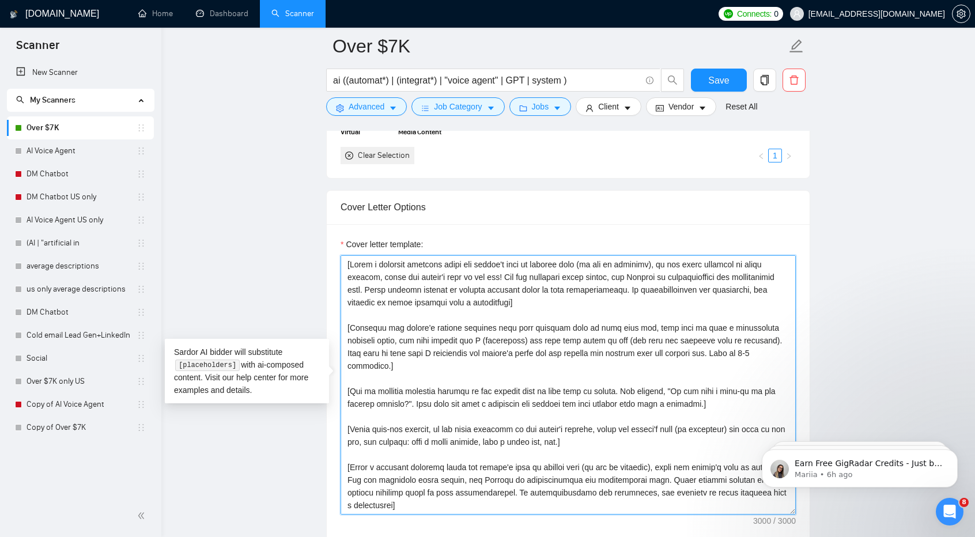
drag, startPoint x: 596, startPoint y: 427, endPoint x: 320, endPoint y: 169, distance: 377.9
click at [320, 169] on main "Over $7K ai ((automat*) | (integrat*) | "voice agent" | GPT | system ) Save Adv…" at bounding box center [568, 484] width 777 height 3267
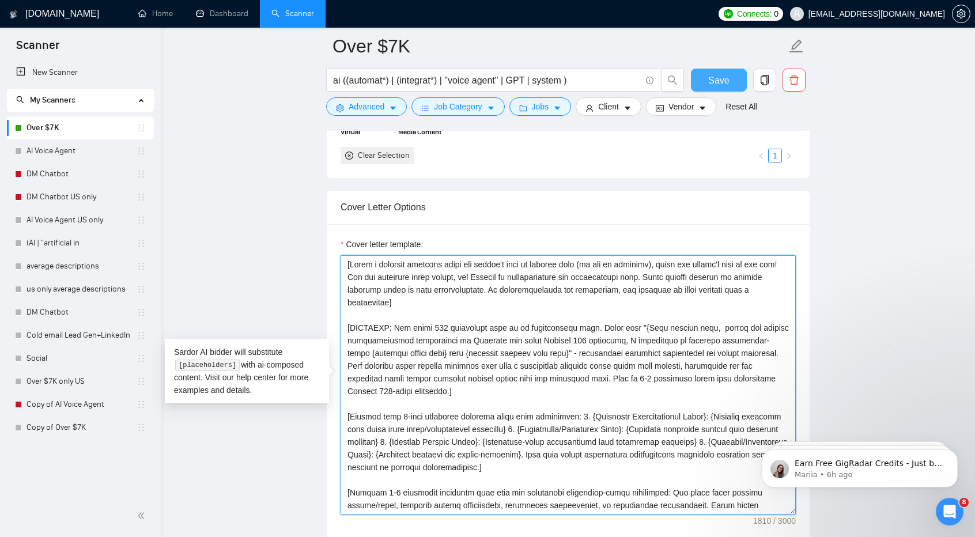
type textarea "[Write a personal greeting using the client's name or company name (if any is p…"
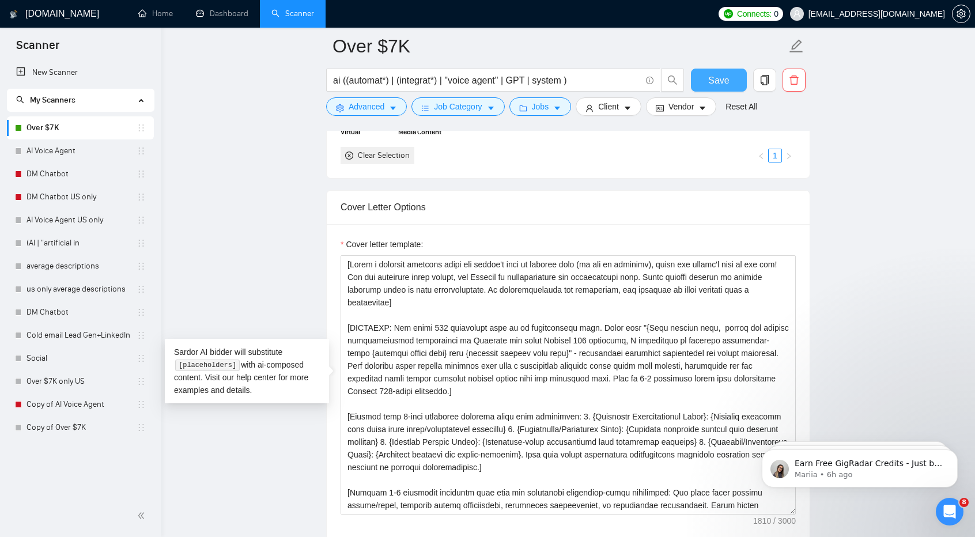
click at [724, 80] on span "Save" at bounding box center [718, 80] width 21 height 14
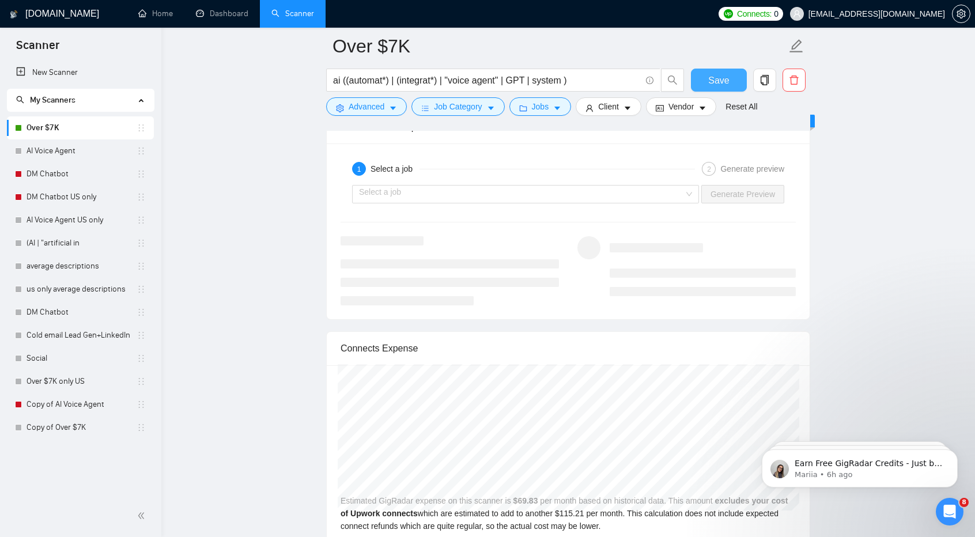
scroll to position [2189, 0]
click at [83, 157] on link "AI Voice Agent" at bounding box center [82, 150] width 110 height 23
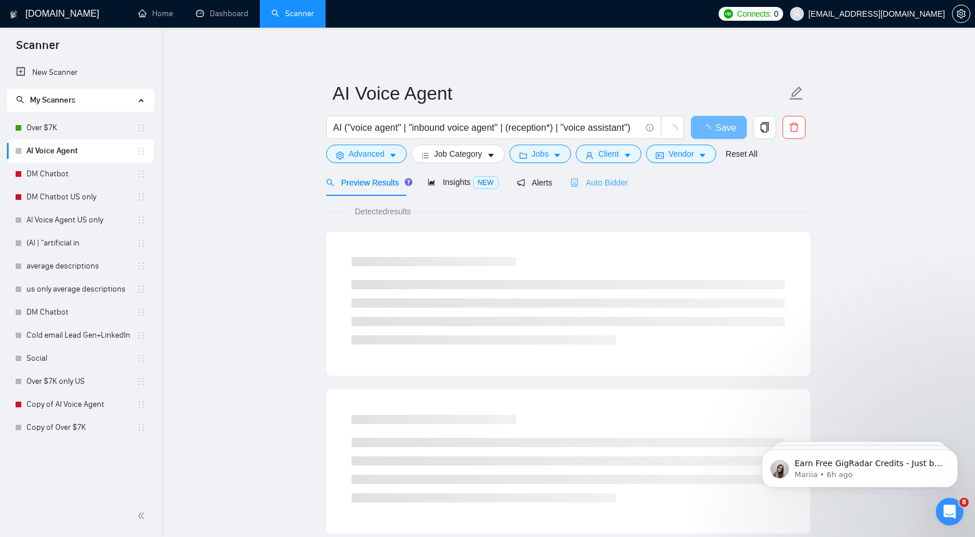
click at [603, 189] on div "Auto Bidder" at bounding box center [598, 182] width 57 height 27
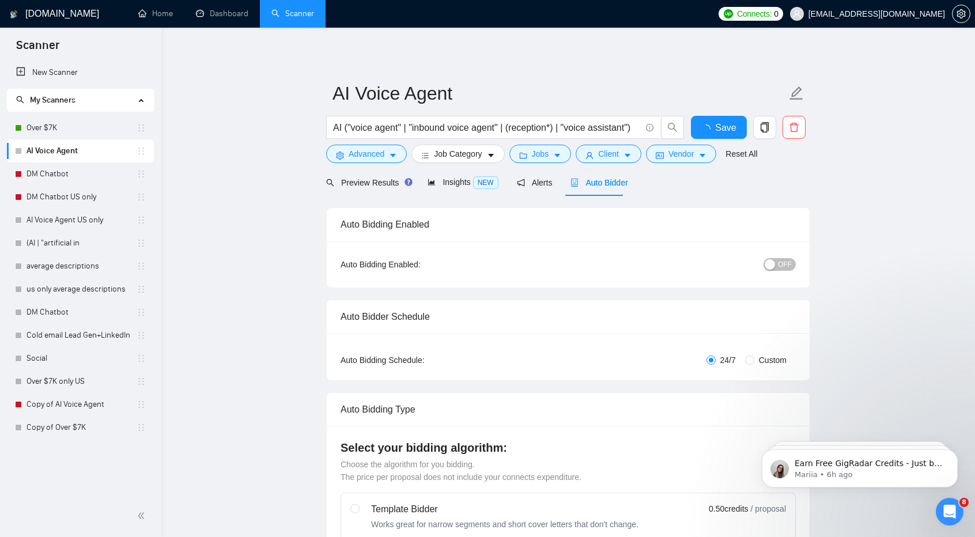
checkbox input "true"
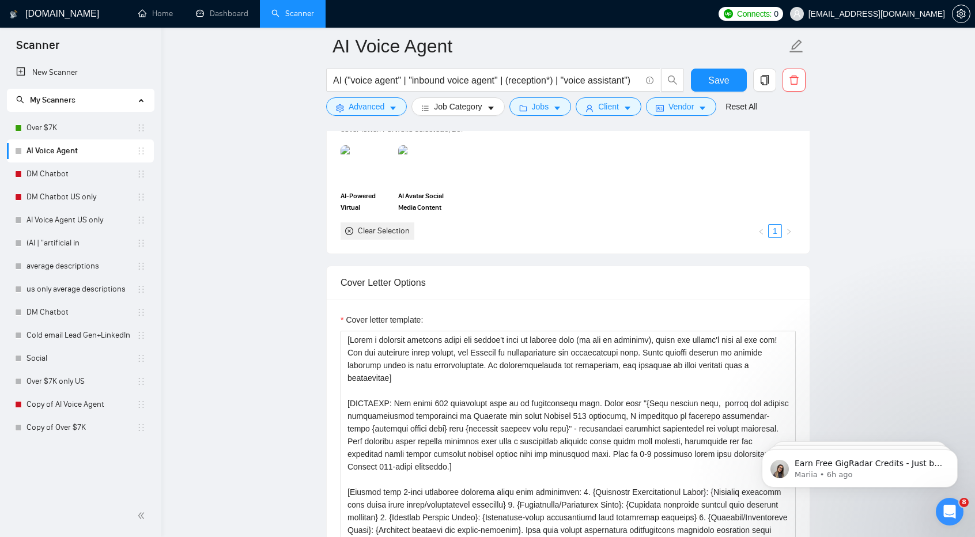
scroll to position [152, 0]
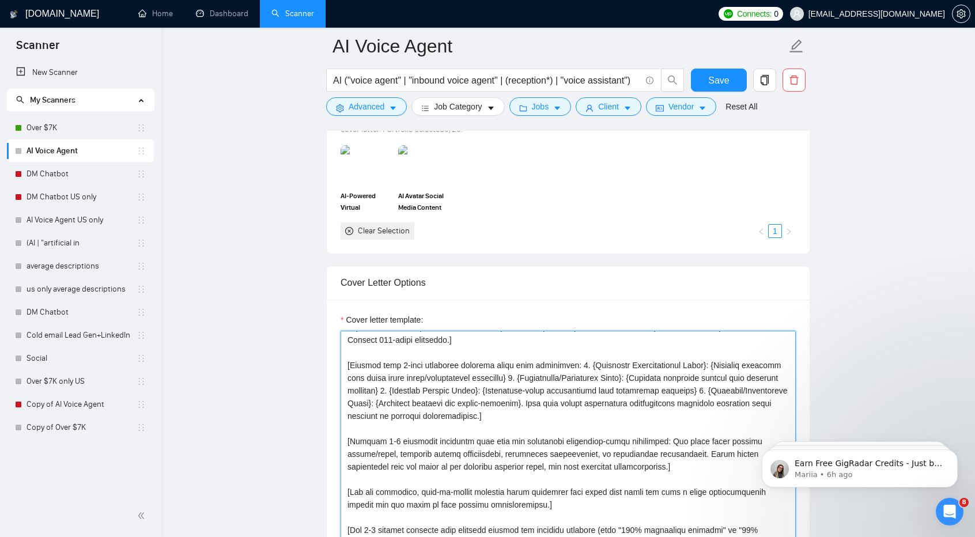
click at [590, 427] on textarea "Cover letter template:" at bounding box center [568, 460] width 455 height 259
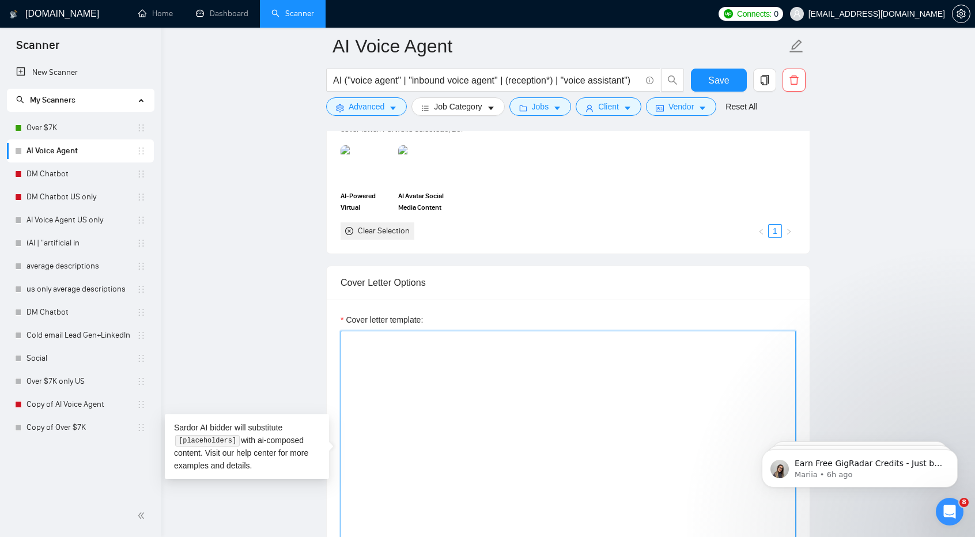
scroll to position [0, 0]
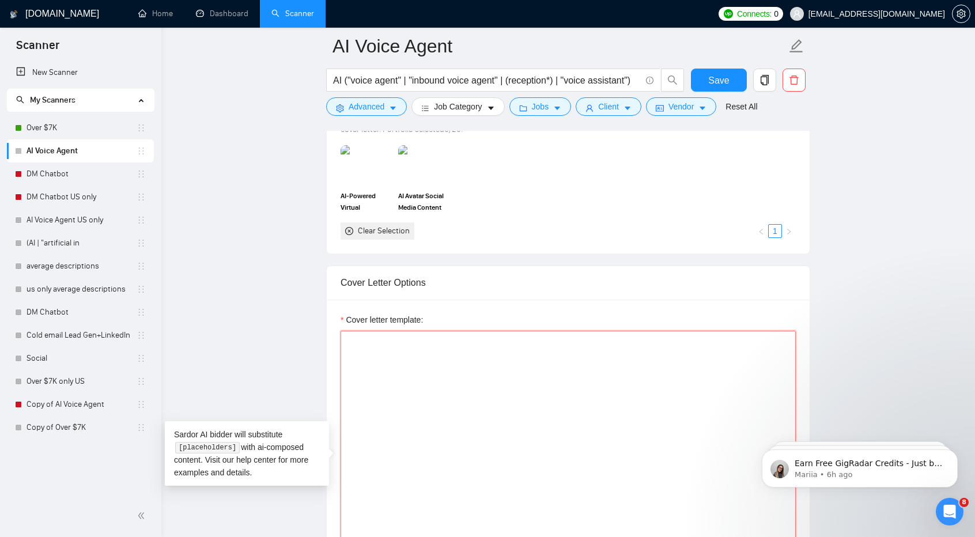
paste textarea "[Write a personal greeting using the client's name or company name (if any is p…"
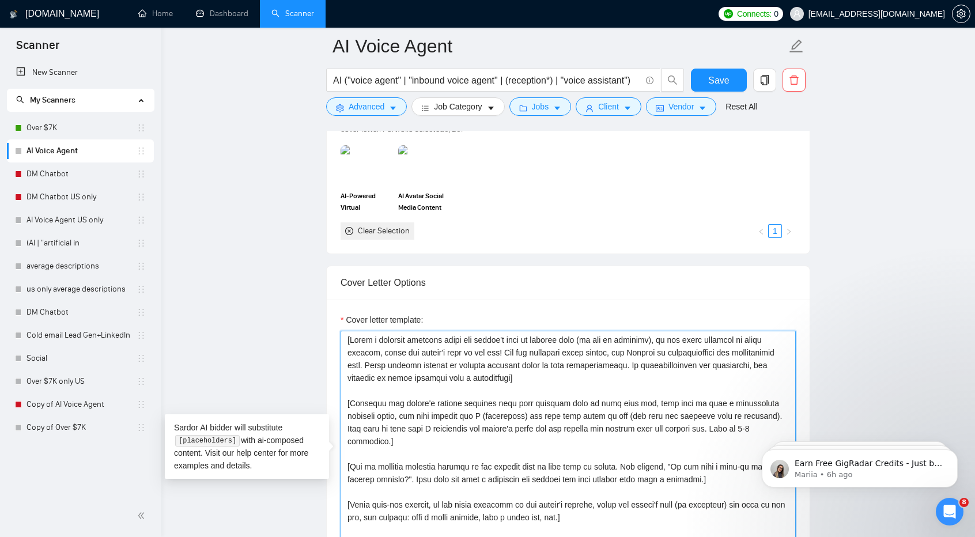
click at [507, 455] on textarea "Cover letter template:" at bounding box center [568, 460] width 455 height 259
click at [595, 502] on textarea "Cover letter template:" at bounding box center [568, 460] width 455 height 259
paste textarea "Hi [client name, don’t use country or company name]! To help you [choose specif…"
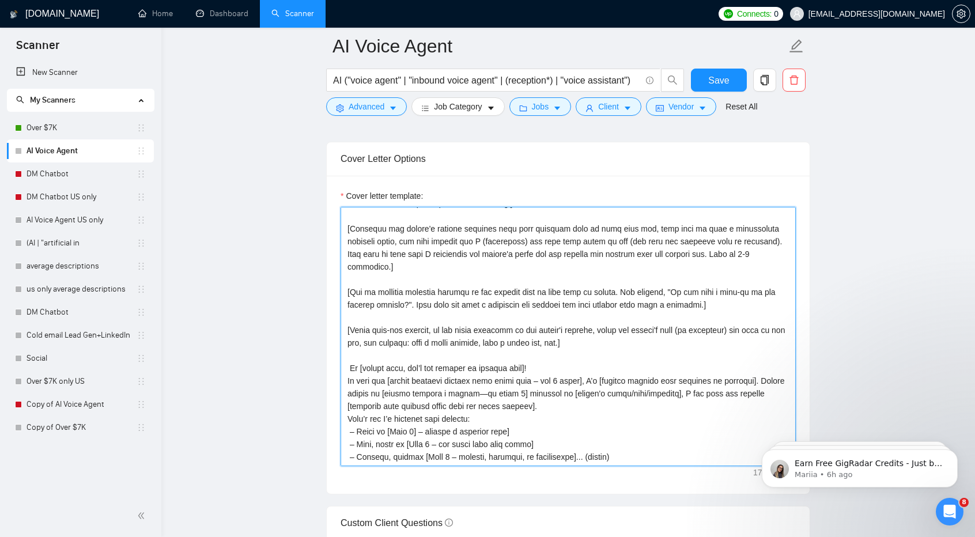
scroll to position [1244, 0]
click at [565, 365] on textarea "Cover letter template:" at bounding box center [568, 335] width 455 height 259
click at [588, 434] on textarea "Cover letter template:" at bounding box center [568, 335] width 455 height 259
click at [608, 439] on textarea "Cover letter template:" at bounding box center [568, 335] width 455 height 259
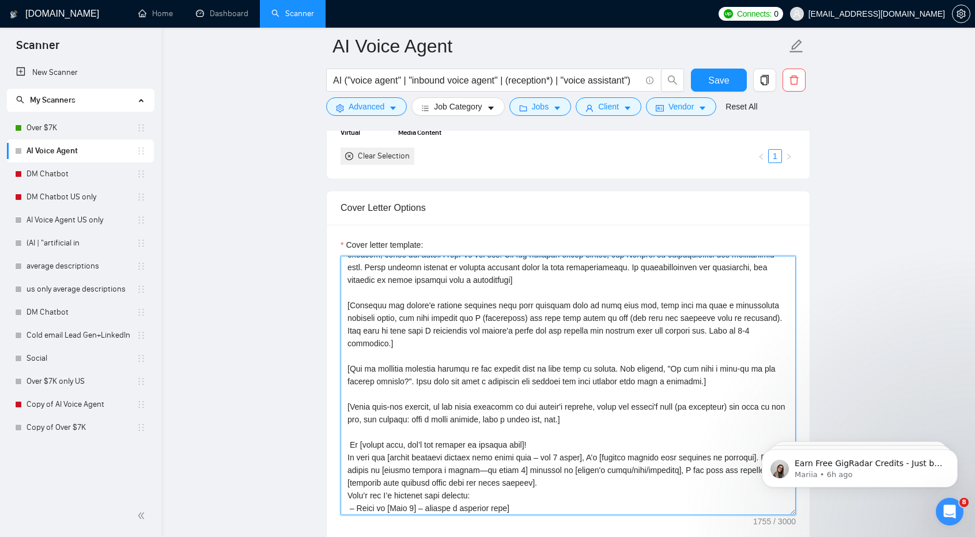
scroll to position [0, 0]
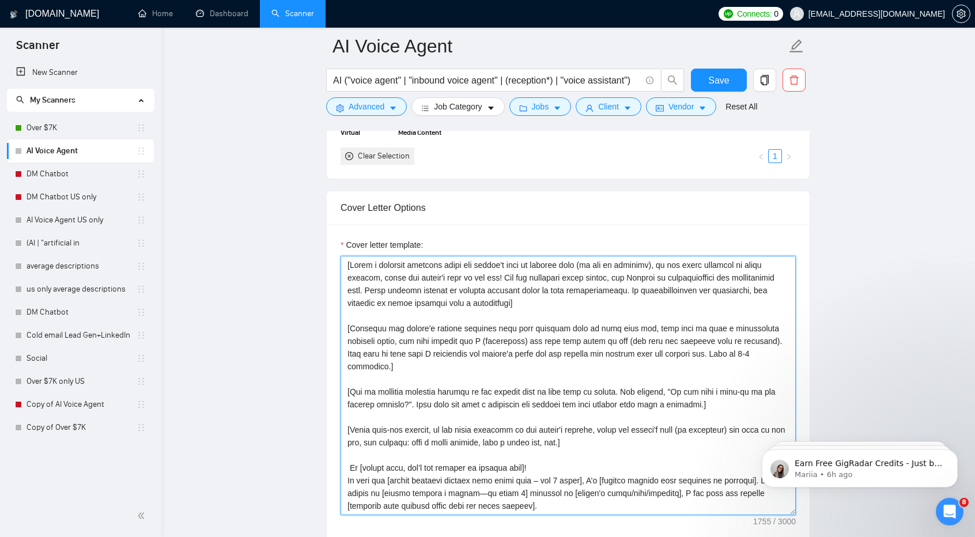
drag, startPoint x: 583, startPoint y: 408, endPoint x: 336, endPoint y: 225, distance: 307.2
click at [336, 225] on div "Cover letter template:" at bounding box center [568, 384] width 483 height 318
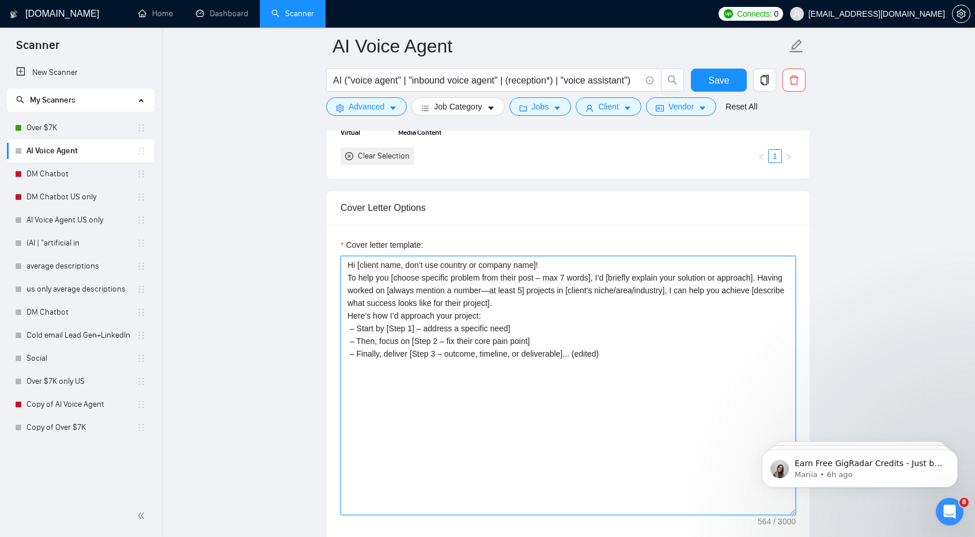
click at [561, 452] on textarea "Hi [client name, don’t use country or company name]! To help you [choose specif…" at bounding box center [568, 385] width 455 height 259
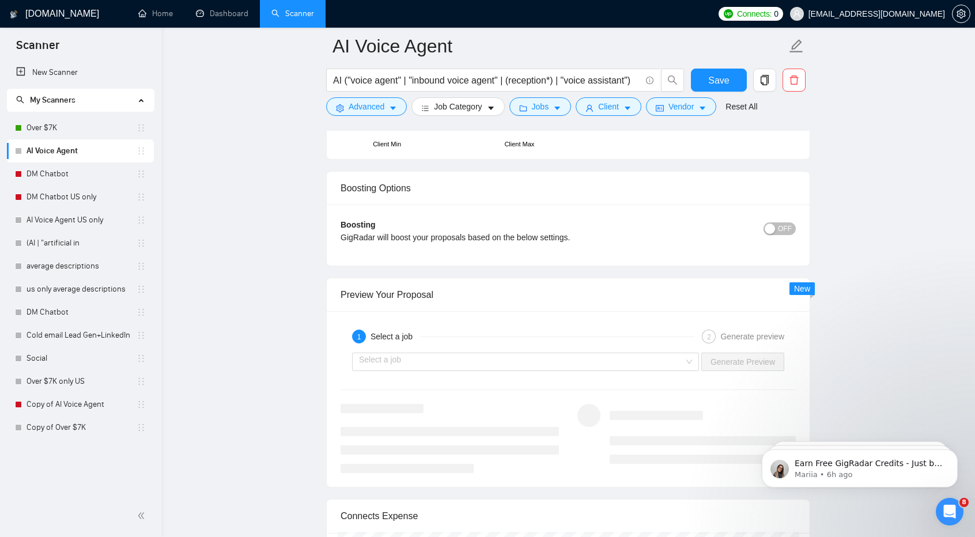
scroll to position [2053, 0]
click at [533, 357] on input "search" at bounding box center [521, 361] width 325 height 17
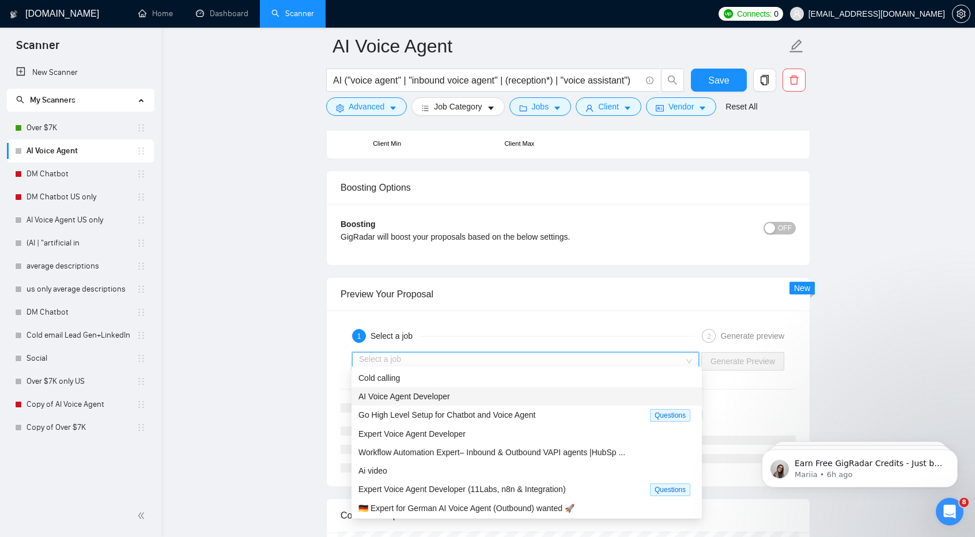
click at [524, 398] on div "AI Voice Agent Developer" at bounding box center [526, 396] width 336 height 13
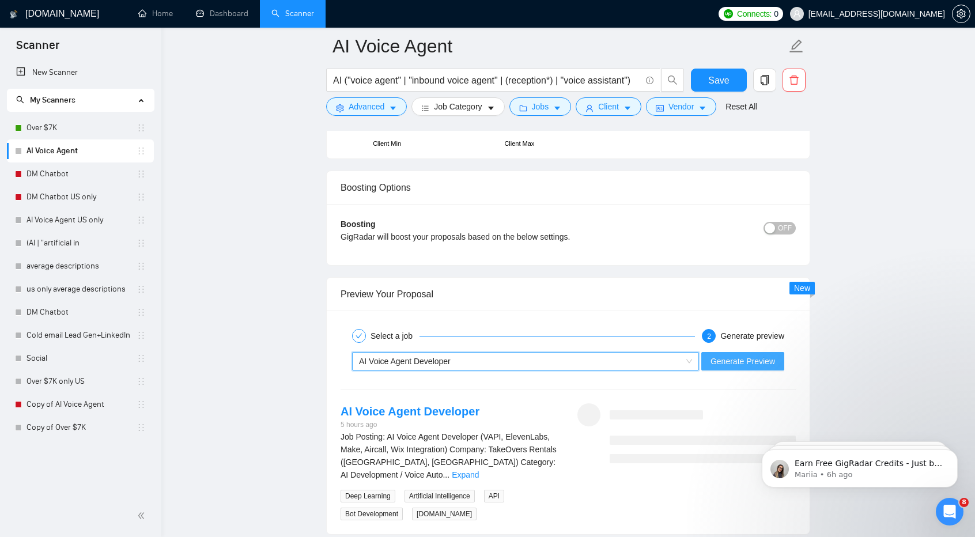
click at [740, 355] on span "Generate Preview" at bounding box center [742, 361] width 65 height 13
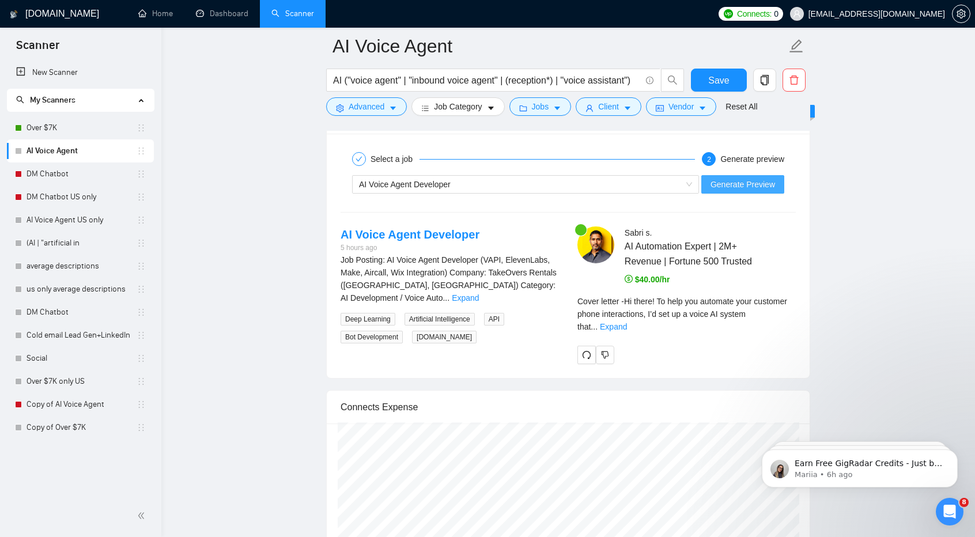
scroll to position [2229, 0]
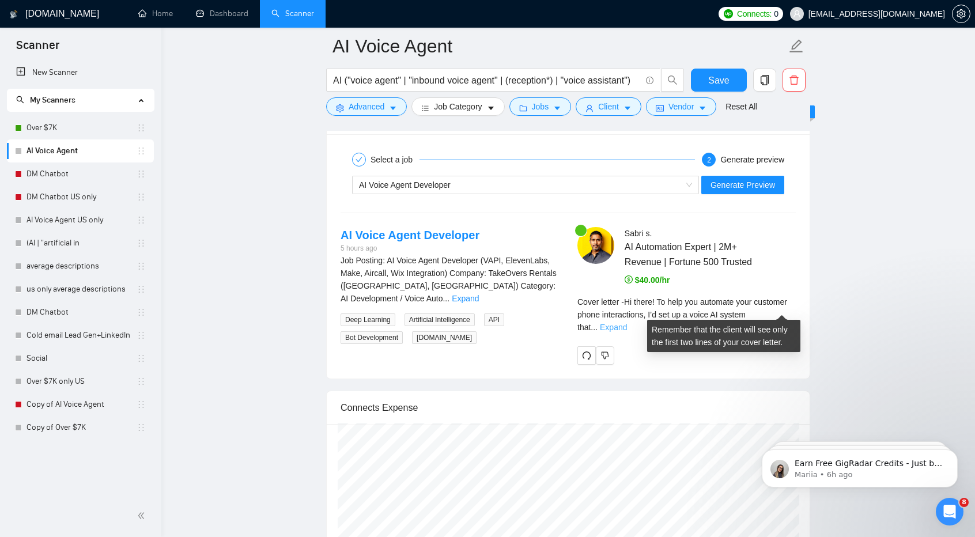
click at [627, 323] on link "Expand" at bounding box center [613, 327] width 27 height 9
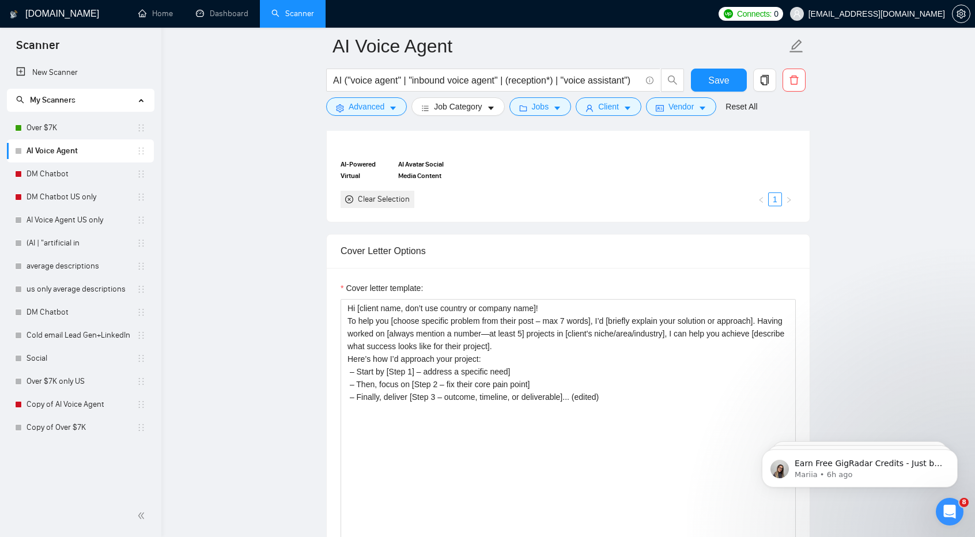
scroll to position [1158, 0]
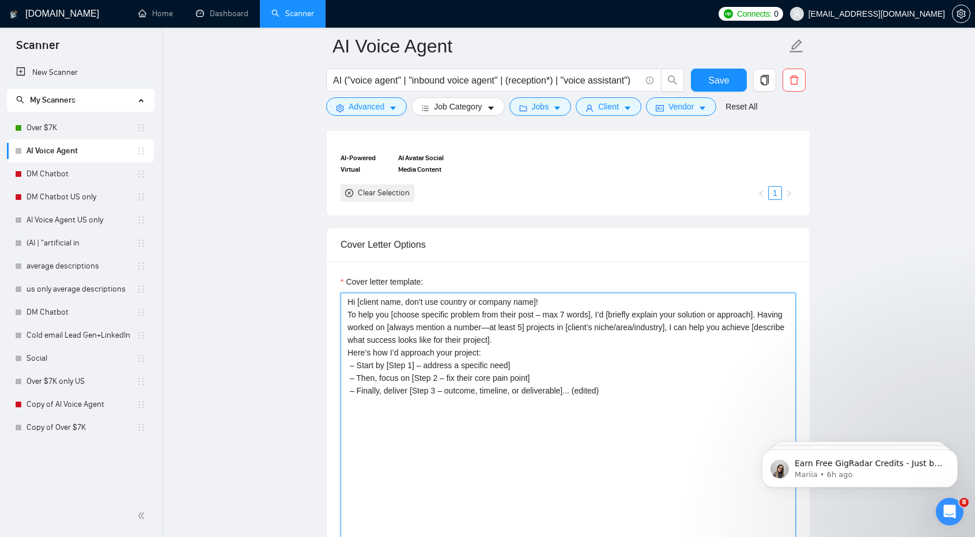
click at [663, 325] on textarea "Hi [client name, don’t use country or company name]! To help you [choose specif…" at bounding box center [568, 422] width 455 height 259
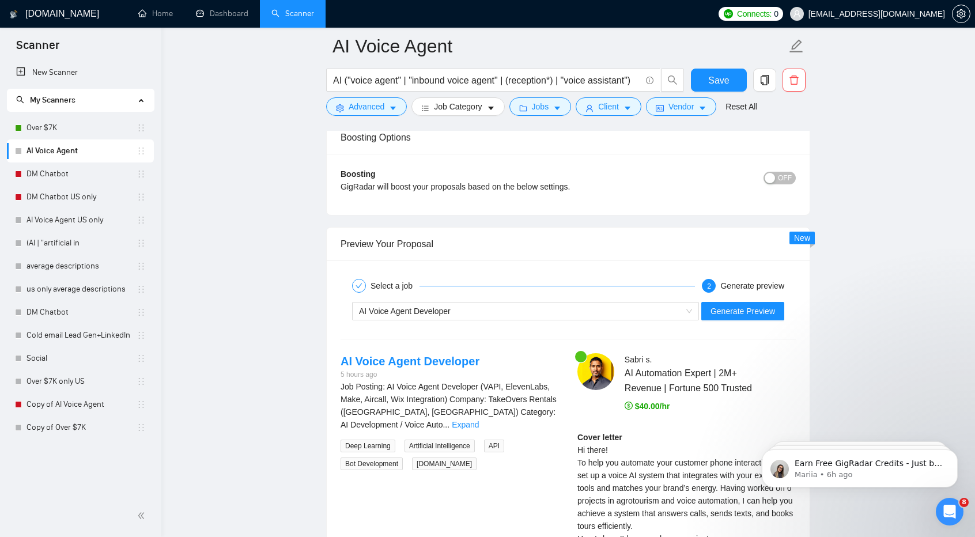
scroll to position [2109, 0]
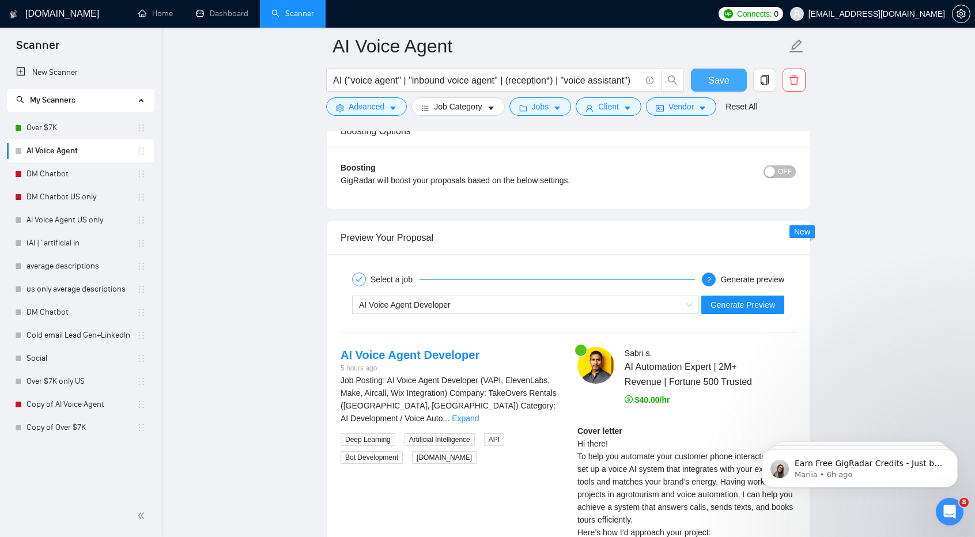
type textarea "Hi [client name, don’t use country or company name]! To help you [choose specif…"
click at [739, 82] on button "Save" at bounding box center [719, 80] width 56 height 23
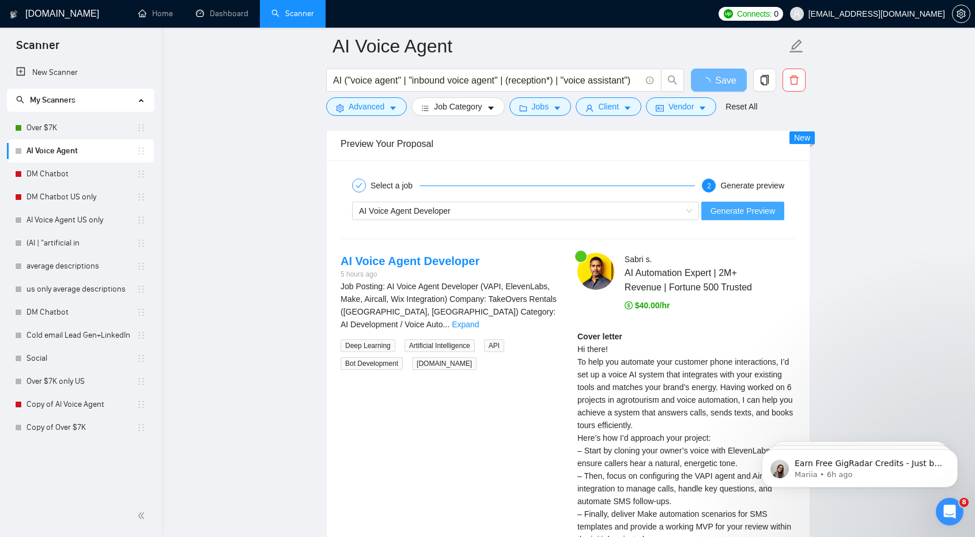
click at [732, 205] on div "Preview Your Proposal Select a job 2 Generate preview AI Voice Agent Developer …" at bounding box center [568, 359] width 484 height 464
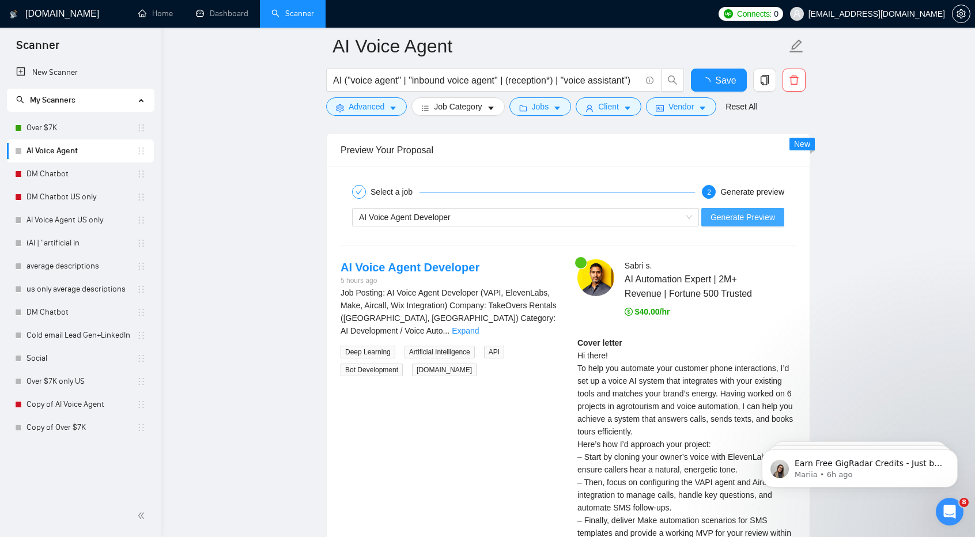
checkbox input "true"
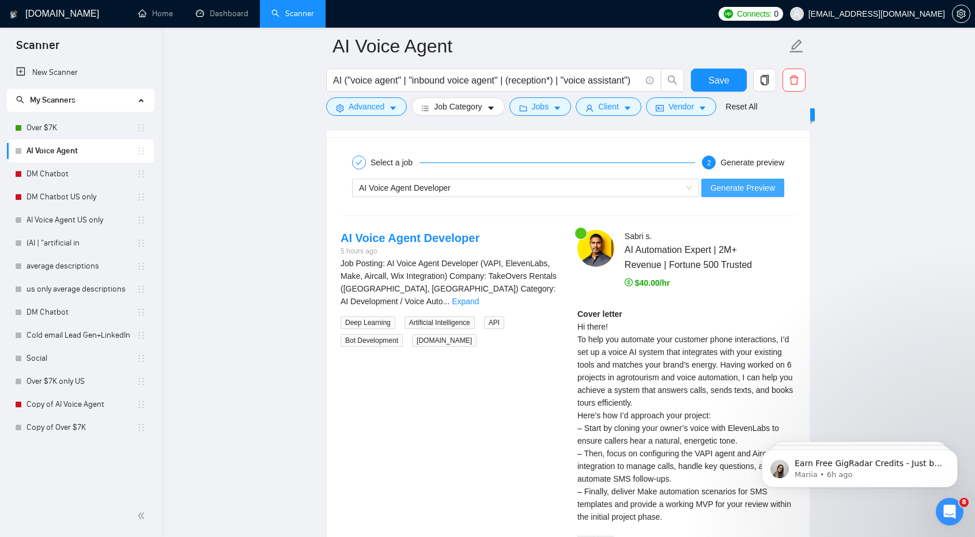
scroll to position [2192, 0]
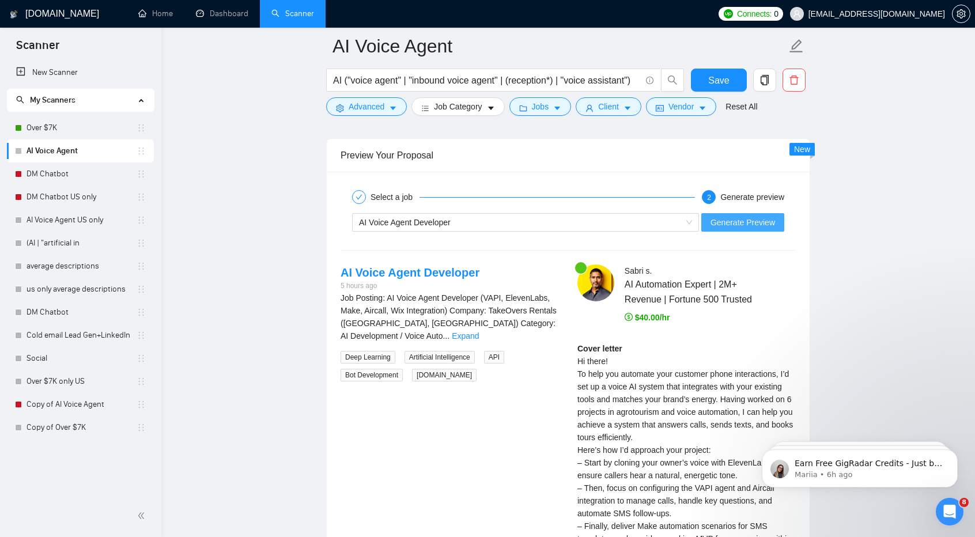
click at [725, 216] on span "Generate Preview" at bounding box center [742, 222] width 65 height 13
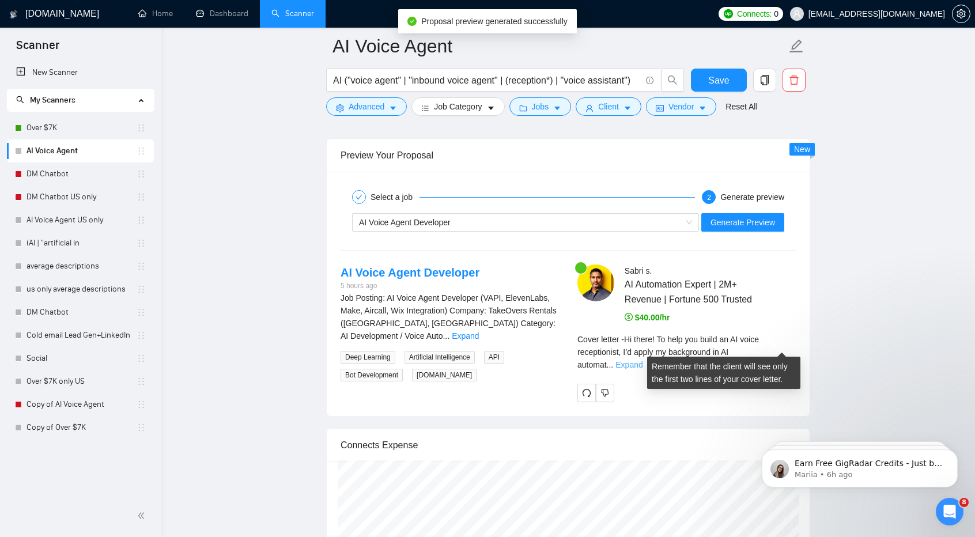
click at [642, 360] on link "Expand" at bounding box center [628, 364] width 27 height 9
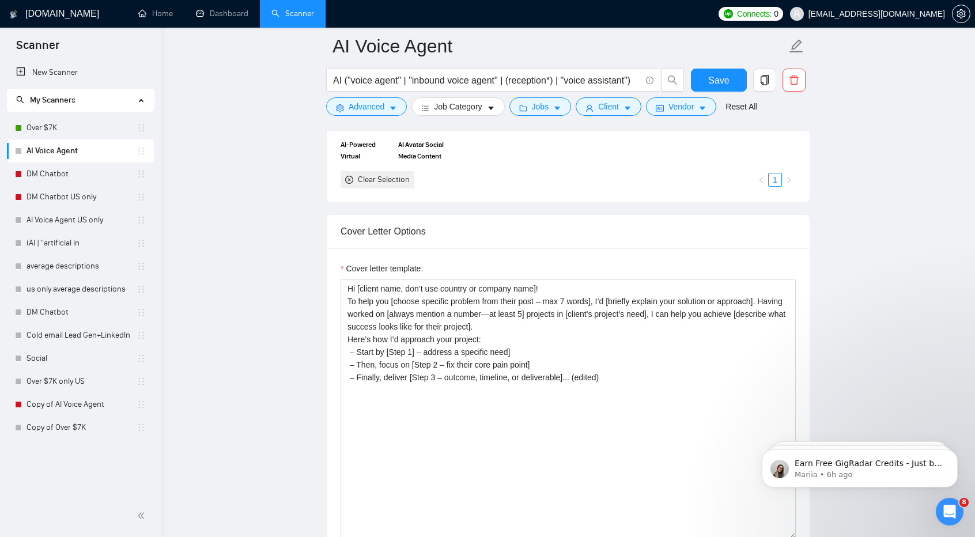
scroll to position [1183, 0]
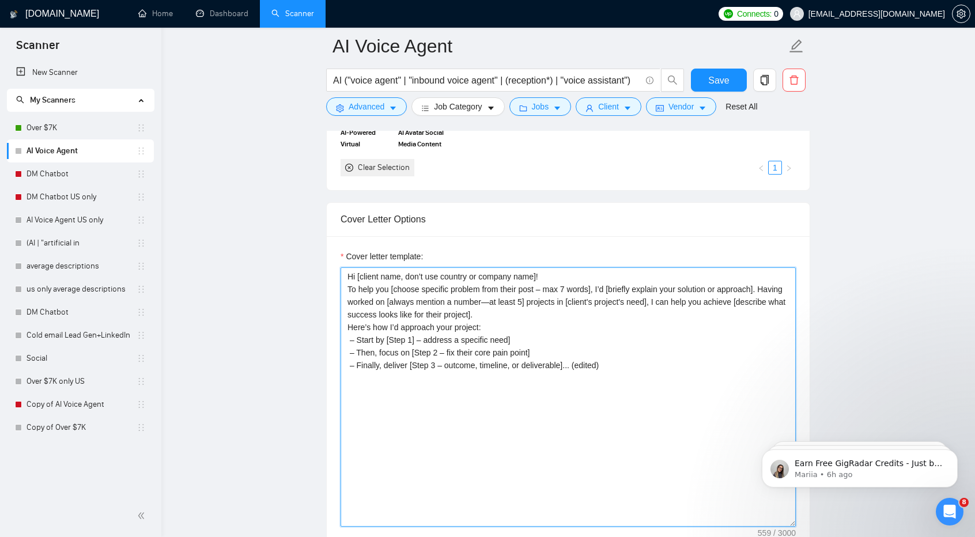
click at [479, 338] on textarea "Hi [client name, don’t use country or company name]! To help you [choose specif…" at bounding box center [568, 396] width 455 height 259
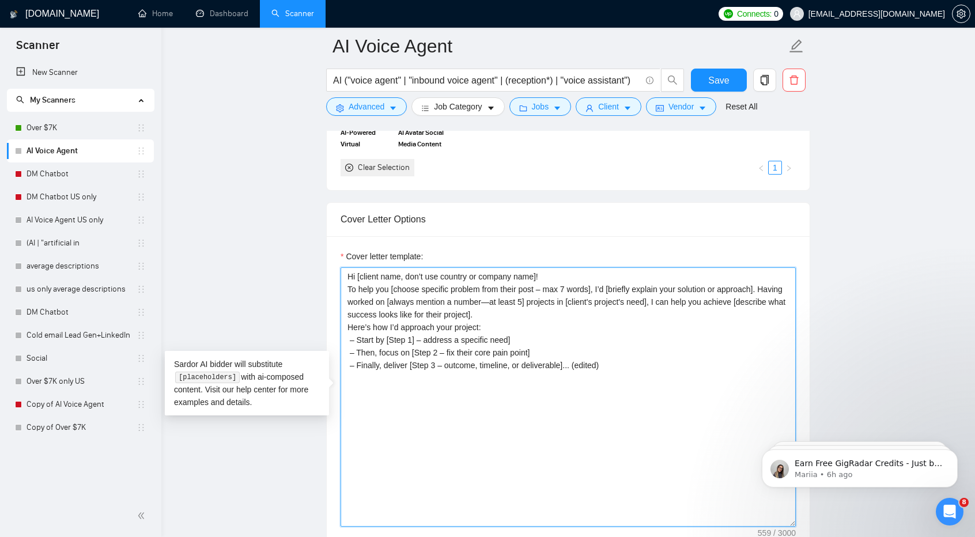
click at [421, 335] on textarea "Hi [client name, don’t use country or company name]! To help you [choose specif…" at bounding box center [568, 396] width 455 height 259
click at [493, 320] on textarea "Hi [client name, don’t use country or company name]! To help you [choose specif…" at bounding box center [568, 396] width 455 height 259
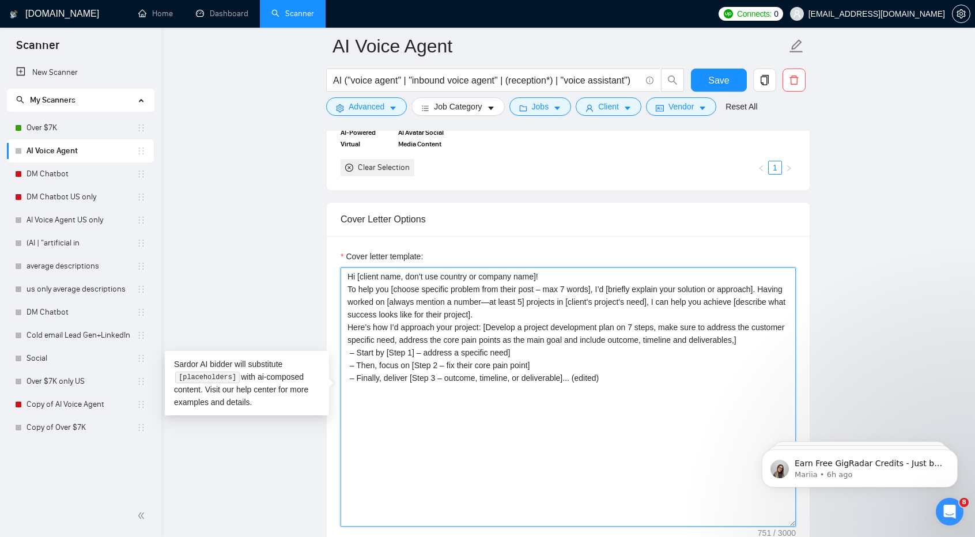
drag, startPoint x: 629, startPoint y: 382, endPoint x: 330, endPoint y: 349, distance: 301.4
click at [330, 349] on div "Cover letter template: Hi [client name, don’t use country or company name]! To …" at bounding box center [568, 395] width 483 height 318
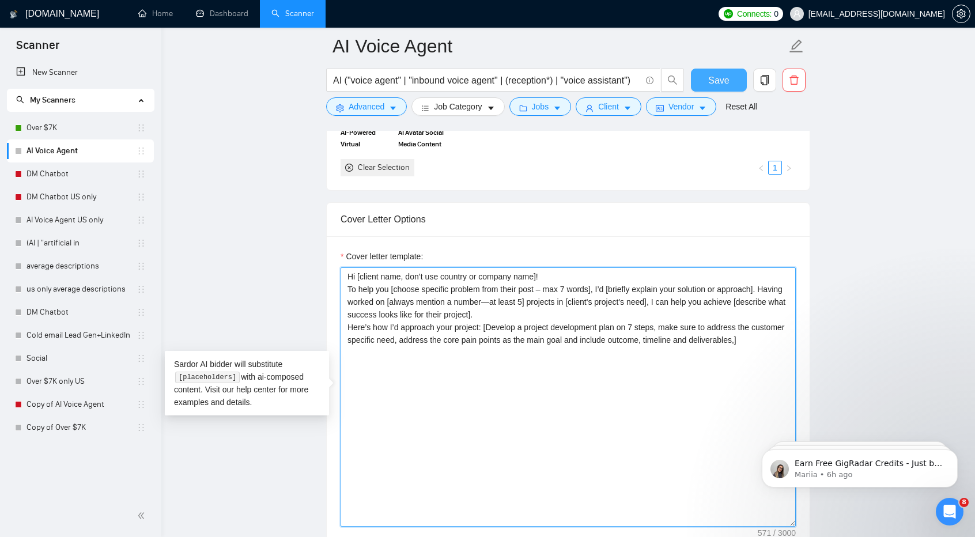
type textarea "Hi [client name, don’t use country or company name]! To help you [choose specif…"
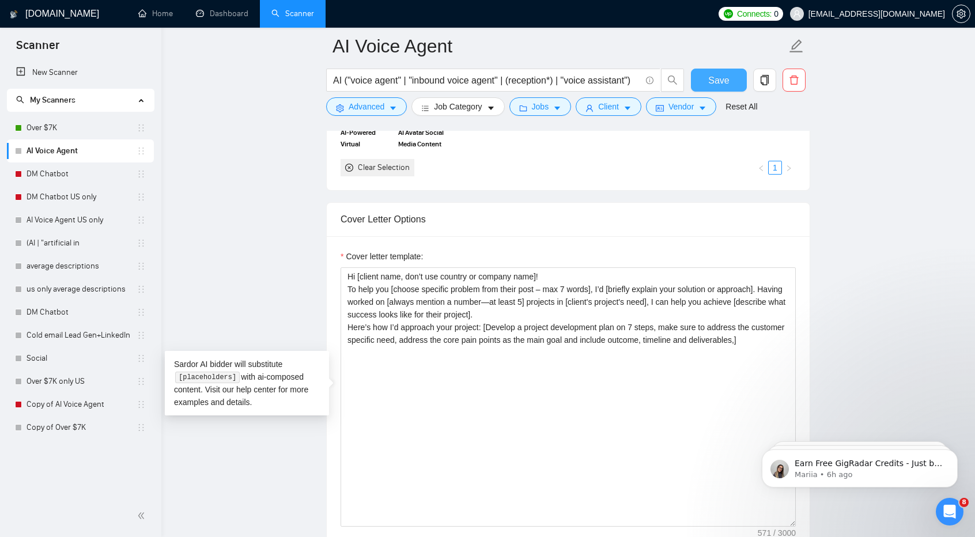
click at [725, 76] on span "Save" at bounding box center [718, 80] width 21 height 14
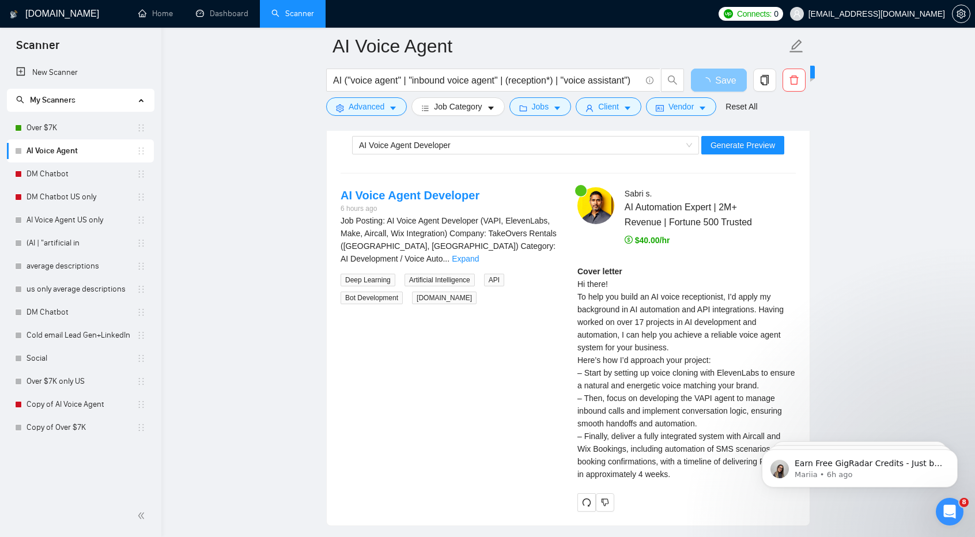
scroll to position [2269, 0]
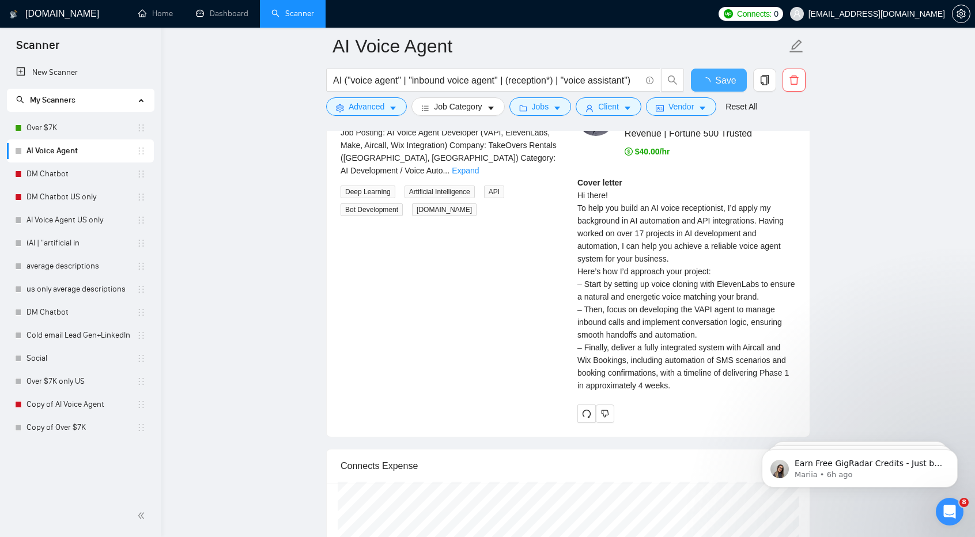
checkbox input "true"
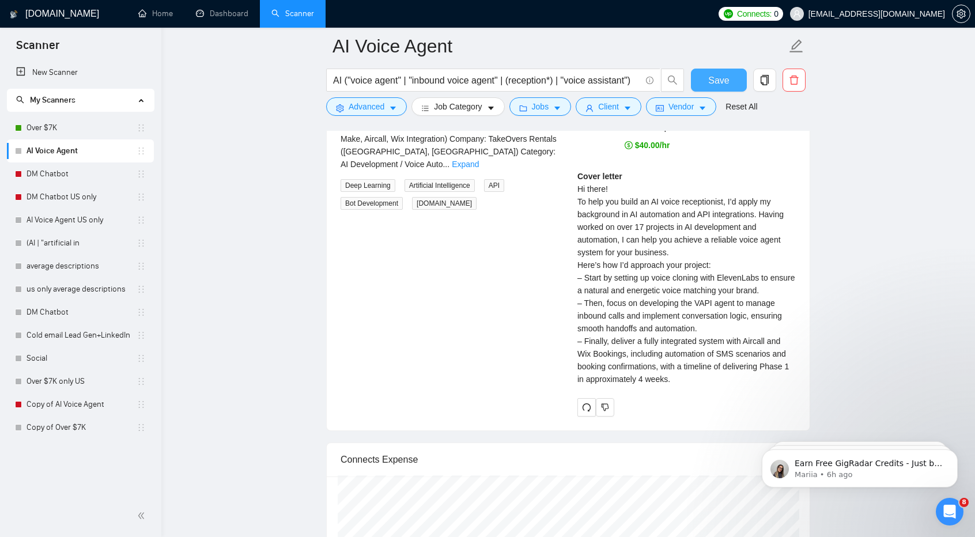
scroll to position [2171, 0]
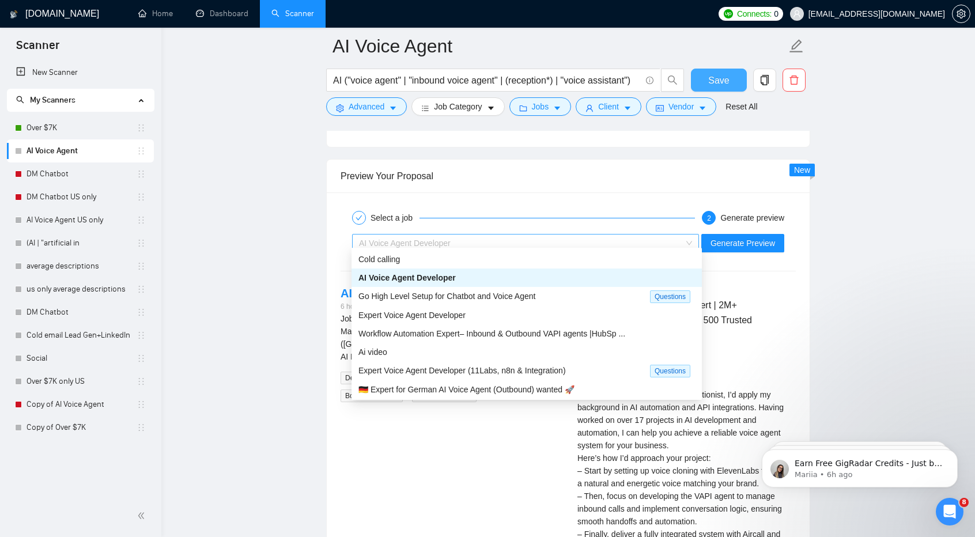
click at [653, 234] on div "AI Voice Agent Developer" at bounding box center [520, 242] width 323 height 17
click at [621, 337] on span "Workflow Automation Expert– Inbound & Outbound VAPI agents |HubSp ..." at bounding box center [491, 333] width 267 height 9
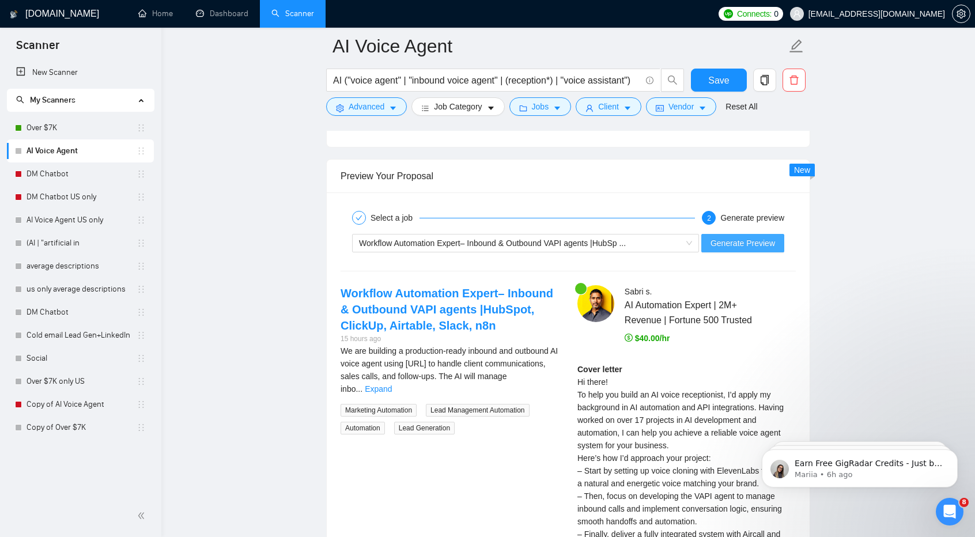
click at [740, 243] on button "Generate Preview" at bounding box center [742, 243] width 83 height 18
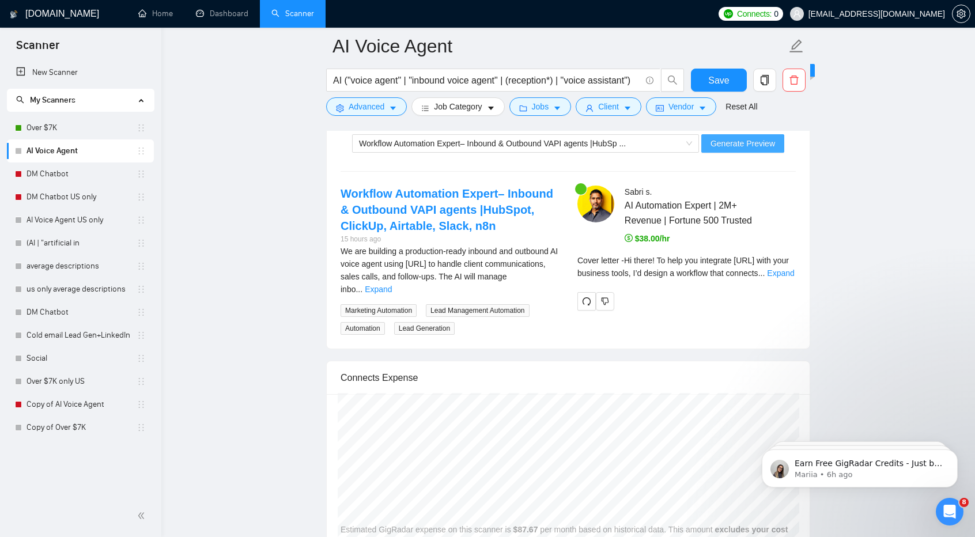
scroll to position [2267, 0]
